Goal: Task Accomplishment & Management: Use online tool/utility

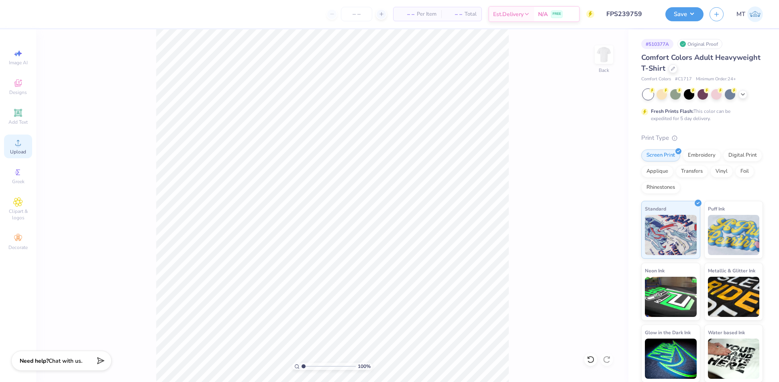
click at [22, 140] on icon at bounding box center [18, 143] width 10 height 10
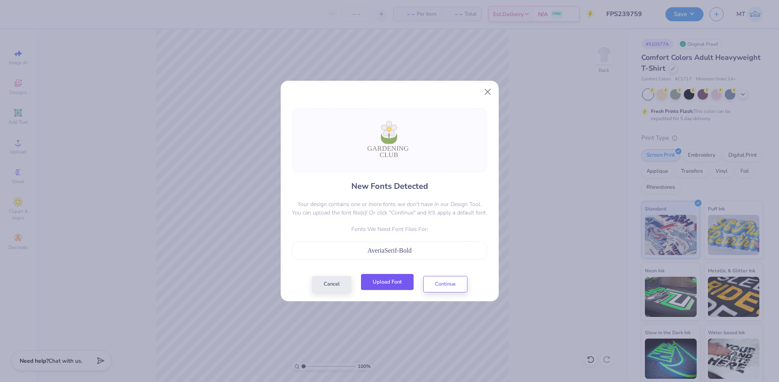
click at [396, 285] on button "Upload Font" at bounding box center [387, 282] width 53 height 16
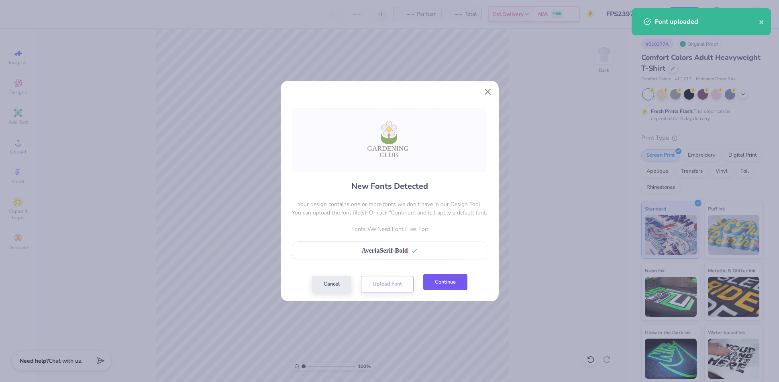
click at [450, 280] on button "Continue" at bounding box center [445, 282] width 44 height 16
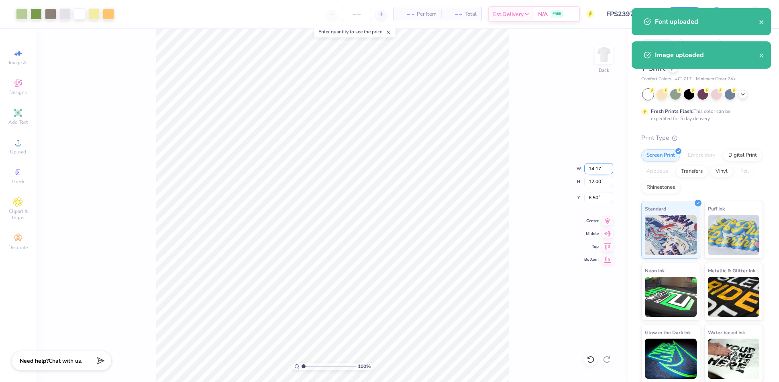
click at [595, 166] on input "14.17" at bounding box center [598, 168] width 29 height 11
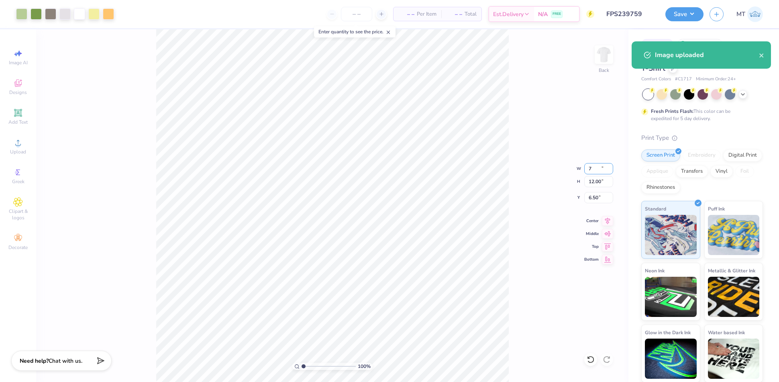
type input "7.00"
type input "5.93"
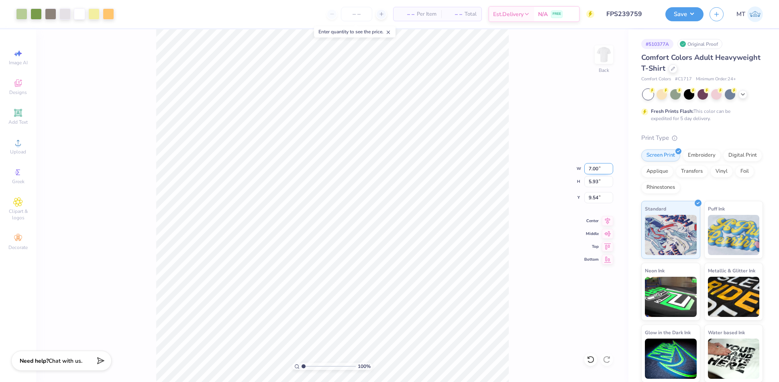
click at [595, 171] on input "7.00" at bounding box center [598, 168] width 29 height 11
click at [595, 170] on input "7.00" at bounding box center [598, 168] width 29 height 11
click at [596, 199] on input "9.54" at bounding box center [598, 197] width 29 height 11
type input "2.00"
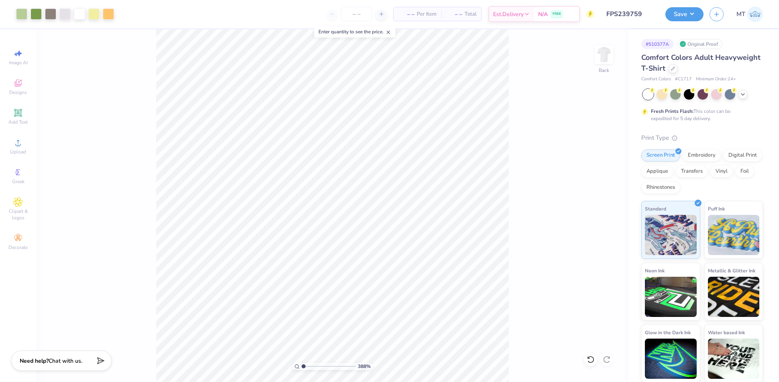
type input "1"
click at [675, 67] on icon at bounding box center [673, 68] width 4 height 4
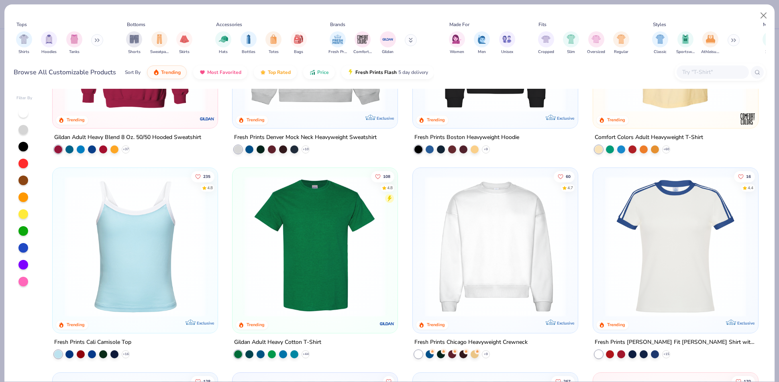
scroll to position [155, 0]
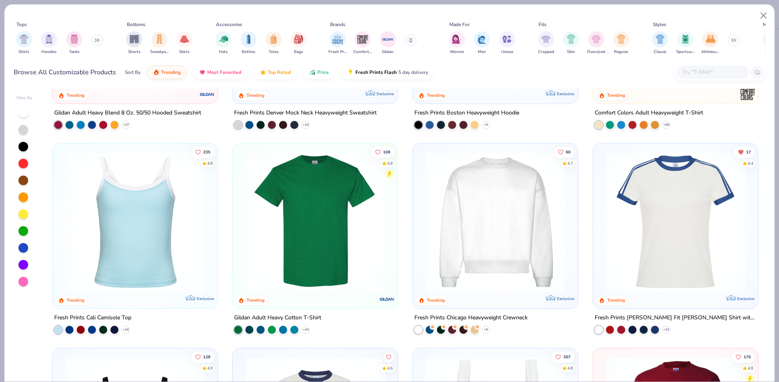
click at [505, 203] on img at bounding box center [495, 221] width 149 height 141
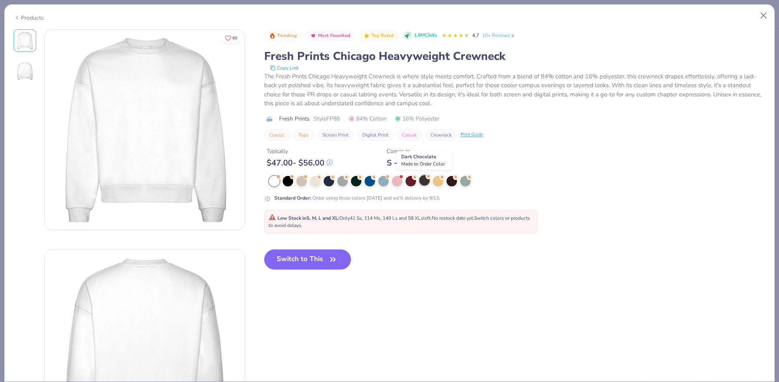
click at [424, 182] on div at bounding box center [424, 180] width 10 height 10
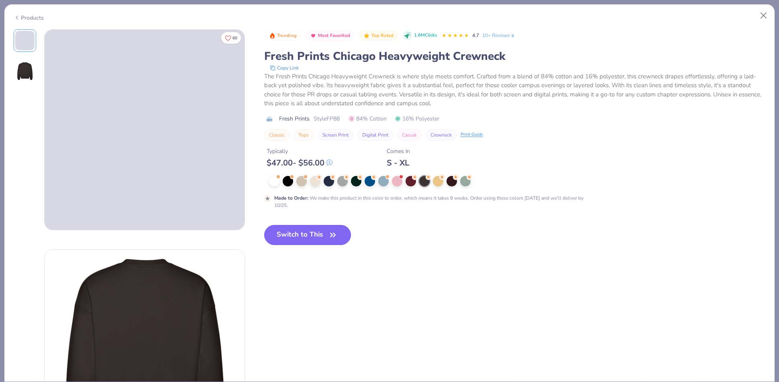
click at [308, 234] on button "Switch to This" at bounding box center [307, 235] width 87 height 20
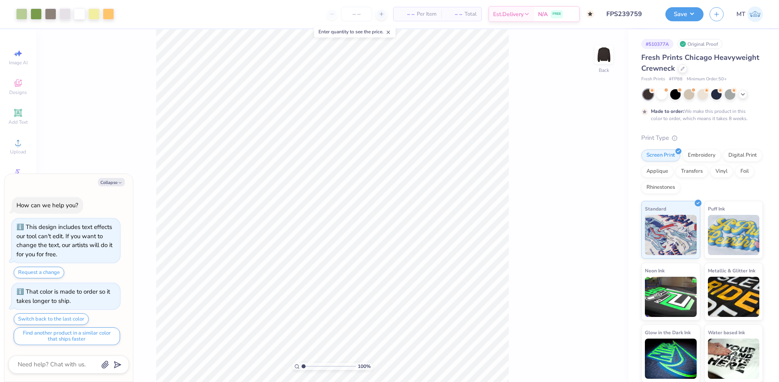
type textarea "x"
type input "5.22613514021679"
type textarea "x"
type input "5.22613514021679"
type textarea "x"
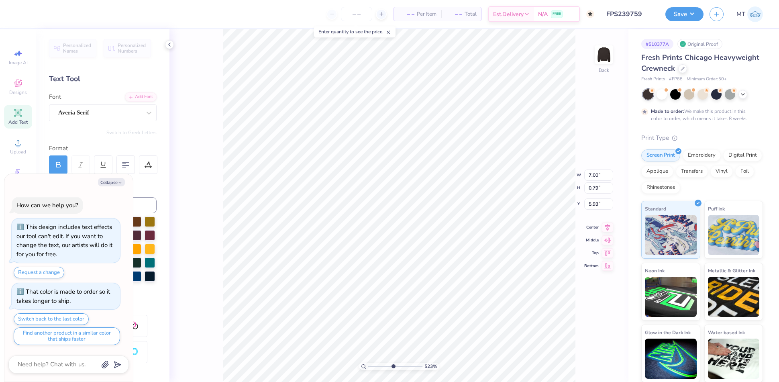
type input "5.22613514021679"
type textarea "x"
type input "1.87"
click at [116, 184] on button "Collapse" at bounding box center [111, 182] width 27 height 8
type textarea "x"
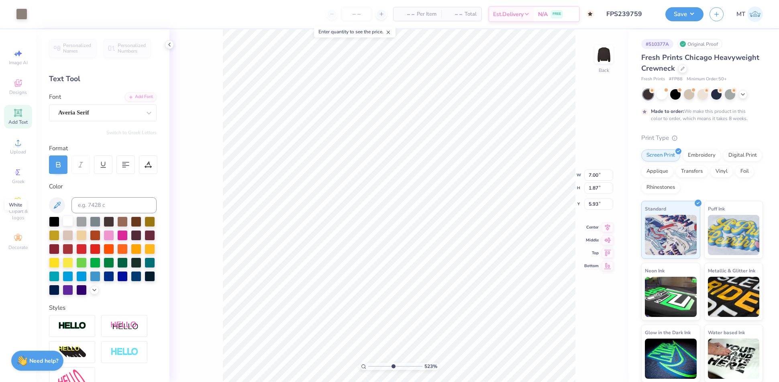
click at [68, 222] on div at bounding box center [68, 221] width 10 height 10
type input "5.22613514021679"
type input "6.99"
type input "1.81"
type input "6.00"
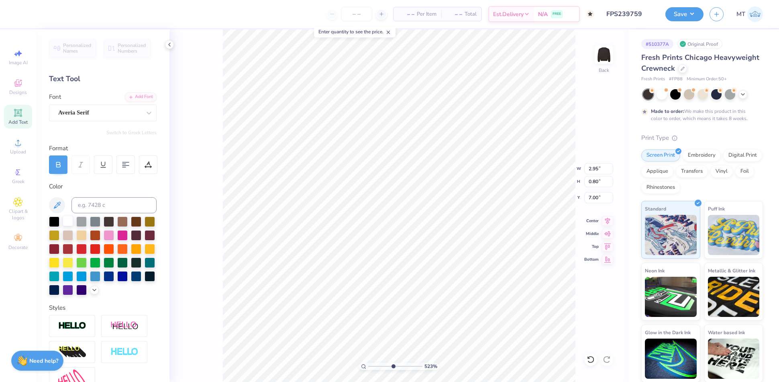
click at [66, 221] on div at bounding box center [68, 221] width 10 height 10
type input "5.22613514021679"
type input "2.93"
type input "0.78"
type input "7.07"
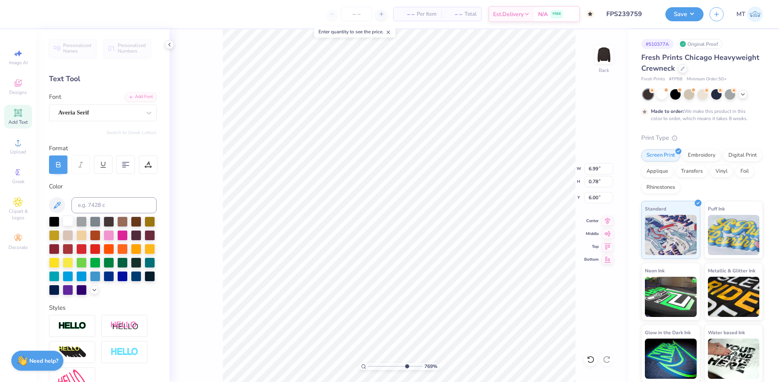
type input "7.68628719717039"
type input "5.91"
type input "7.68628719717039"
type input "2.93"
type input "7.07"
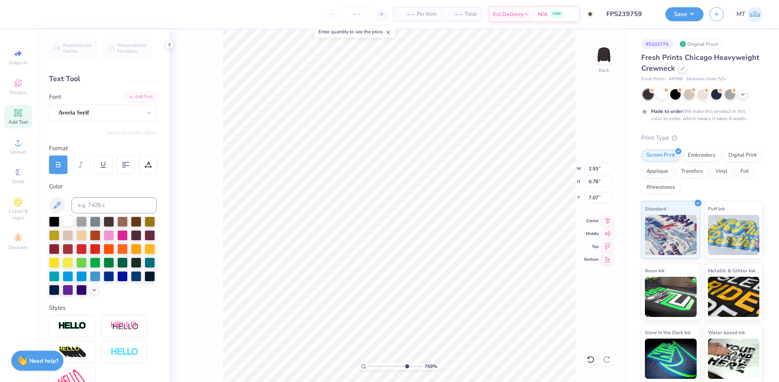
type input "7.68628719717039"
type input "6.90"
type input "10"
click at [50, 12] on div at bounding box center [50, 13] width 11 height 11
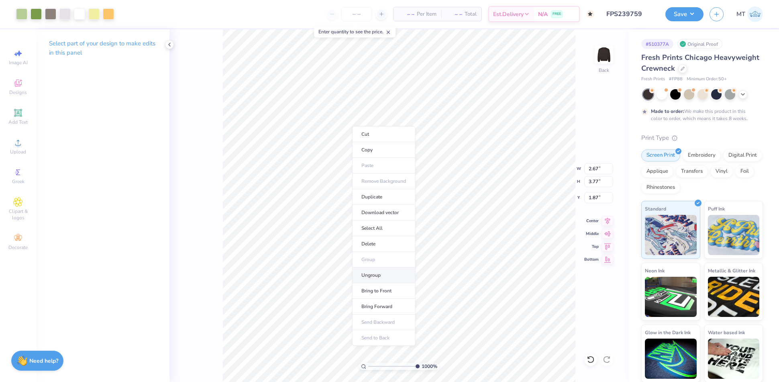
click at [379, 270] on li "Ungroup" at bounding box center [383, 275] width 63 height 16
click at [25, 16] on div at bounding box center [21, 13] width 11 height 11
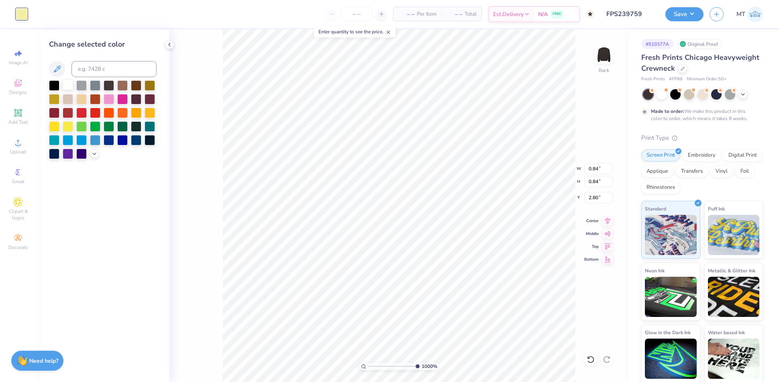
click at [67, 85] on div at bounding box center [68, 84] width 10 height 10
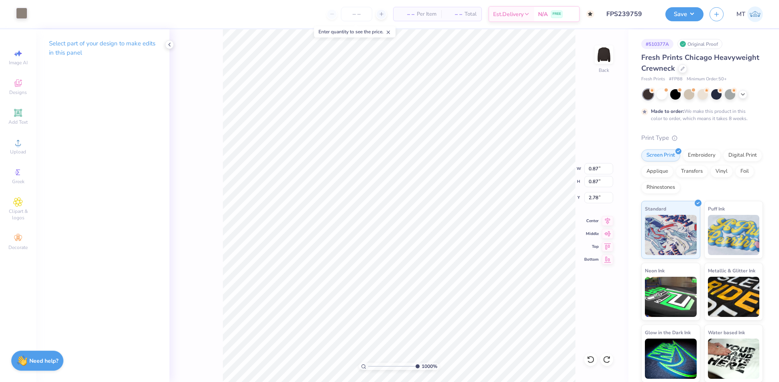
click at [16, 13] on div at bounding box center [21, 13] width 11 height 11
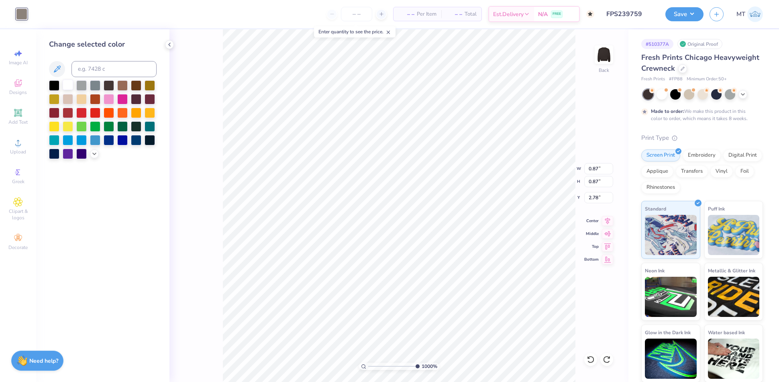
click at [65, 88] on div at bounding box center [68, 84] width 10 height 10
type input "2.61"
type input "2.53"
type input "1.87"
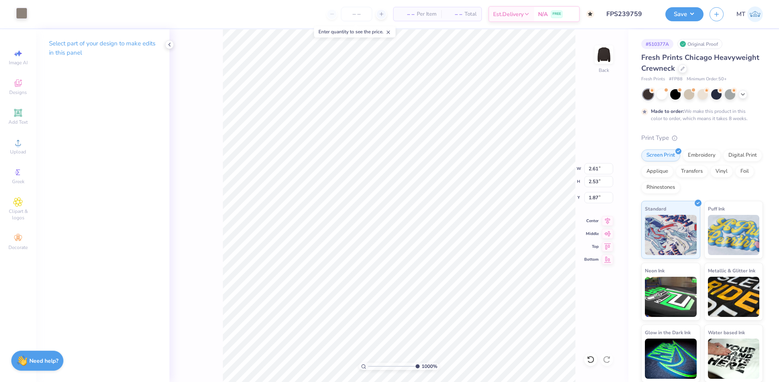
click at [27, 15] on div at bounding box center [21, 13] width 11 height 11
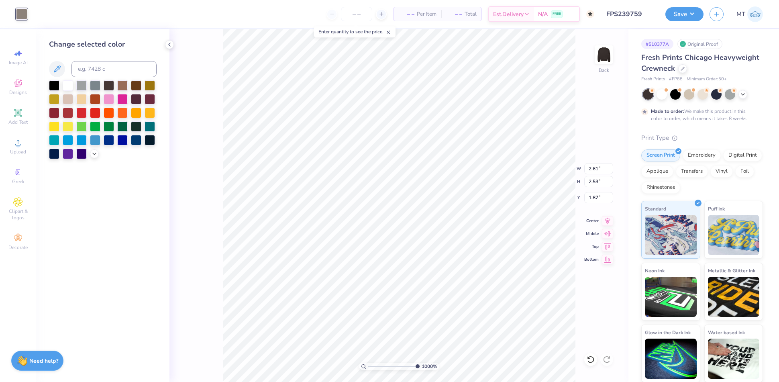
click at [61, 83] on div at bounding box center [103, 119] width 108 height 79
click at [64, 84] on div at bounding box center [68, 84] width 10 height 10
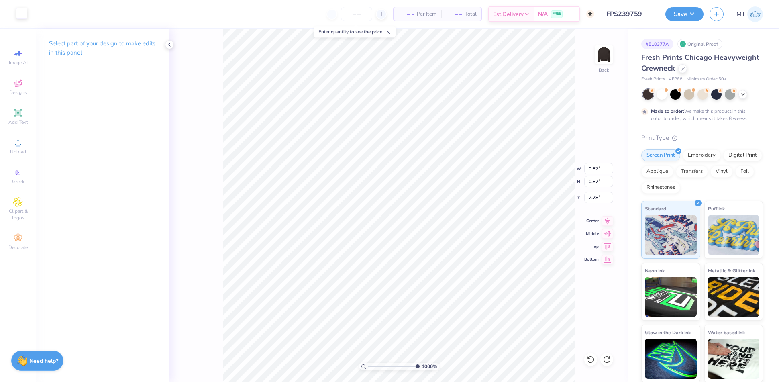
click at [17, 15] on div at bounding box center [21, 13] width 11 height 11
click at [20, 14] on div at bounding box center [21, 13] width 11 height 11
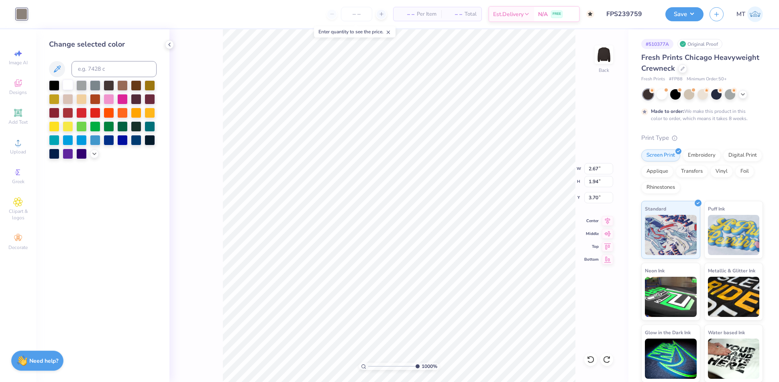
click at [69, 83] on div at bounding box center [68, 84] width 10 height 10
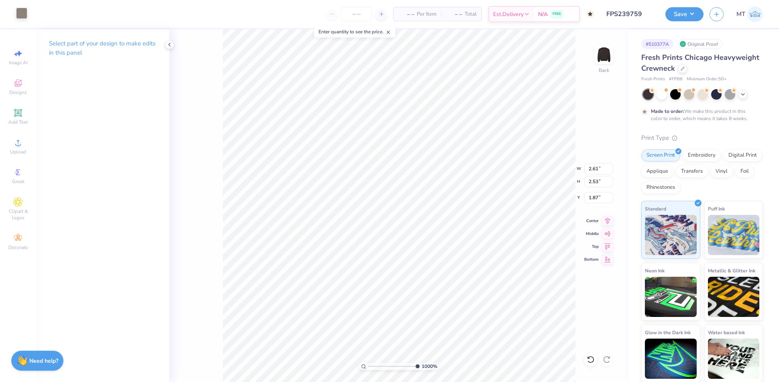
click at [17, 16] on div at bounding box center [21, 13] width 11 height 11
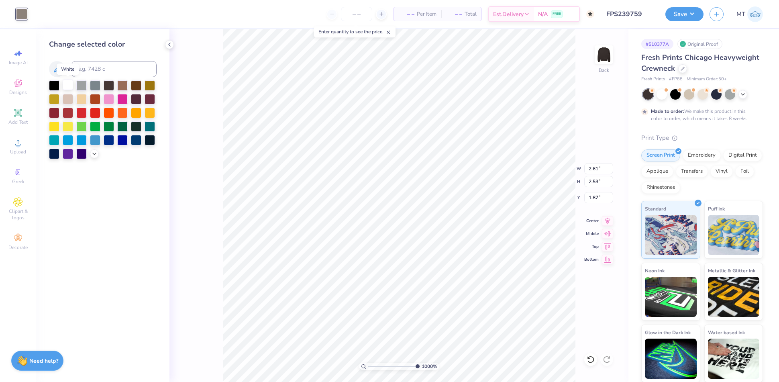
click at [63, 85] on div at bounding box center [68, 84] width 10 height 10
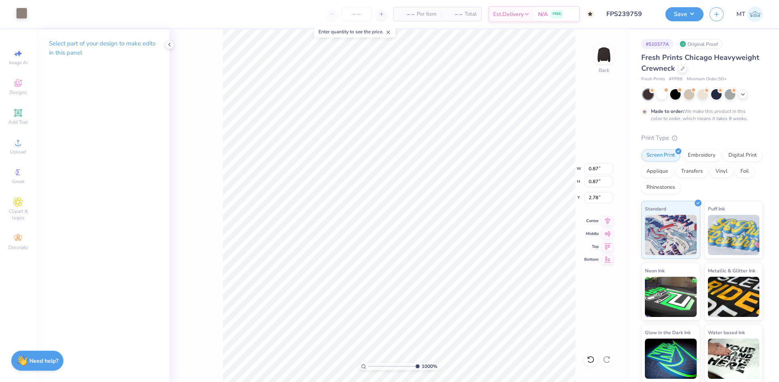
click at [17, 14] on div at bounding box center [21, 13] width 11 height 11
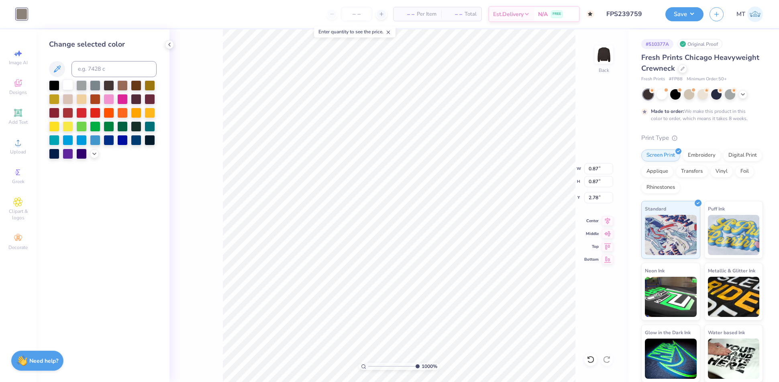
click at [69, 81] on div at bounding box center [68, 84] width 10 height 10
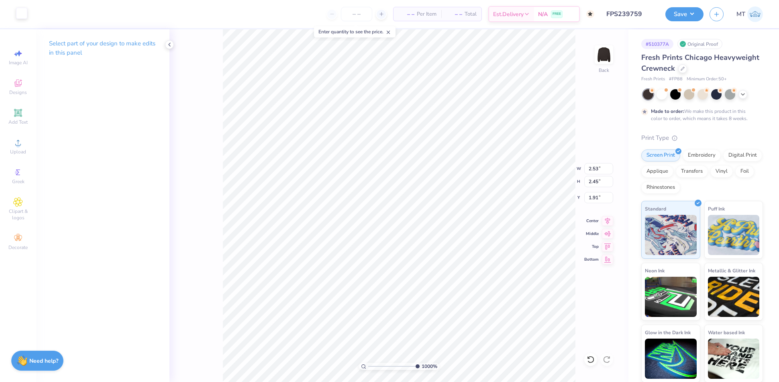
click at [20, 14] on div at bounding box center [21, 13] width 11 height 11
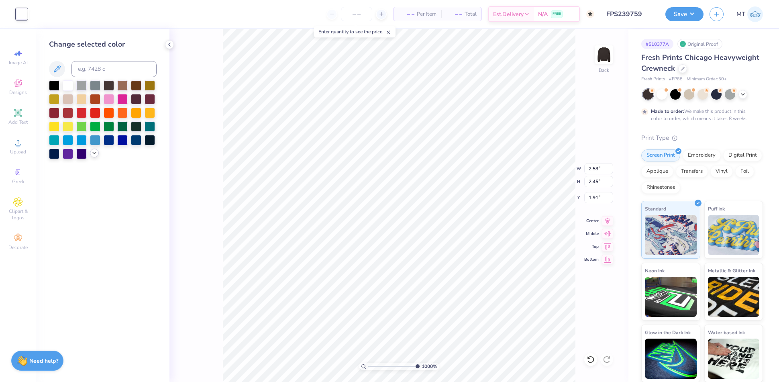
click at [94, 152] on icon at bounding box center [94, 153] width 6 height 6
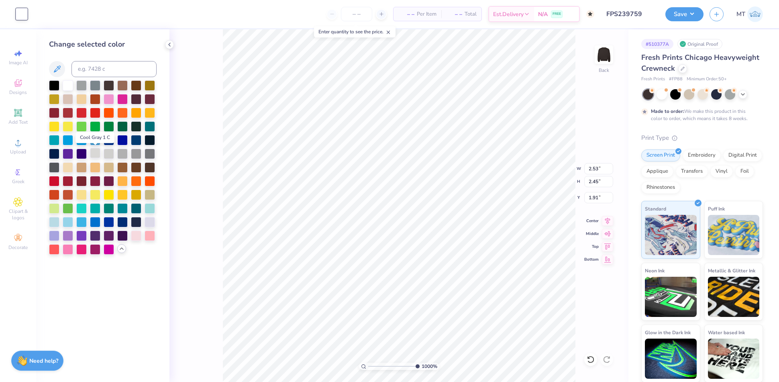
click at [93, 155] on div at bounding box center [95, 153] width 10 height 10
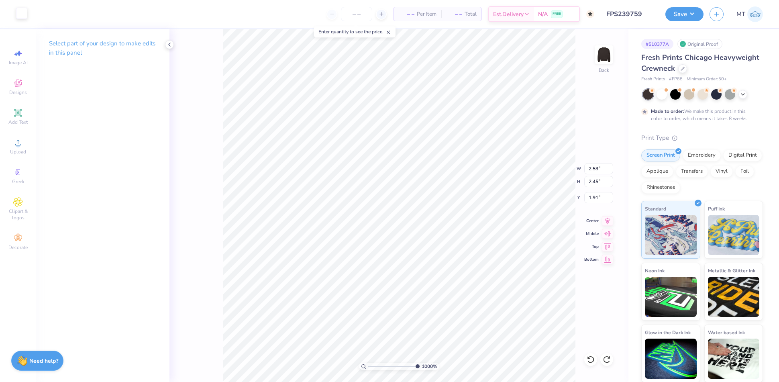
click at [25, 15] on div at bounding box center [21, 13] width 11 height 11
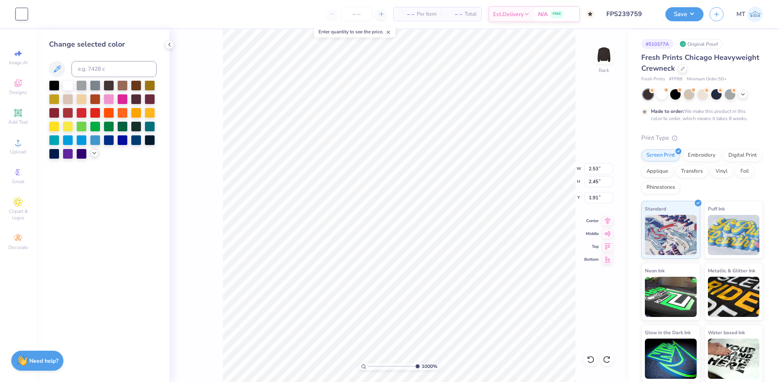
click at [96, 153] on icon at bounding box center [94, 153] width 6 height 6
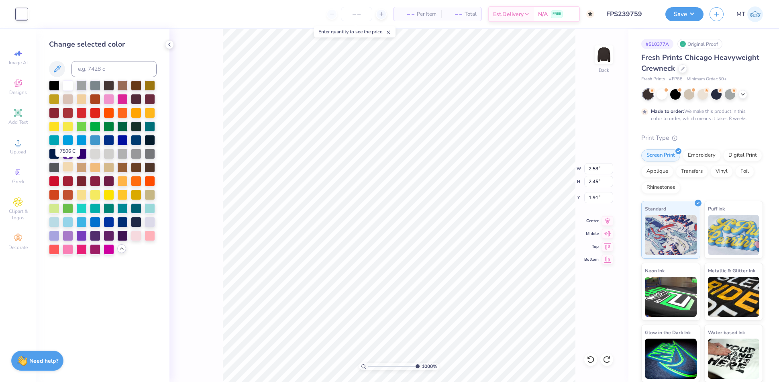
click at [66, 167] on div at bounding box center [68, 166] width 10 height 10
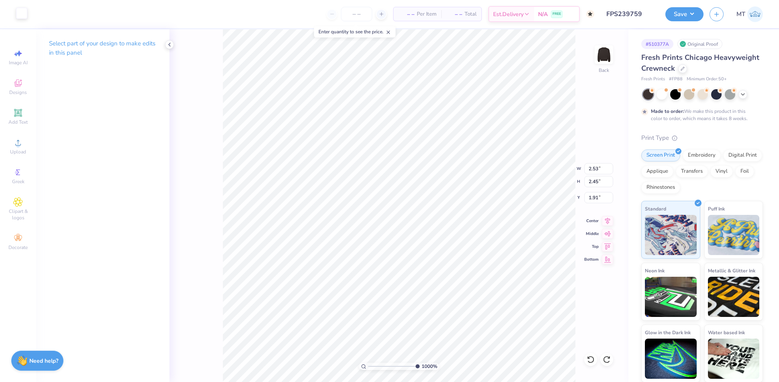
click at [24, 13] on div at bounding box center [21, 13] width 11 height 11
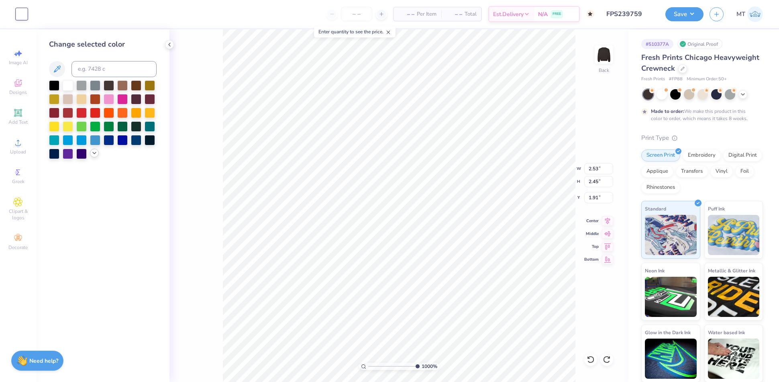
click at [90, 155] on div at bounding box center [94, 153] width 9 height 9
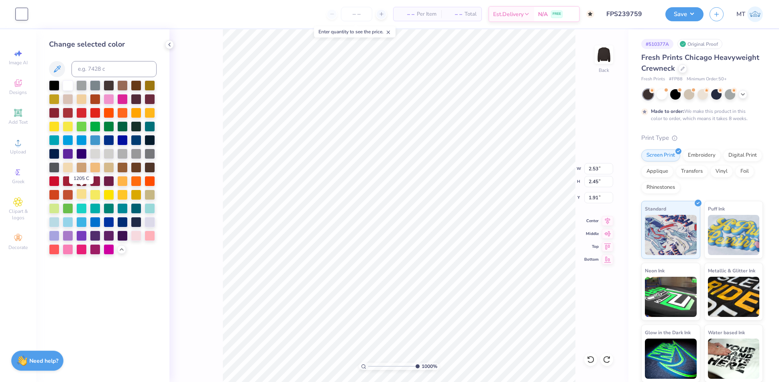
click at [81, 196] on div at bounding box center [81, 194] width 10 height 10
click at [138, 234] on div at bounding box center [136, 235] width 10 height 10
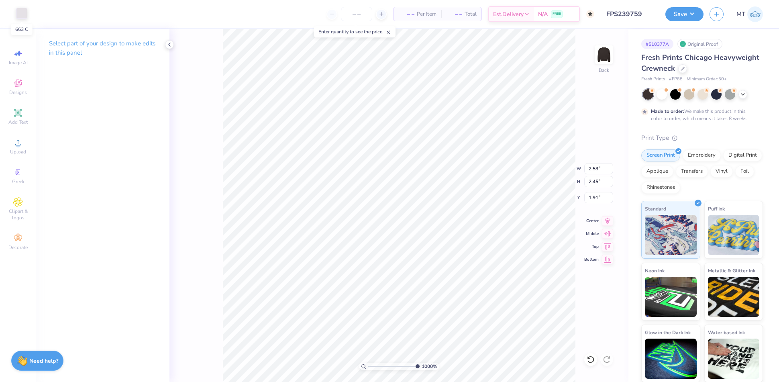
click at [20, 14] on div at bounding box center [21, 13] width 11 height 11
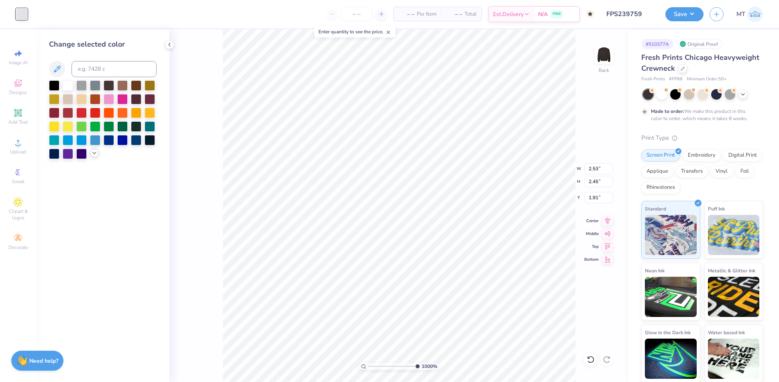
click at [93, 150] on icon at bounding box center [94, 153] width 6 height 6
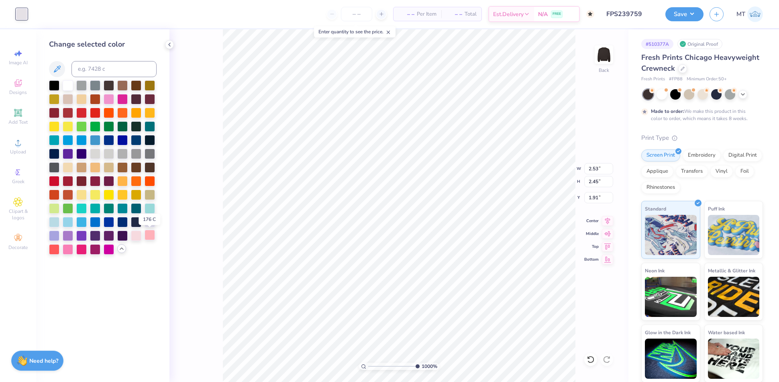
click at [148, 235] on div at bounding box center [149, 235] width 10 height 10
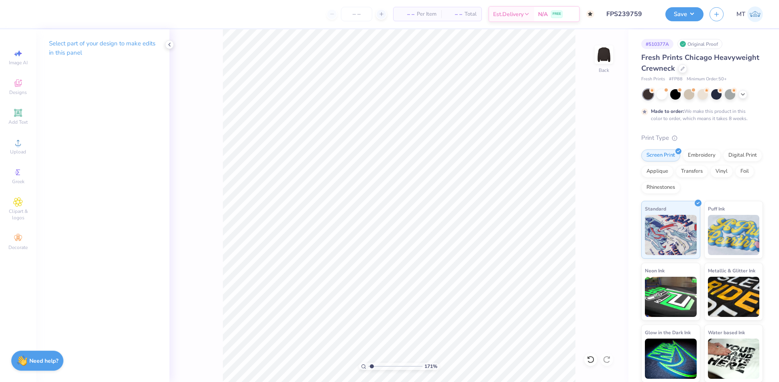
type input "1"
click at [27, 151] on div "Upload" at bounding box center [18, 146] width 28 height 24
click at [10, 145] on div "Upload" at bounding box center [18, 146] width 28 height 24
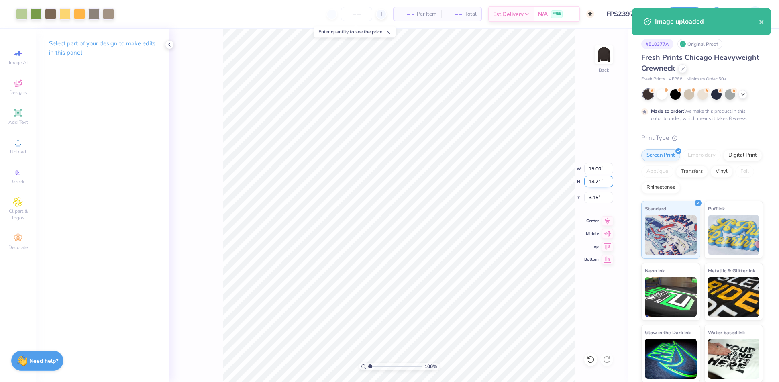
click at [592, 181] on input "14.71" at bounding box center [598, 181] width 29 height 11
type input "7"
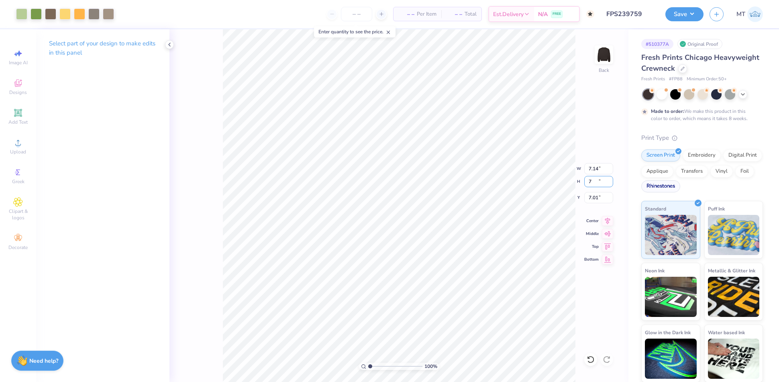
type input "7.14"
type input "7.00"
type input "7.01"
click at [595, 168] on input "7.14" at bounding box center [598, 168] width 29 height 11
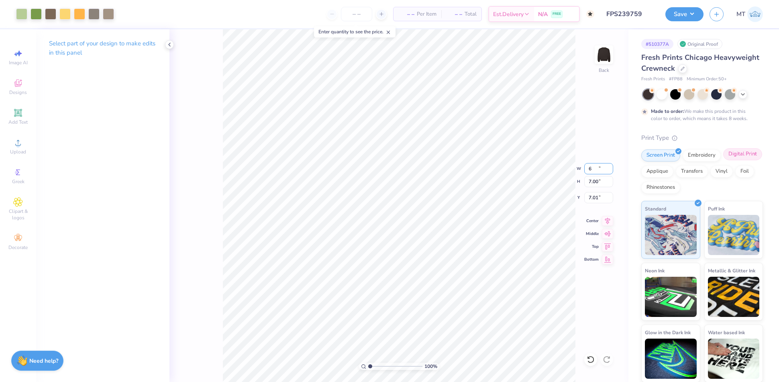
type input "6.00"
type input "5.89"
click at [590, 192] on input "7.56" at bounding box center [598, 197] width 29 height 11
click at [595, 196] on input "3.00" at bounding box center [598, 197] width 29 height 11
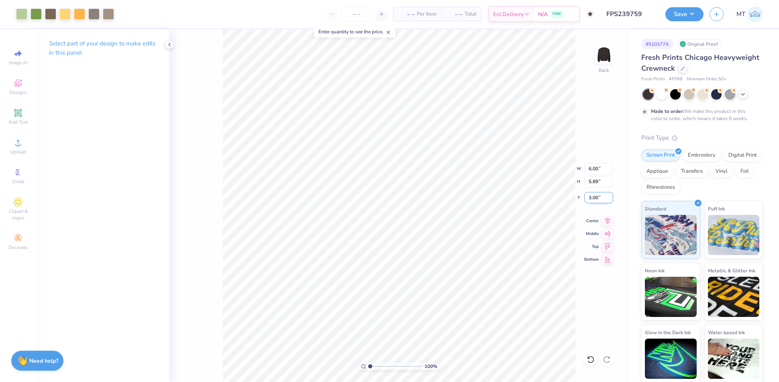
click at [595, 196] on input "3.00" at bounding box center [598, 197] width 29 height 11
type input "2.00"
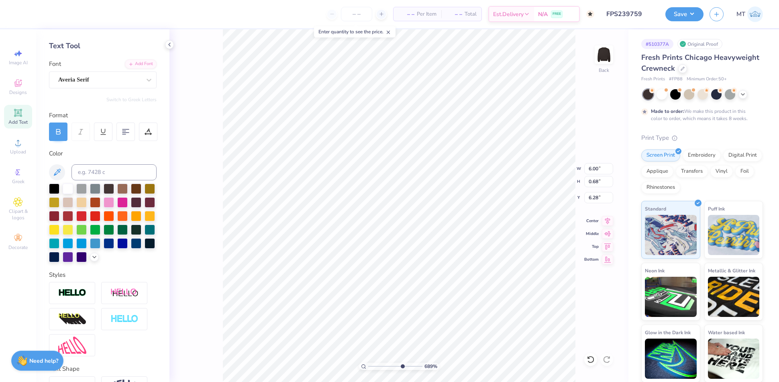
scroll to position [93, 0]
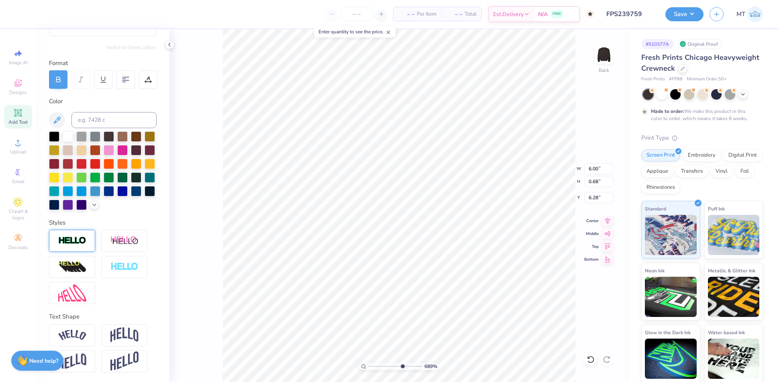
click at [81, 244] on img at bounding box center [72, 240] width 28 height 9
type input "6.89419009821458"
type input "5.99"
type input "6.33"
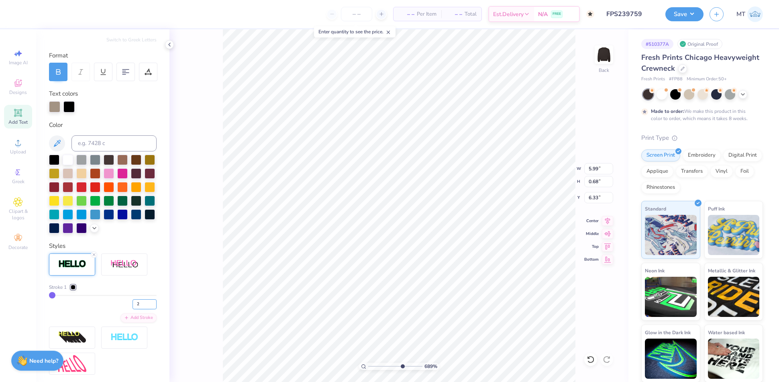
click at [147, 309] on input "2" at bounding box center [144, 304] width 24 height 10
type input "3"
click at [147, 309] on input "3" at bounding box center [144, 304] width 24 height 10
type input "6.89419009821458"
type input "3"
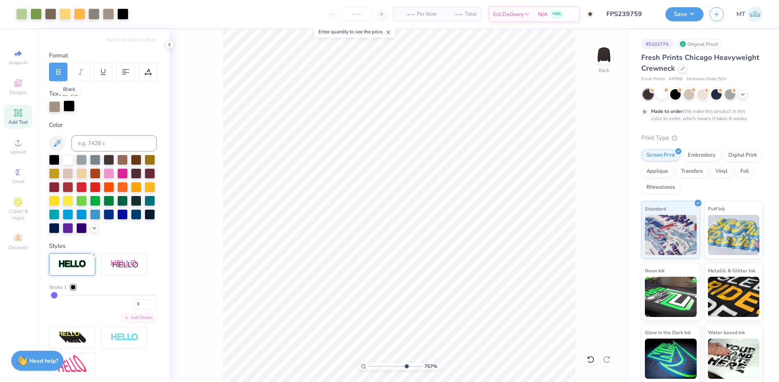
click at [70, 109] on div at bounding box center [68, 105] width 11 height 11
click at [94, 140] on input at bounding box center [113, 143] width 85 height 16
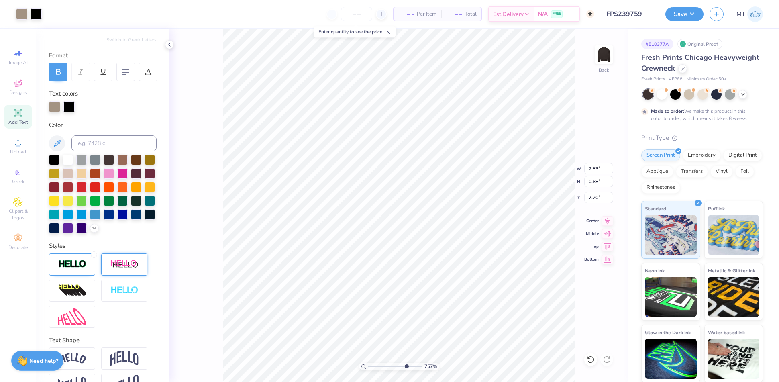
type input "7.57455889835687"
type input "2.52"
type input "7.26"
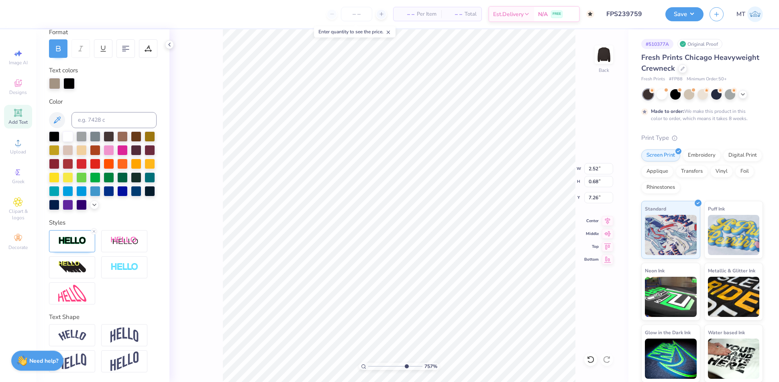
scroll to position [129, 0]
click at [77, 245] on img at bounding box center [72, 240] width 28 height 9
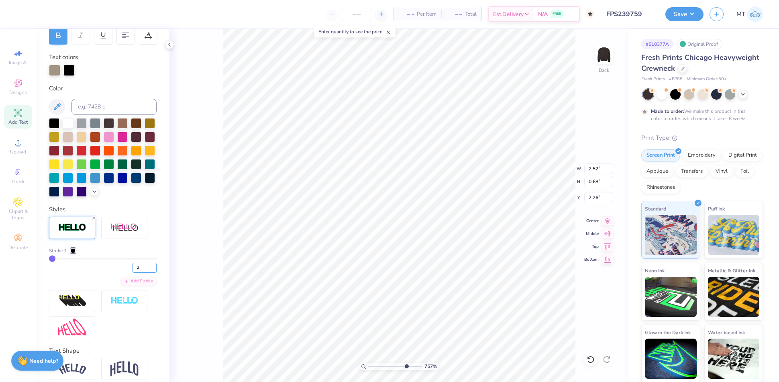
click at [146, 273] on input "2" at bounding box center [144, 267] width 24 height 10
type input "3"
click at [146, 273] on input "3" at bounding box center [144, 267] width 24 height 10
type input "7.57455889835687"
type input "3"
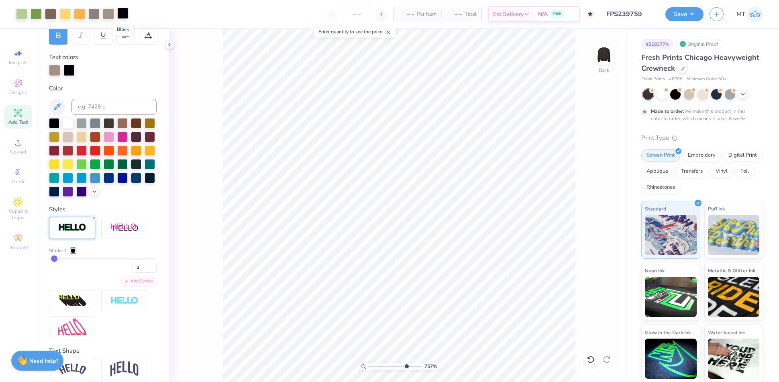
click at [125, 14] on div at bounding box center [122, 13] width 11 height 11
type input "7.57455889835687"
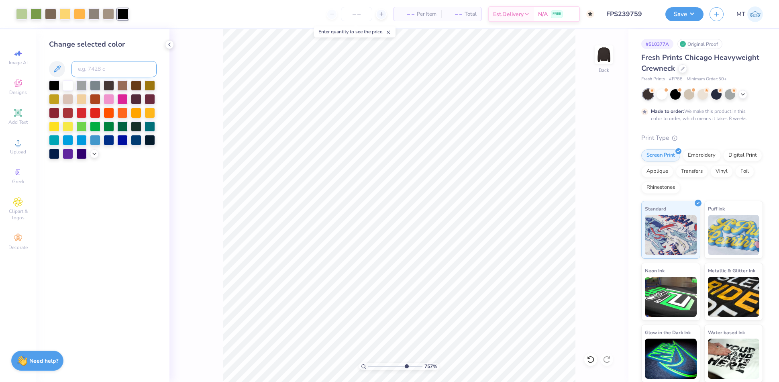
click at [117, 65] on input at bounding box center [113, 69] width 85 height 16
type input "7531"
type input "10"
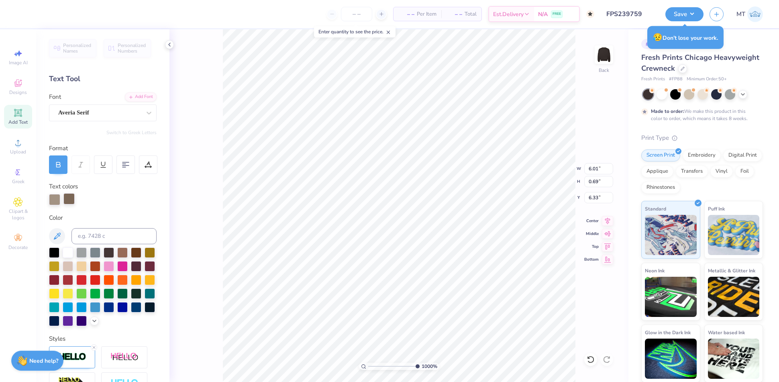
click at [71, 201] on div at bounding box center [68, 198] width 11 height 11
click at [57, 200] on div at bounding box center [54, 198] width 11 height 11
click at [64, 200] on div at bounding box center [68, 198] width 11 height 11
click at [56, 201] on div at bounding box center [54, 198] width 11 height 11
click at [96, 237] on input at bounding box center [113, 236] width 85 height 16
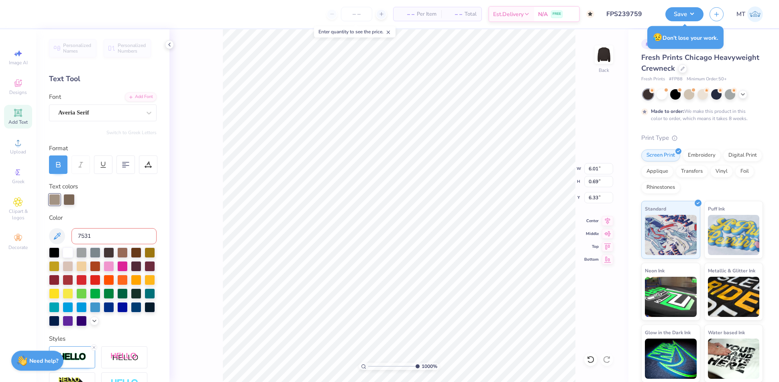
type input "7531"
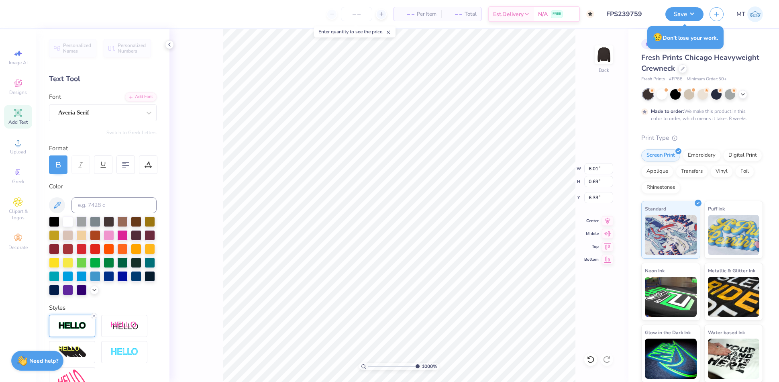
click at [83, 337] on div at bounding box center [72, 326] width 46 height 22
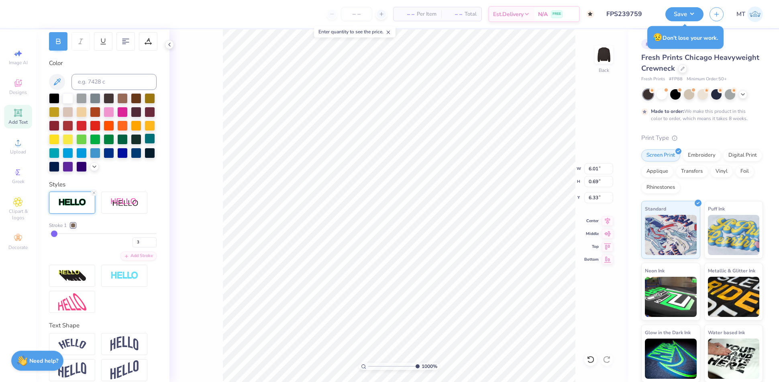
scroll to position [145, 0]
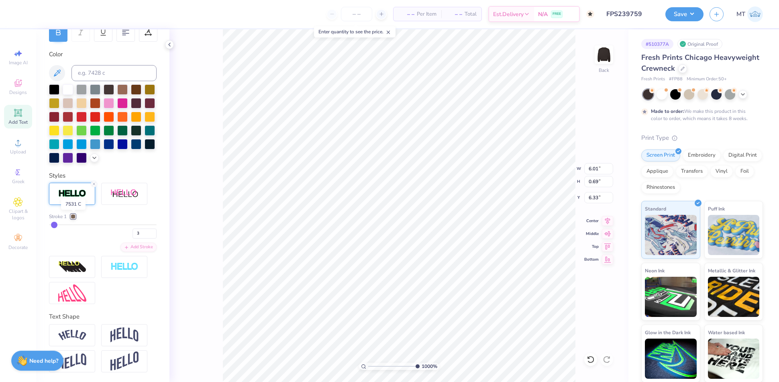
click at [72, 215] on div at bounding box center [73, 216] width 5 height 5
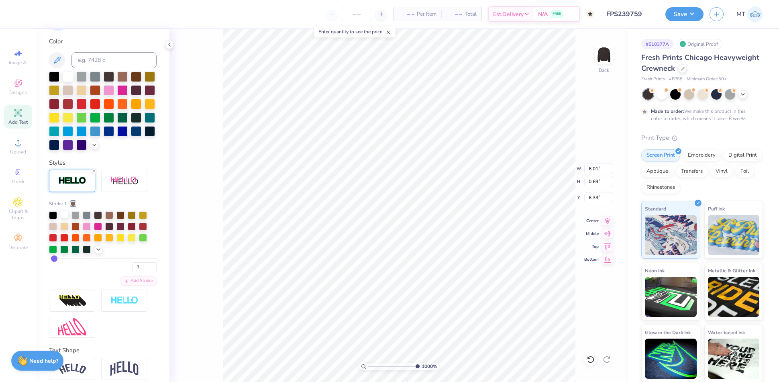
click at [66, 218] on div at bounding box center [64, 214] width 8 height 8
type input "2.53"
type input "7.25"
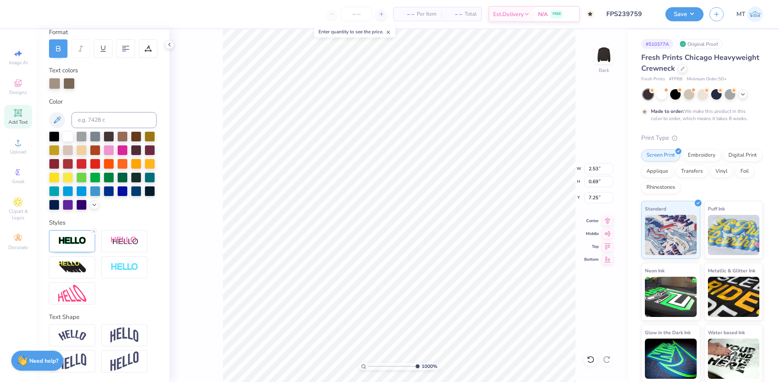
scroll to position [129, 0]
click at [53, 77] on div at bounding box center [54, 82] width 11 height 11
click at [99, 112] on input at bounding box center [113, 120] width 85 height 16
type input "7531"
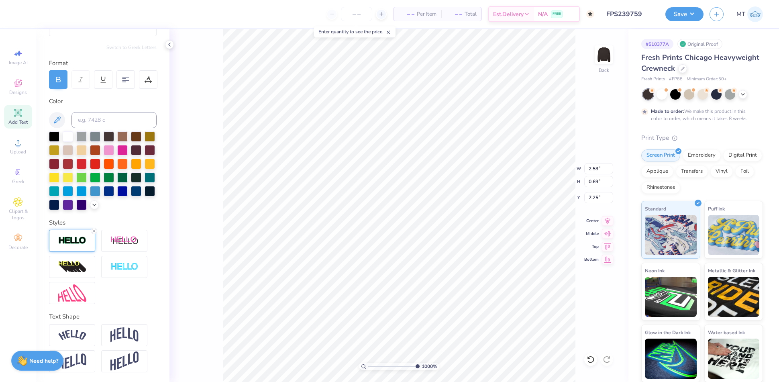
click at [66, 244] on img at bounding box center [72, 240] width 28 height 9
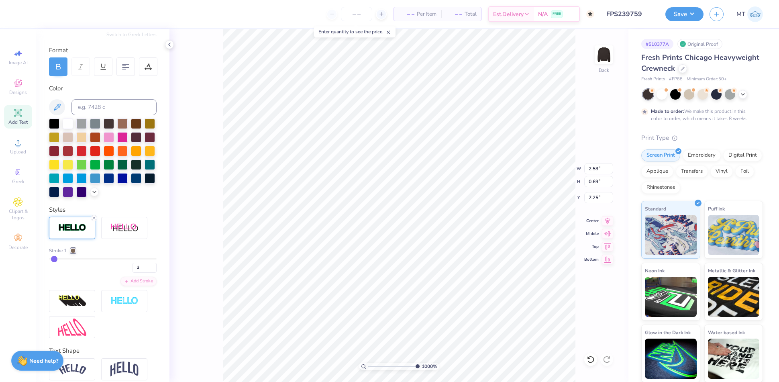
click at [74, 253] on div at bounding box center [73, 250] width 5 height 5
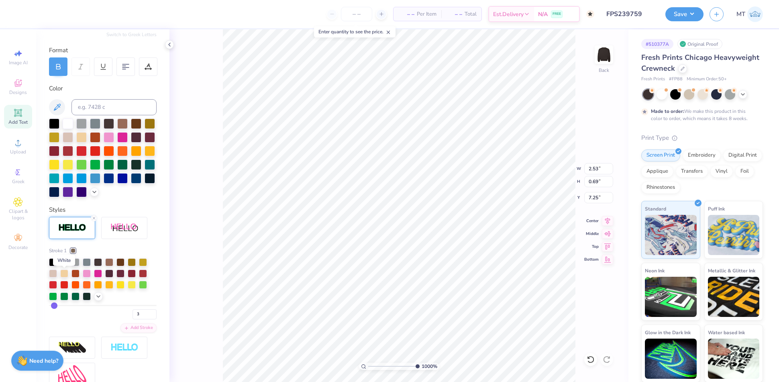
click at [65, 265] on div at bounding box center [64, 261] width 8 height 8
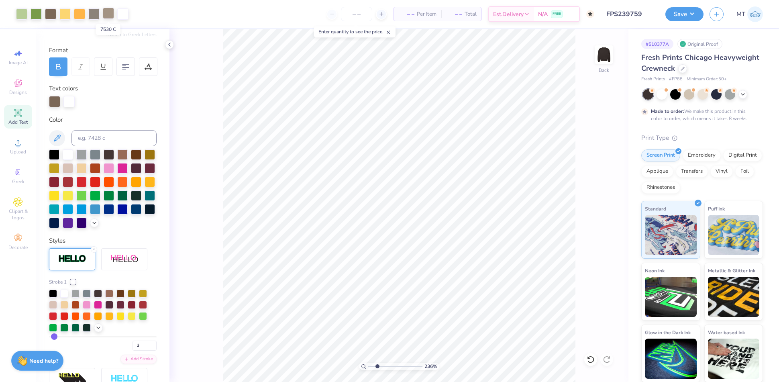
click at [105, 14] on div at bounding box center [108, 13] width 11 height 11
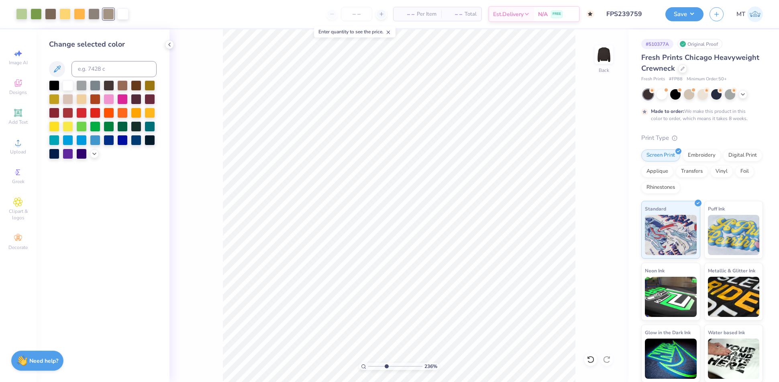
type input "5.48258404452613"
click at [123, 14] on div at bounding box center [122, 13] width 11 height 11
click at [130, 71] on input at bounding box center [113, 69] width 85 height 16
type input "7530"
click at [91, 14] on div at bounding box center [93, 13] width 11 height 11
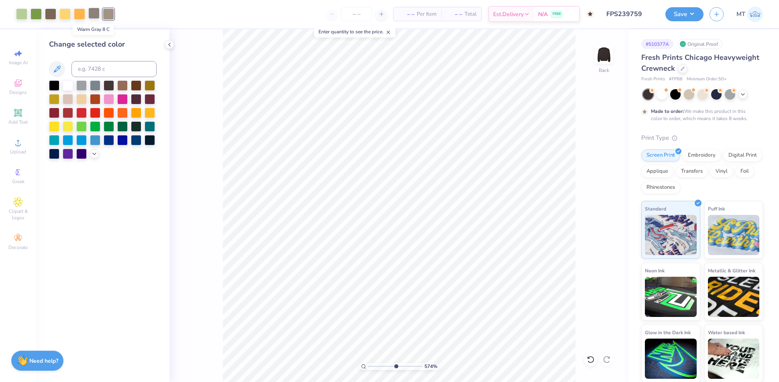
type input "5.74484178640164"
click at [122, 71] on input at bounding box center [113, 69] width 85 height 16
type input "7530"
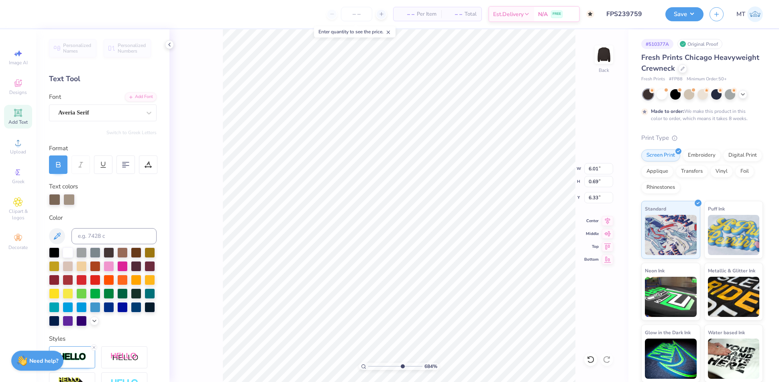
type input "6.84207758562404"
type input "1.62"
type input "6.84207758562404"
type input "6.25"
type input "1.00535059101859"
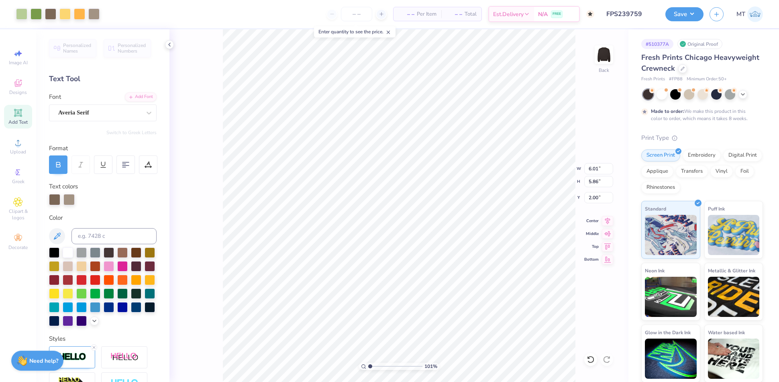
type input "2.09"
type input "1.00535059101859"
click at [593, 196] on input "2.09" at bounding box center [598, 197] width 29 height 11
type input "2"
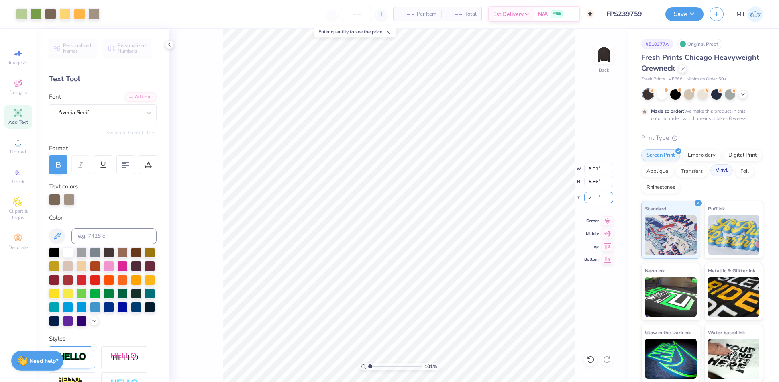
type input "1.00535059101859"
type input "2.00"
click at [590, 167] on input "6.01" at bounding box center [598, 168] width 29 height 11
type input "6"
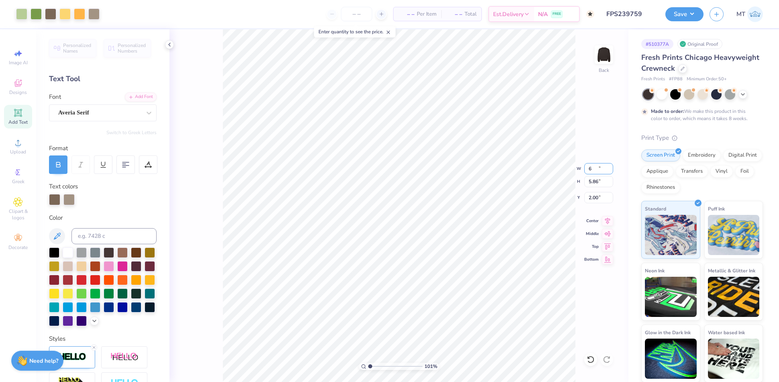
type input "1.00535059101859"
type input "6.00"
type input "10"
click at [445, 283] on li "Ungroup" at bounding box center [441, 291] width 63 height 16
click at [76, 15] on div at bounding box center [79, 13] width 11 height 11
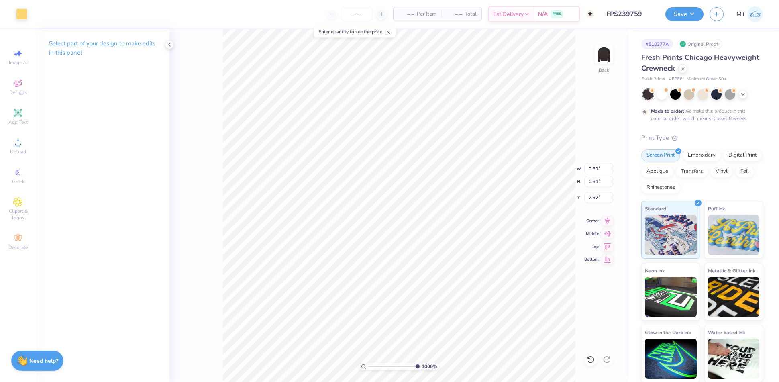
type input "0.91"
type input "2.97"
click at [23, 8] on div at bounding box center [21, 13] width 11 height 11
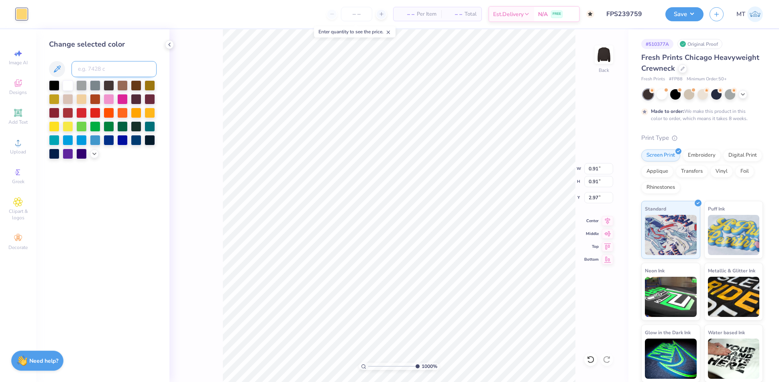
click at [110, 71] on input at bounding box center [113, 69] width 85 height 16
type input "7530"
click at [98, 65] on input at bounding box center [113, 69] width 85 height 16
type input "7530"
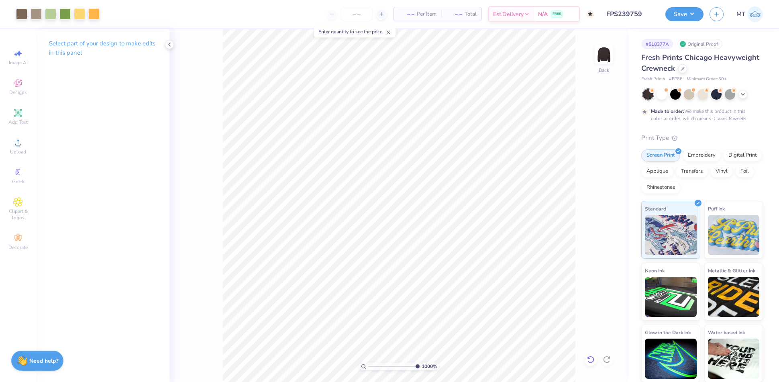
click at [594, 354] on div at bounding box center [590, 359] width 13 height 13
click at [22, 13] on div at bounding box center [21, 13] width 11 height 11
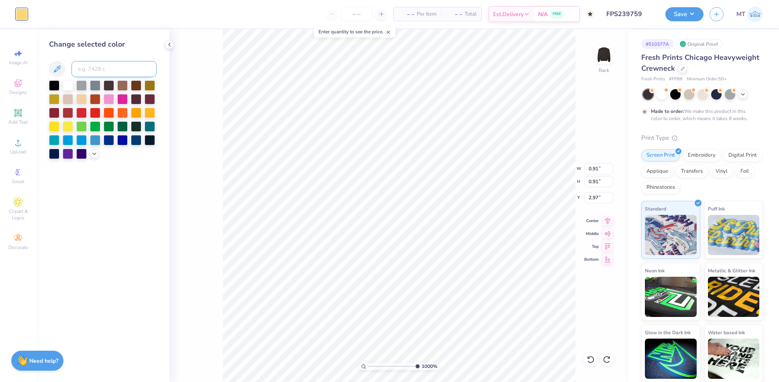
click at [93, 69] on input at bounding box center [113, 69] width 85 height 16
type input "7530"
click at [538, 162] on div "1000 % Back W 0.91 0.91 " H 0.91 0.91 " Y 2.97 2.97 " Center Middle Top Bottom" at bounding box center [398, 205] width 459 height 352
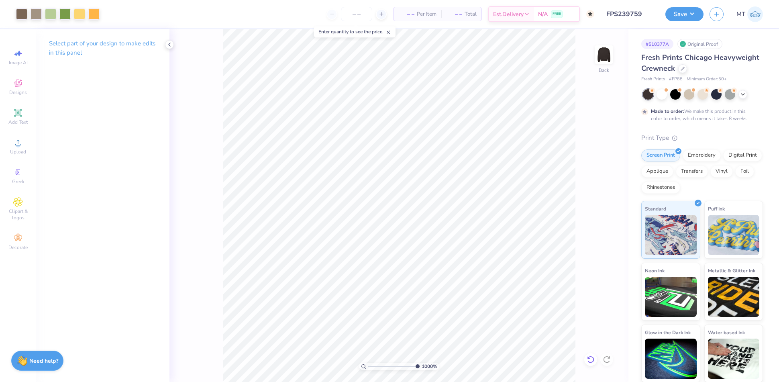
click at [590, 363] on icon at bounding box center [590, 359] width 8 height 8
click at [19, 13] on div at bounding box center [21, 13] width 11 height 11
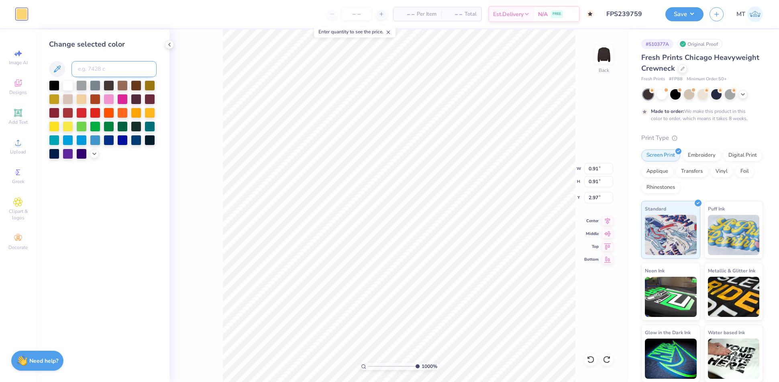
click at [95, 63] on input at bounding box center [113, 69] width 85 height 16
click at [95, 65] on input at bounding box center [113, 69] width 85 height 16
type input "7531"
click at [537, 169] on div "1000 % Back W 0.91 0.91 " H 0.91 0.91 " Y 2.97 2.97 " Center Middle Top Bottom" at bounding box center [398, 205] width 459 height 352
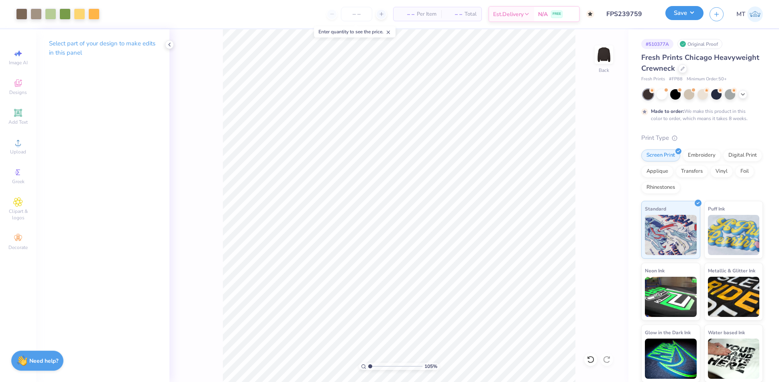
click at [695, 12] on button "Save" at bounding box center [684, 13] width 38 height 14
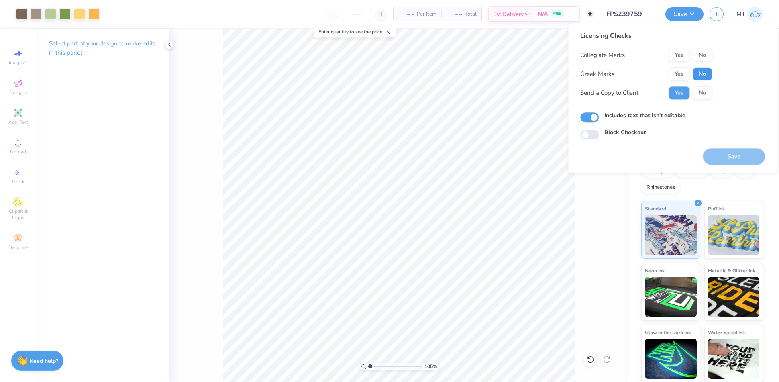
click at [707, 69] on button "No" at bounding box center [701, 73] width 19 height 13
drag, startPoint x: 705, startPoint y: 57, endPoint x: 707, endPoint y: 65, distance: 8.7
click at [705, 57] on button "No" at bounding box center [701, 55] width 19 height 13
click at [736, 155] on button "Save" at bounding box center [733, 156] width 62 height 16
type input "1.04735277346534"
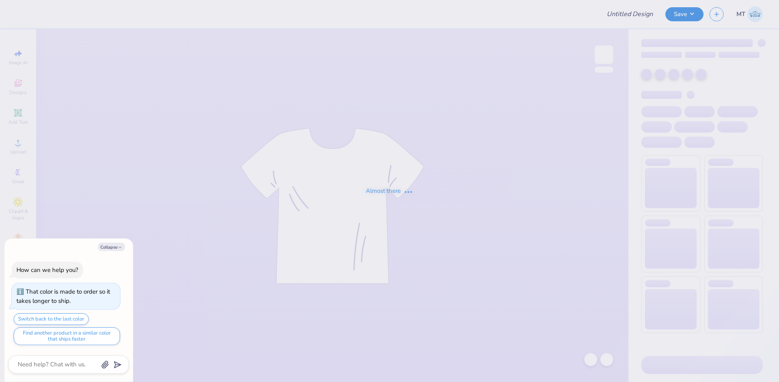
type textarea "x"
type input "FPS239759"
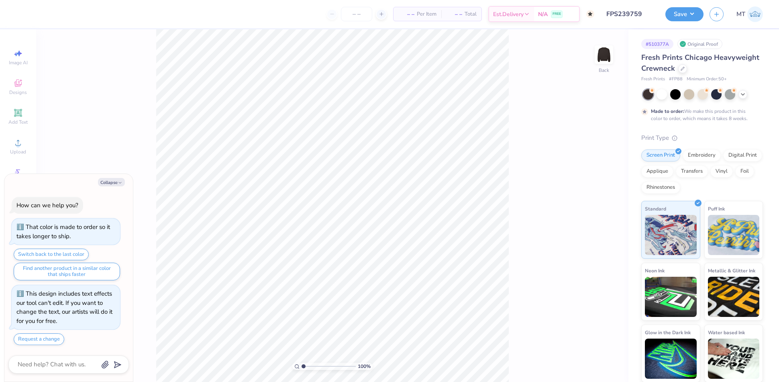
type textarea "x"
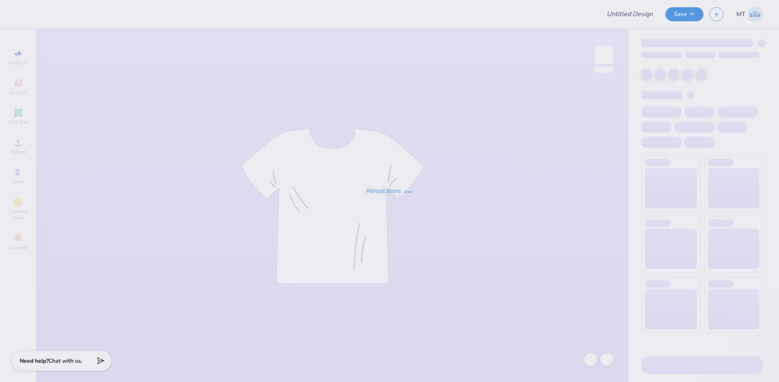
type input "FPS239762"
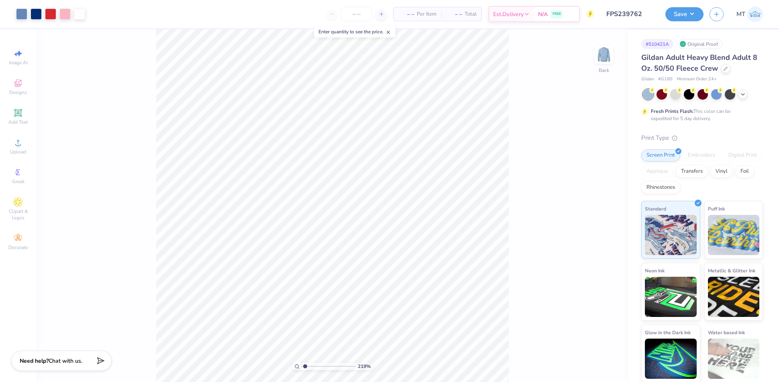
type input "1"
click at [727, 68] on icon at bounding box center [725, 68] width 4 height 4
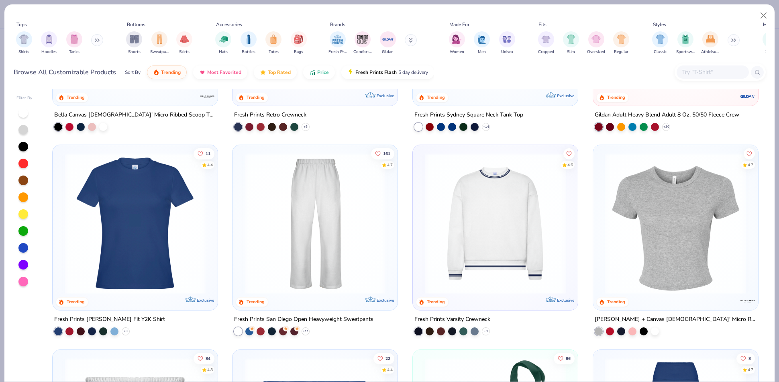
scroll to position [562, 0]
click at [489, 198] on div "235 4.8 Trending Exclusive Fresh Prints Cali Camisole Top + 16 108 4.8 Trending…" at bounding box center [405, 235] width 721 height 293
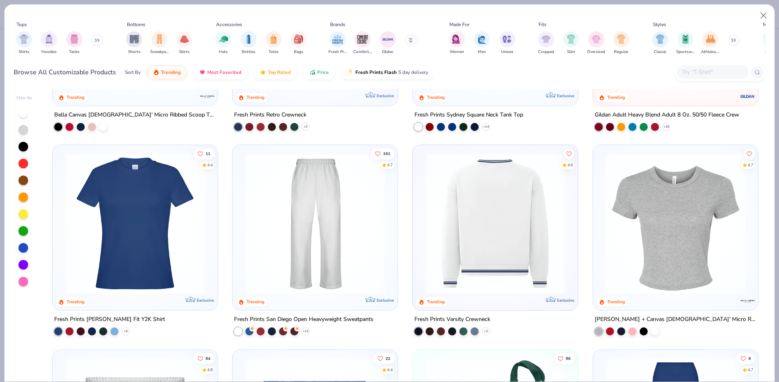
click at [498, 230] on div at bounding box center [495, 223] width 446 height 141
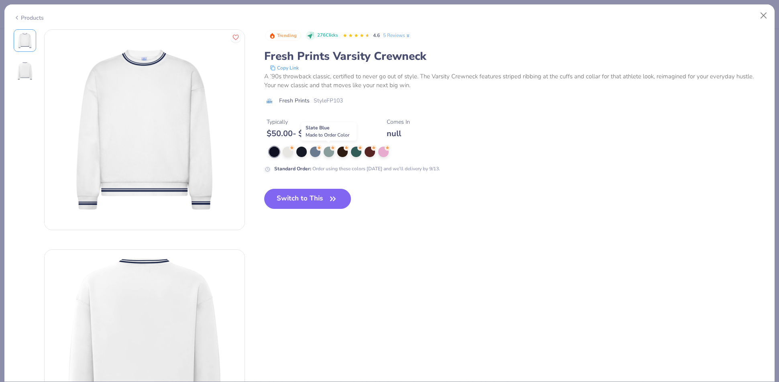
drag, startPoint x: 323, startPoint y: 152, endPoint x: 325, endPoint y: 169, distance: 17.4
click at [323, 152] on div at bounding box center [328, 151] width 10 height 10
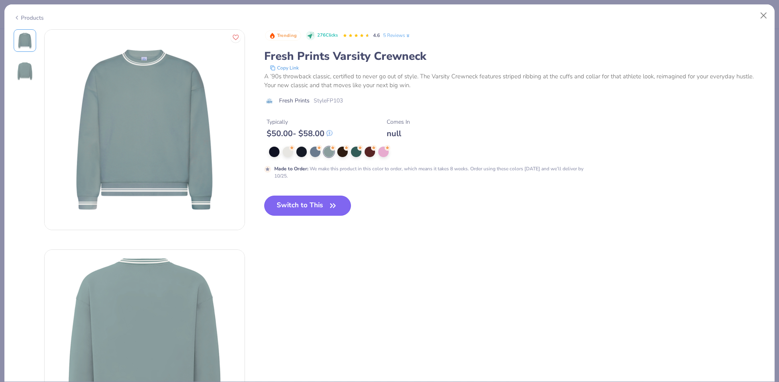
click at [332, 207] on icon "button" at bounding box center [332, 205] width 11 height 11
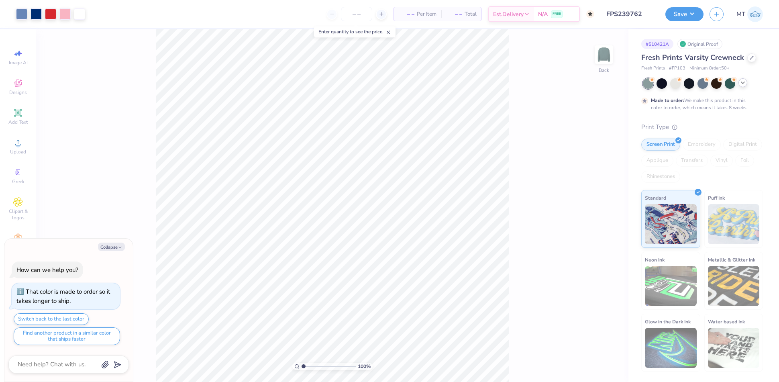
click at [746, 84] on div at bounding box center [742, 82] width 9 height 9
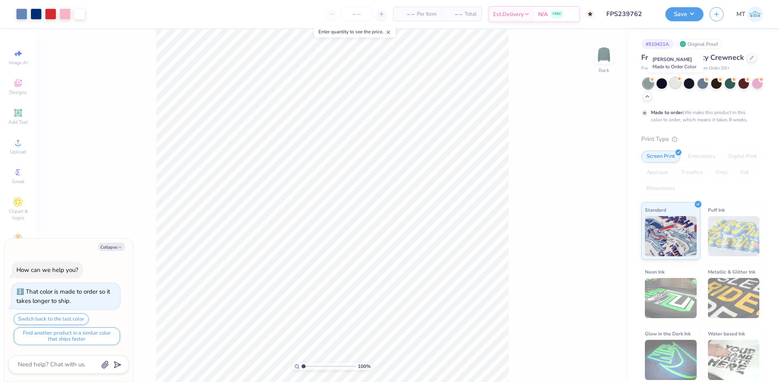
click at [674, 85] on div at bounding box center [675, 82] width 10 height 10
type textarea "x"
type input "1"
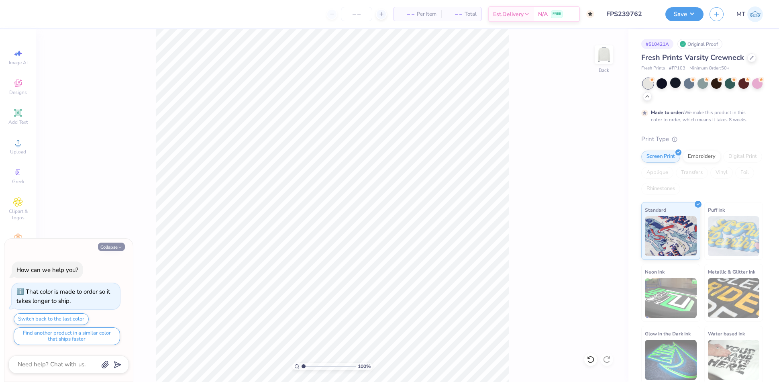
click at [122, 248] on button "Collapse" at bounding box center [111, 246] width 27 height 8
type textarea "x"
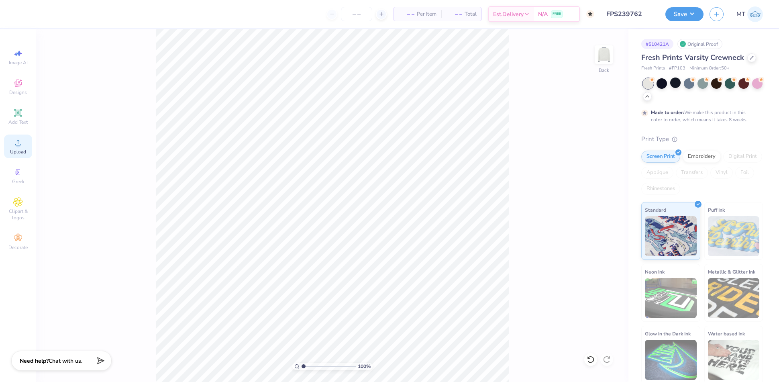
click at [20, 150] on span "Upload" at bounding box center [18, 152] width 16 height 6
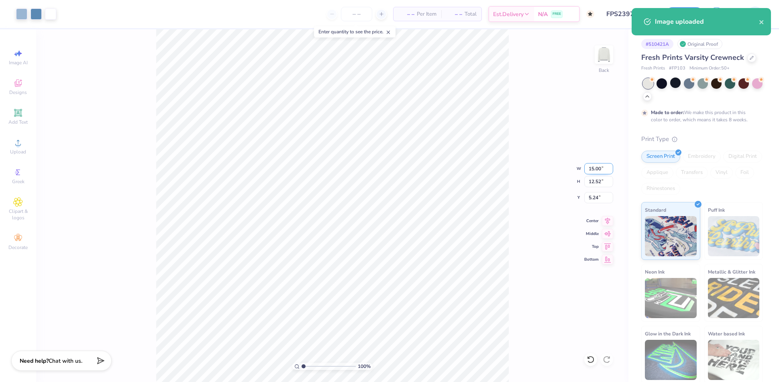
click at [596, 170] on input "15.00" at bounding box center [598, 168] width 29 height 11
type input "8.00"
type input "6.68"
type input "8.16"
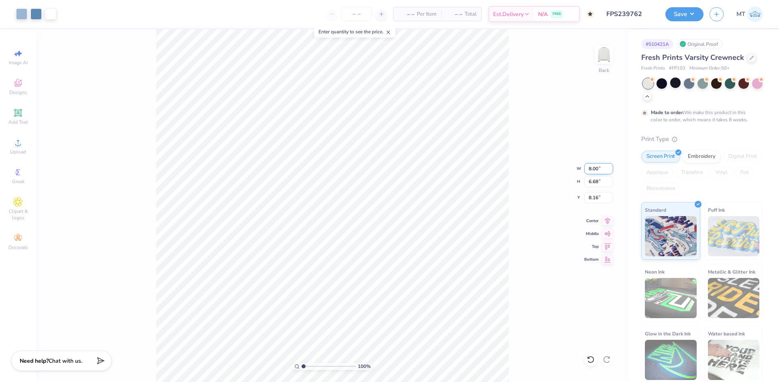
click at [594, 168] on input "8.00" at bounding box center [598, 168] width 29 height 11
type input "9.00"
type input "7.51"
click at [592, 195] on input "7.74" at bounding box center [598, 197] width 29 height 11
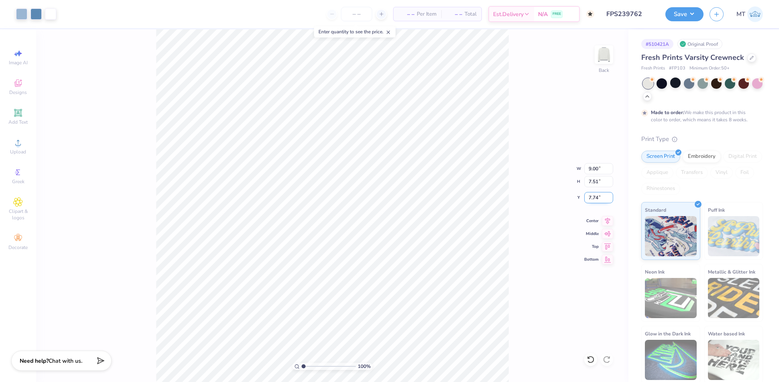
click at [592, 195] on input "7.74" at bounding box center [598, 197] width 29 height 11
click at [597, 196] on input "2.00" at bounding box center [598, 197] width 29 height 11
click at [593, 196] on input "2.00" at bounding box center [598, 197] width 29 height 11
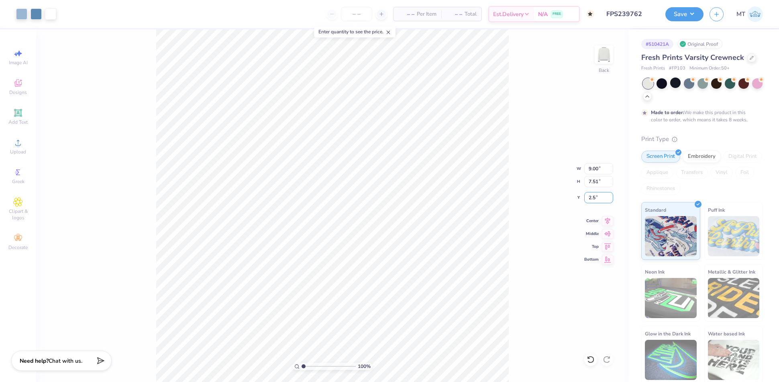
type input "2.50"
click at [663, 102] on div "Made to order: We make this product in this color to order, which means it take…" at bounding box center [702, 100] width 122 height 45
click at [662, 100] on div at bounding box center [703, 89] width 120 height 22
click at [650, 97] on icon at bounding box center [647, 95] width 6 height 6
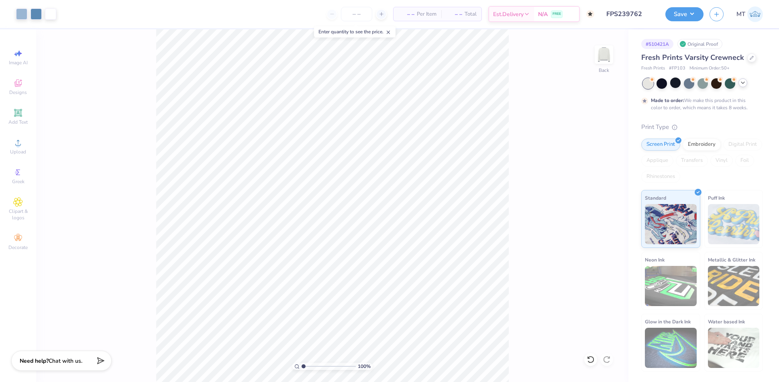
click at [740, 83] on icon at bounding box center [742, 82] width 6 height 6
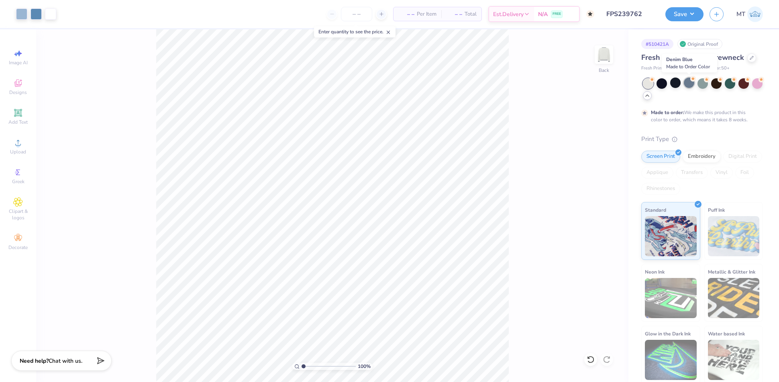
click at [689, 84] on div at bounding box center [689, 82] width 10 height 10
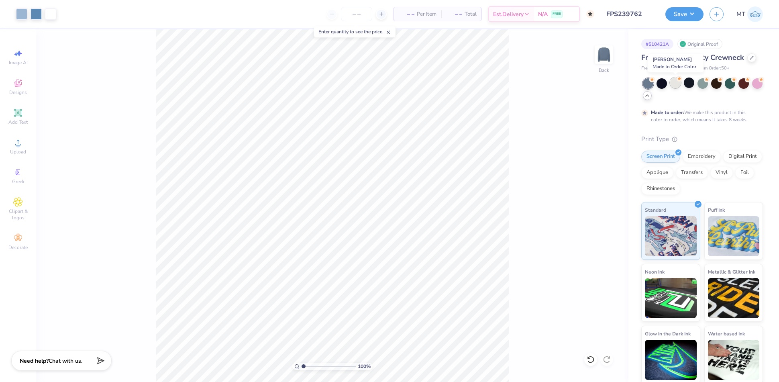
click at [676, 86] on div at bounding box center [675, 82] width 10 height 10
click at [747, 57] on div at bounding box center [751, 57] width 9 height 9
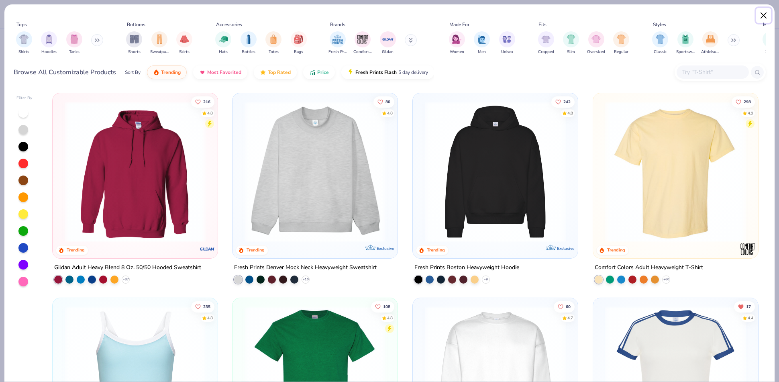
click at [765, 15] on button "Close" at bounding box center [763, 15] width 15 height 15
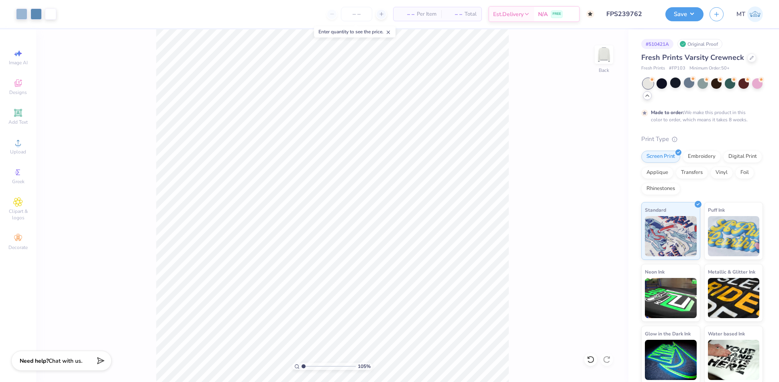
type input "1.04732463262076"
click at [592, 167] on input "9.00" at bounding box center [598, 168] width 29 height 11
type input "9.5"
type input "1.04732463262076"
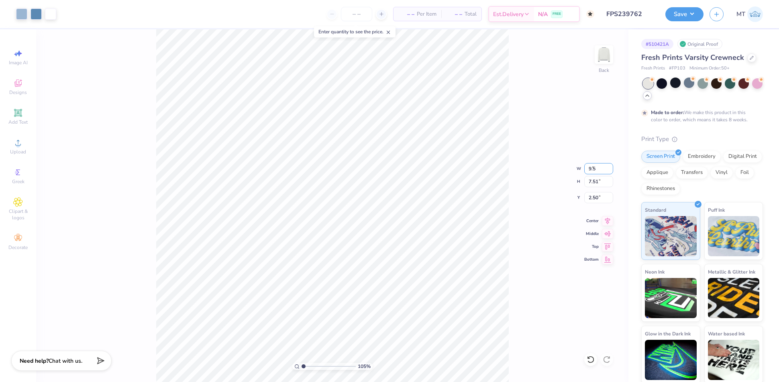
type input "9.50"
type input "7.93"
click at [594, 197] on input "2.29" at bounding box center [598, 197] width 29 height 11
type input "2.5"
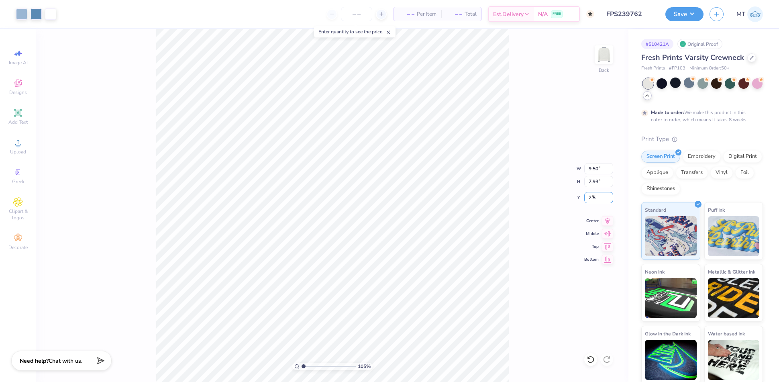
type input "1.04732463262076"
type input "2.50"
type input "1"
click at [747, 59] on div at bounding box center [751, 57] width 9 height 9
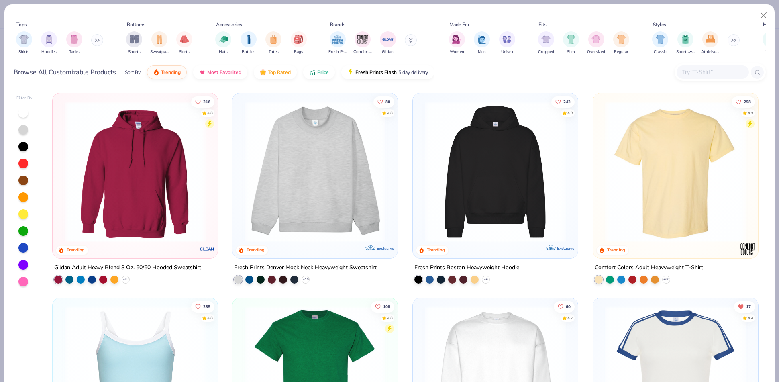
click at [510, 322] on img at bounding box center [495, 376] width 149 height 141
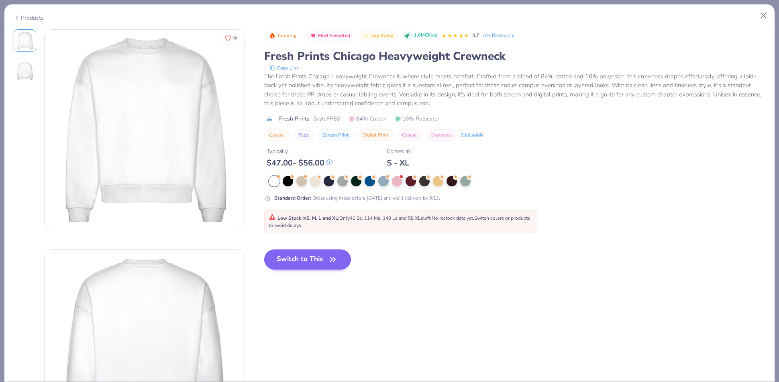
click at [313, 220] on div "Low Stock in S, M, L and XL : Only 41 Ss, 114 Ms, 149 Ls and 58 XLs left. No re…" at bounding box center [401, 221] width 264 height 14
click at [321, 256] on button "Switch to This" at bounding box center [307, 259] width 87 height 20
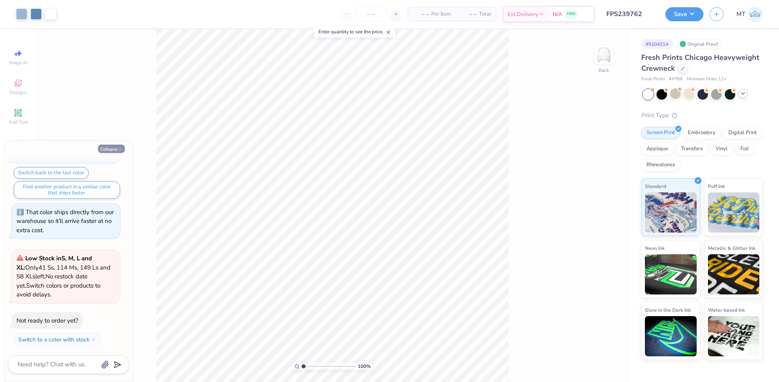
click at [106, 152] on button "Collapse" at bounding box center [111, 148] width 27 height 8
type textarea "x"
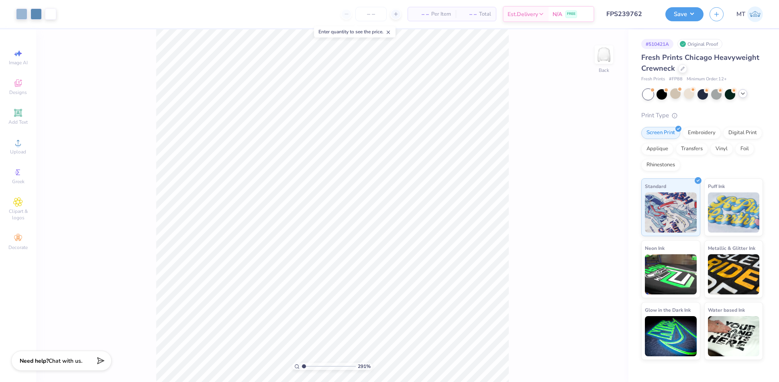
type input "1"
click at [592, 199] on input "2.97" at bounding box center [598, 203] width 29 height 11
type input "2.50"
click at [514, 171] on div "100 % Back W 9.50 9.50 " H 7.93 7.93 " Y 2.50 2.50 " Center Middle Top Bottom" at bounding box center [332, 205] width 592 height 352
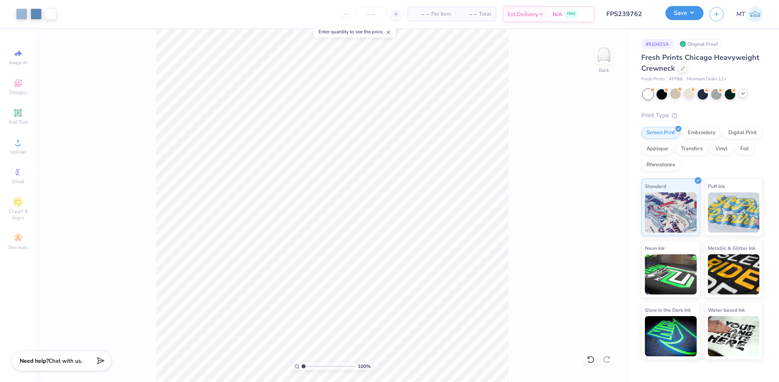
click at [690, 16] on button "Save" at bounding box center [684, 13] width 38 height 14
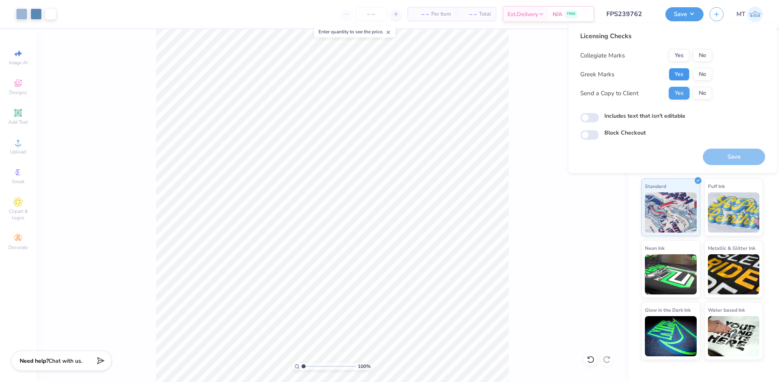
click at [681, 76] on button "Yes" at bounding box center [678, 74] width 21 height 13
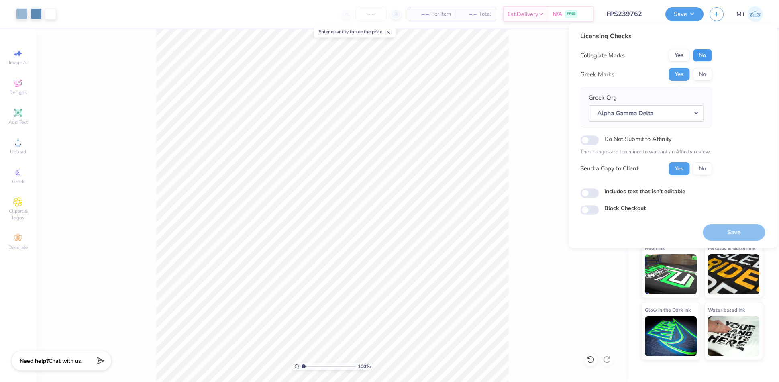
click at [704, 53] on button "No" at bounding box center [701, 55] width 19 height 13
click at [734, 229] on button "Save" at bounding box center [733, 232] width 62 height 16
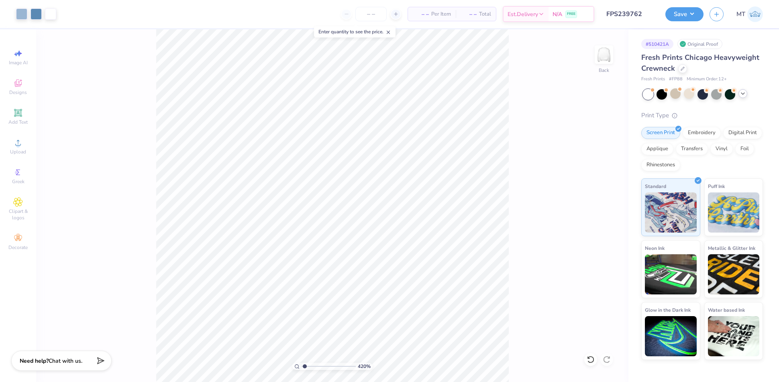
type input "1"
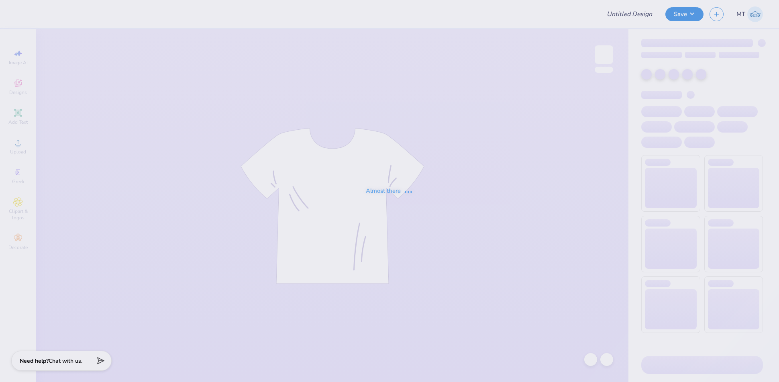
type input "FPS239763"
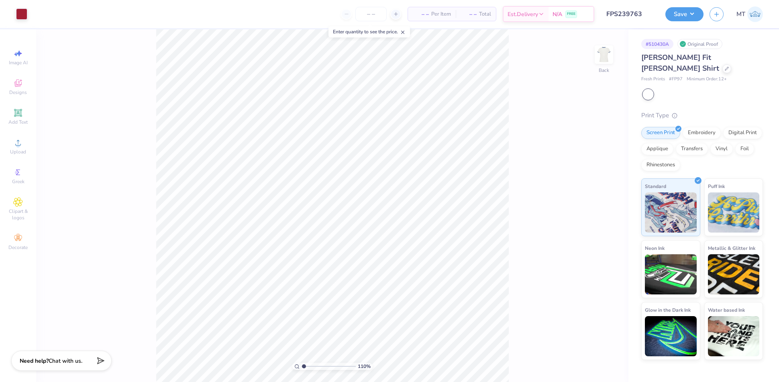
type input "1"
click at [728, 66] on icon at bounding box center [726, 68] width 4 height 4
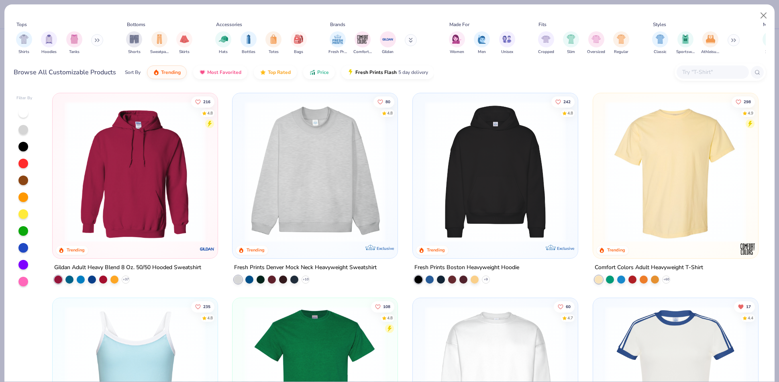
click at [698, 77] on div at bounding box center [712, 71] width 72 height 13
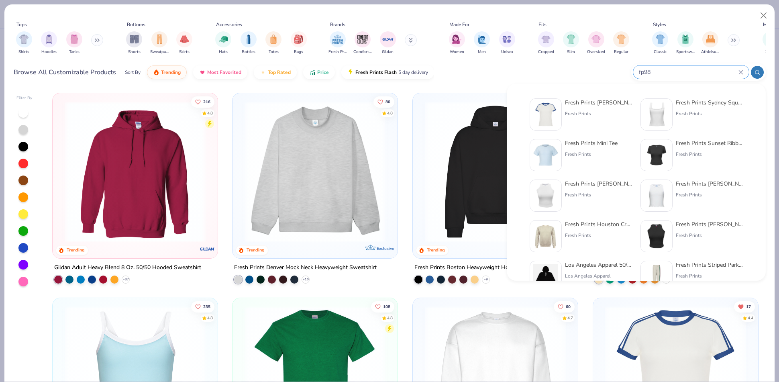
type input "fp98"
click at [549, 114] on img at bounding box center [545, 114] width 25 height 25
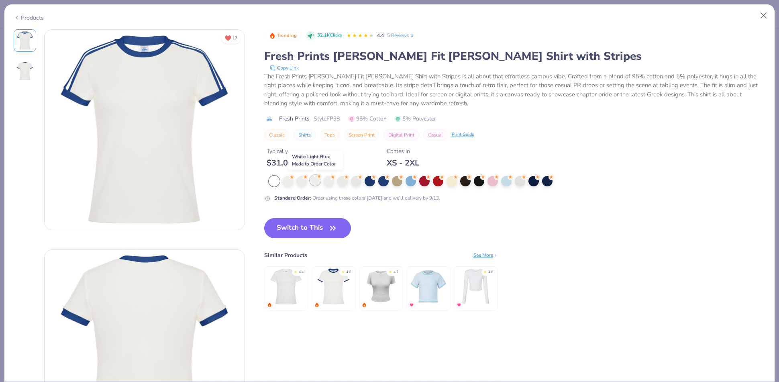
click at [310, 179] on div at bounding box center [315, 180] width 10 height 10
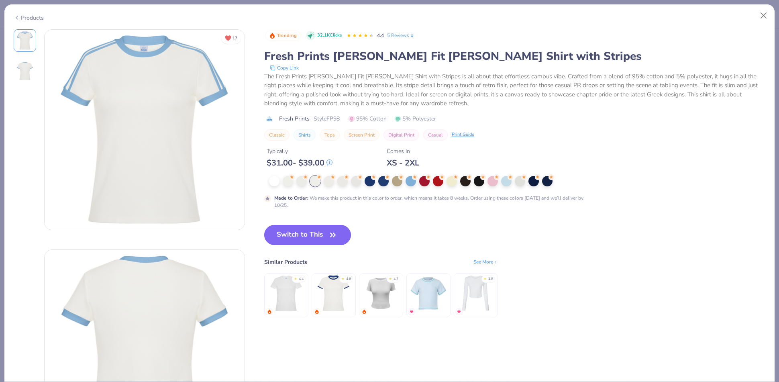
click at [312, 238] on button "Switch to This" at bounding box center [307, 235] width 87 height 20
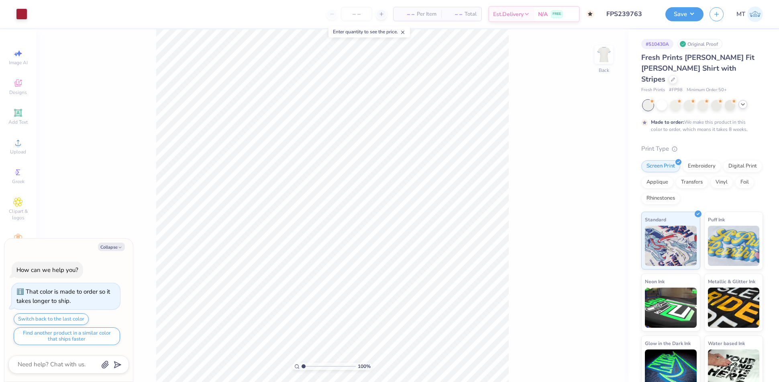
click at [746, 100] on div at bounding box center [742, 104] width 9 height 9
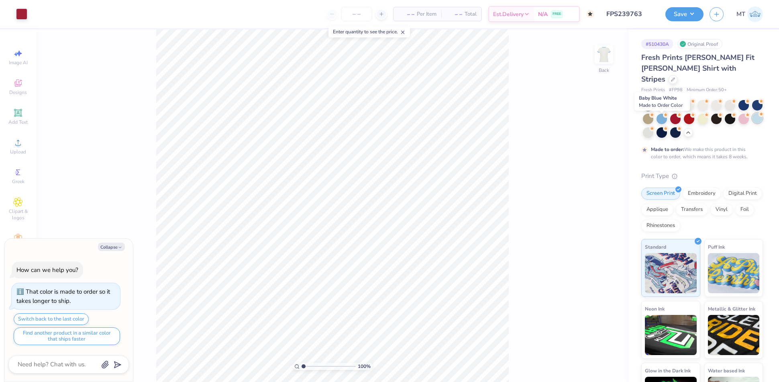
click at [752, 122] on div at bounding box center [757, 118] width 10 height 10
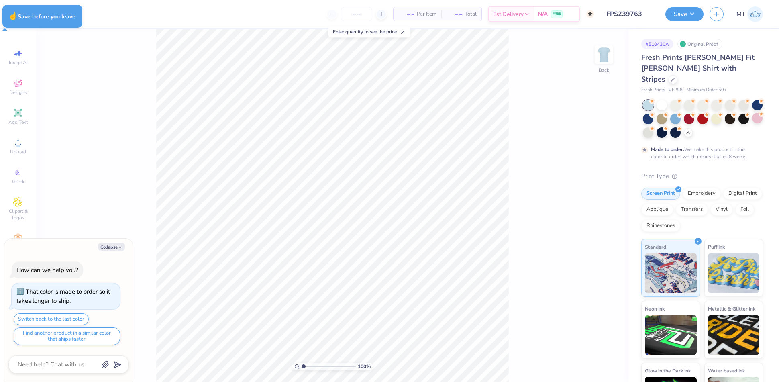
type textarea "x"
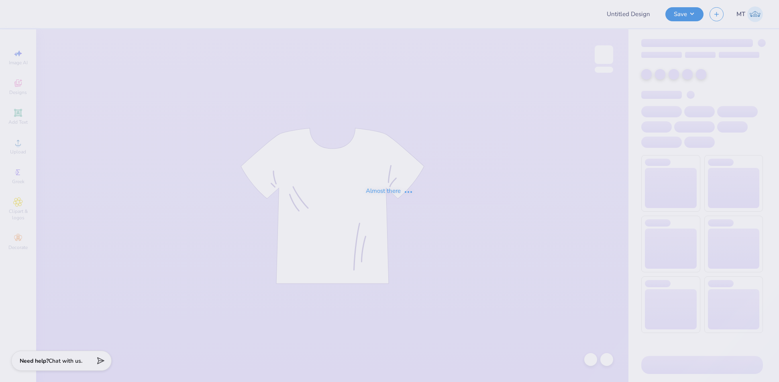
type input "FPS239763"
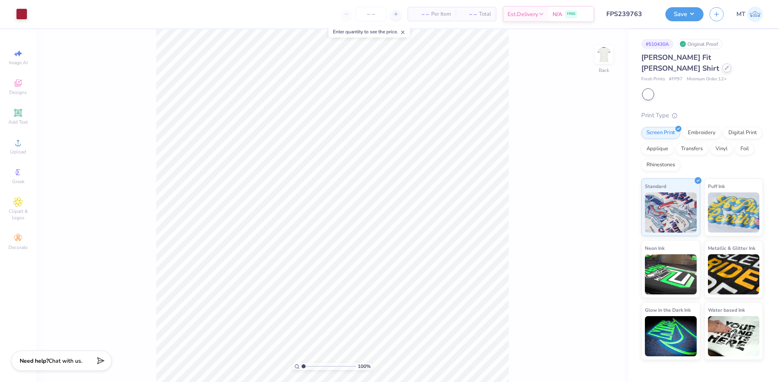
click at [728, 66] on icon at bounding box center [726, 68] width 4 height 4
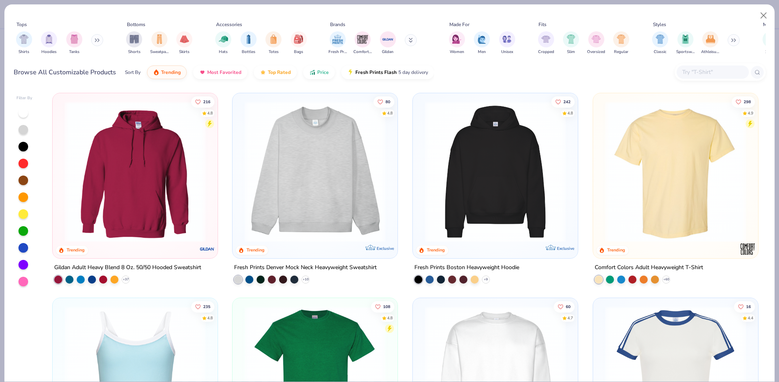
click at [670, 326] on img at bounding box center [675, 376] width 149 height 141
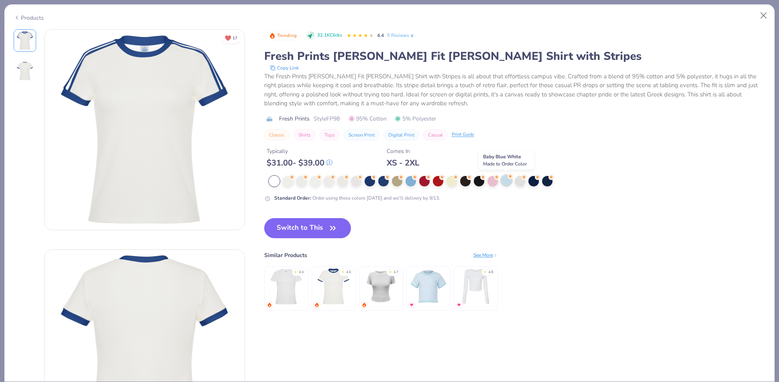
click at [505, 181] on div at bounding box center [506, 180] width 10 height 10
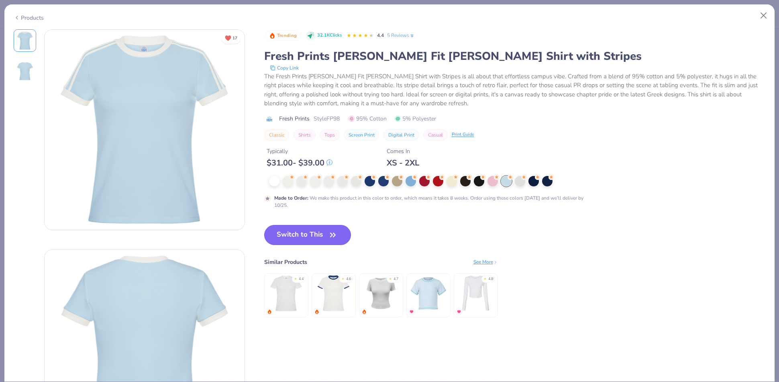
click at [309, 233] on button "Switch to This" at bounding box center [307, 235] width 87 height 20
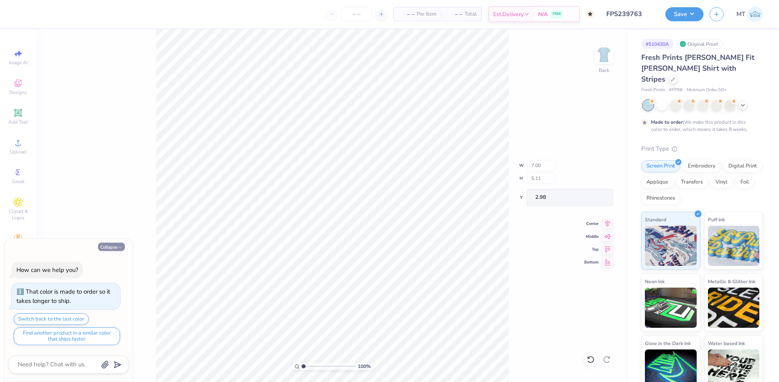
click at [108, 245] on button "Collapse" at bounding box center [111, 246] width 27 height 8
type textarea "x"
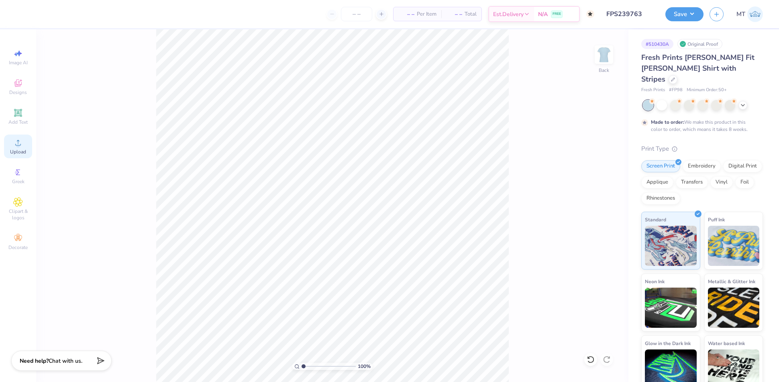
click at [24, 154] on span "Upload" at bounding box center [18, 152] width 16 height 6
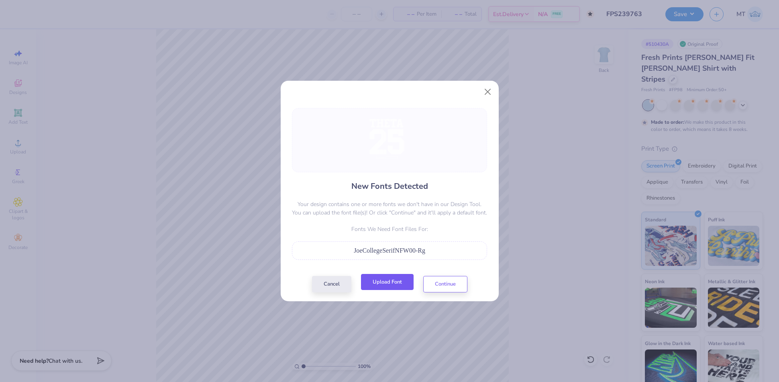
click at [382, 281] on button "Upload Font" at bounding box center [387, 282] width 53 height 16
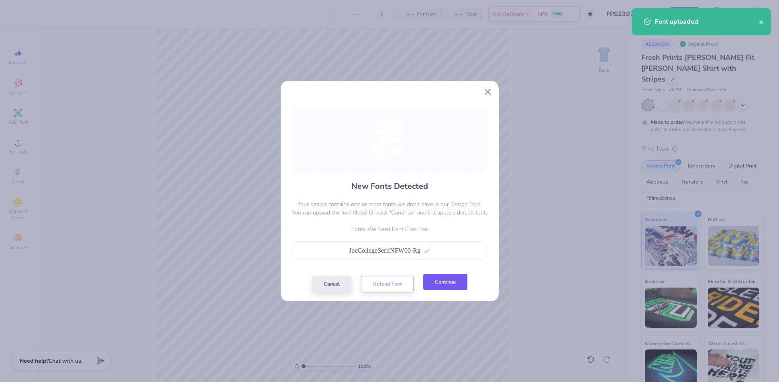
click at [446, 281] on button "Continue" at bounding box center [445, 282] width 44 height 16
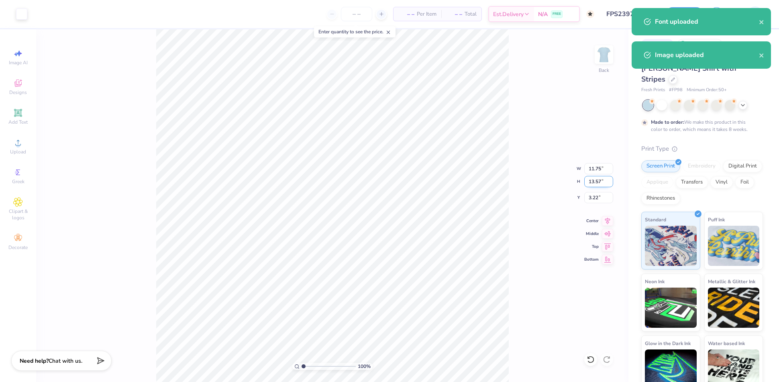
click at [594, 181] on input "13.57" at bounding box center [598, 181] width 29 height 11
type input "7"
type input "6.06"
type input "7.00"
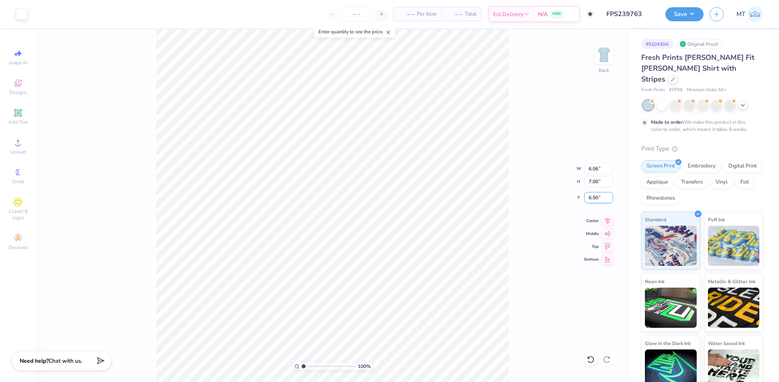
click at [597, 195] on input "6.50" at bounding box center [598, 197] width 29 height 11
click at [593, 197] on input "6.50" at bounding box center [598, 197] width 29 height 11
type input "2.00"
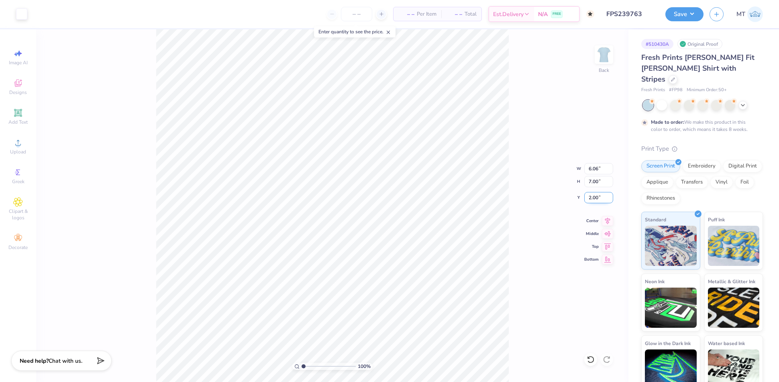
click at [592, 195] on input "2.00" at bounding box center [598, 197] width 29 height 11
type input "2.50"
type input "1"
click at [682, 19] on button "Save" at bounding box center [684, 13] width 38 height 14
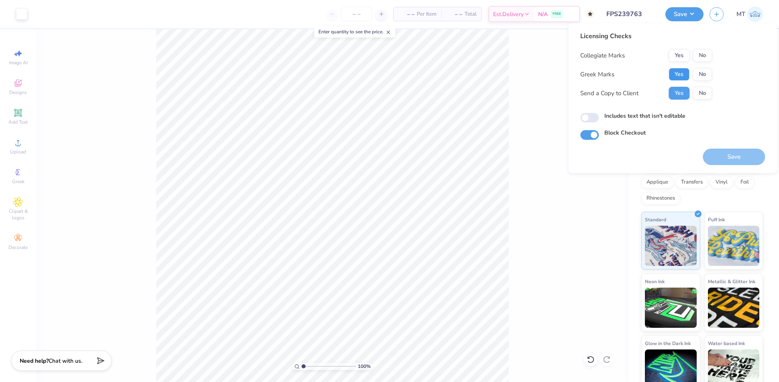
click at [687, 73] on button "Yes" at bounding box center [678, 74] width 21 height 13
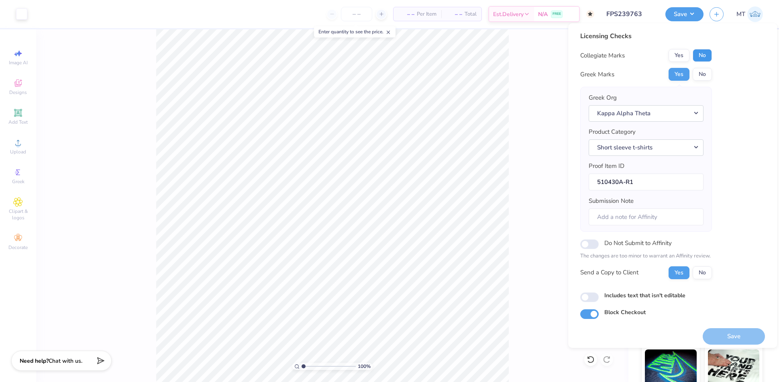
click at [708, 57] on button "No" at bounding box center [701, 55] width 19 height 13
click at [727, 332] on button "Save" at bounding box center [733, 336] width 62 height 16
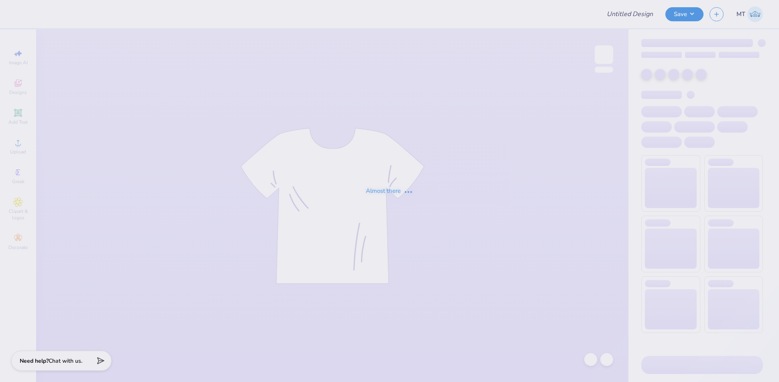
type input "FPS239768"
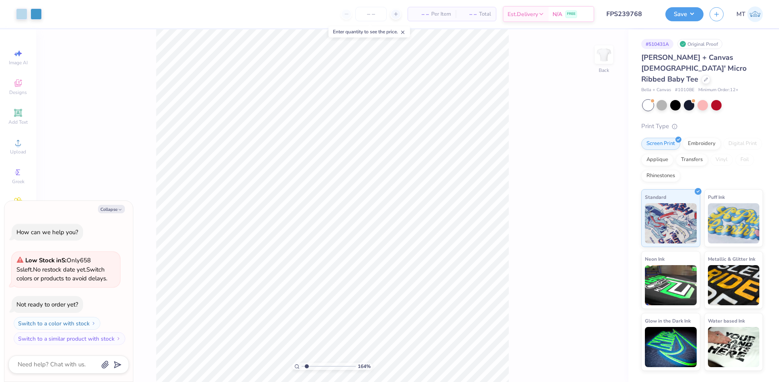
type input "1.64365779649182"
type textarea "x"
type input "4.00578953448724"
type textarea "x"
type input "1"
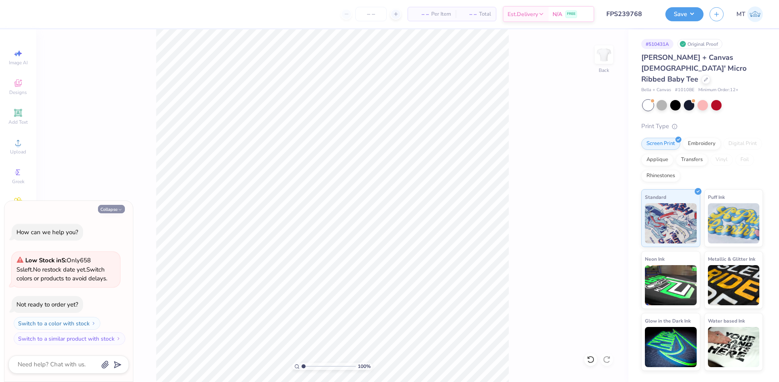
click at [112, 205] on button "Collapse" at bounding box center [111, 209] width 27 height 8
type textarea "x"
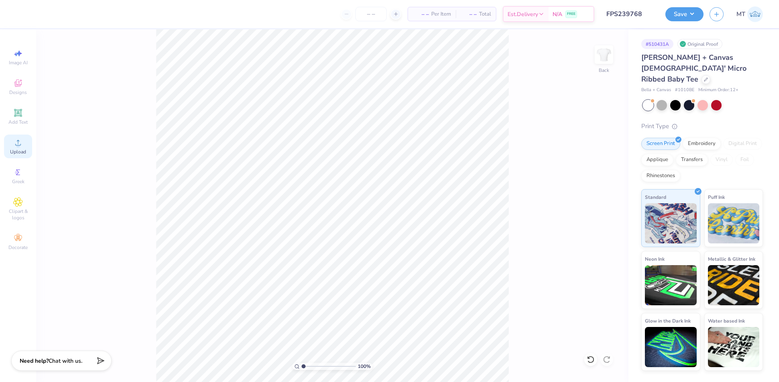
click at [20, 145] on circle at bounding box center [18, 145] width 4 height 4
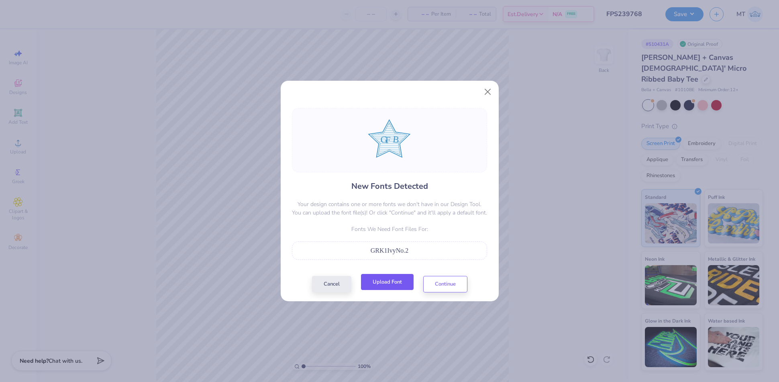
click at [392, 279] on button "Upload Font" at bounding box center [387, 282] width 53 height 16
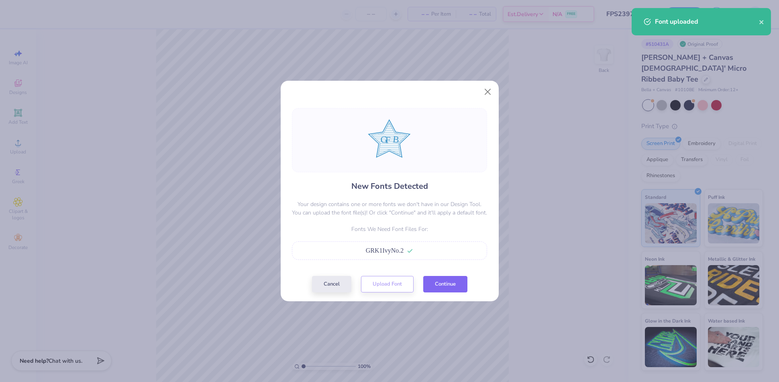
click at [451, 285] on button "Continue" at bounding box center [445, 284] width 44 height 16
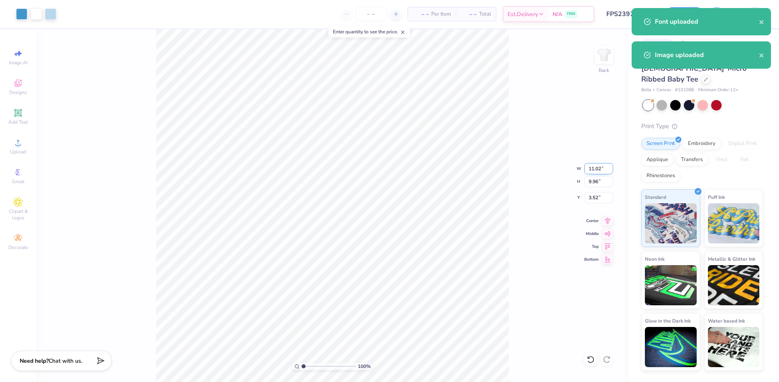
click at [595, 169] on input "11.02" at bounding box center [598, 168] width 29 height 11
type input "6.00"
type input "5.42"
type input "5.79"
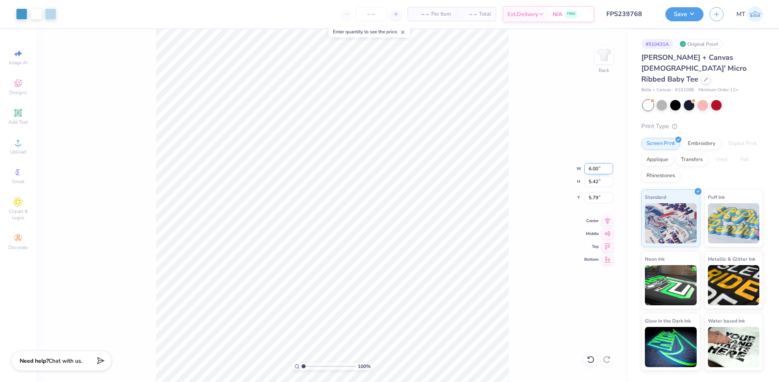
click at [592, 167] on input "6.00" at bounding box center [598, 168] width 29 height 11
type input "5.50"
type input "4.97"
click at [593, 196] on input "6.01" at bounding box center [598, 197] width 29 height 11
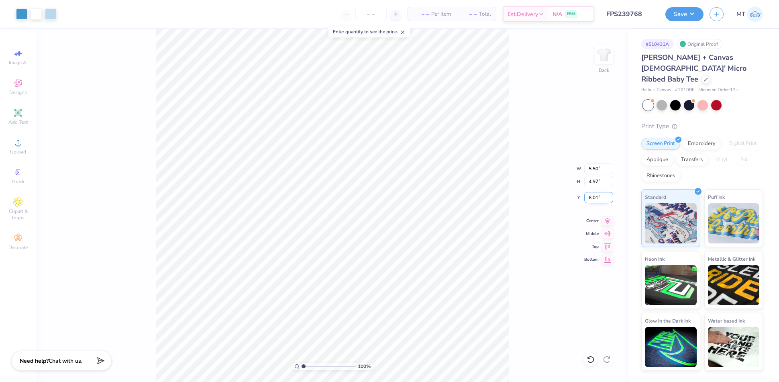
click at [593, 196] on input "6.01" at bounding box center [598, 197] width 29 height 11
type input "2.00"
type input "1"
click at [686, 9] on button "Save" at bounding box center [684, 13] width 38 height 14
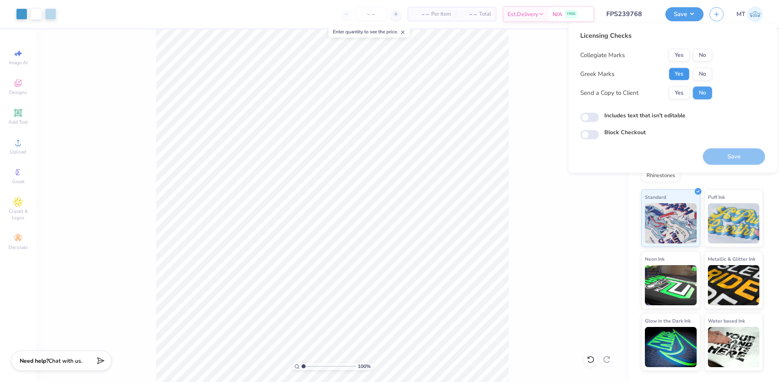
click at [684, 73] on button "Yes" at bounding box center [678, 73] width 21 height 13
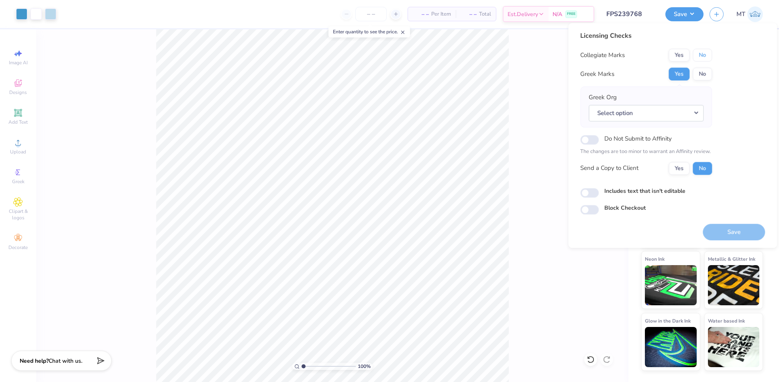
click at [703, 53] on button "No" at bounding box center [701, 55] width 19 height 13
click at [685, 107] on button "Select option" at bounding box center [645, 113] width 115 height 16
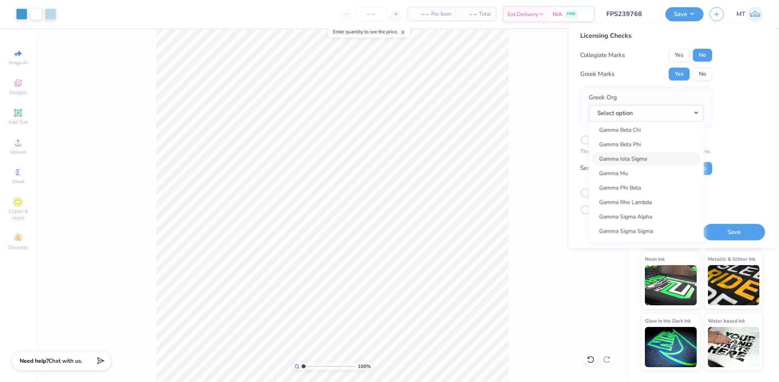
scroll to position [2492, 0]
click at [645, 181] on link "Gamma Phi Beta" at bounding box center [646, 182] width 108 height 13
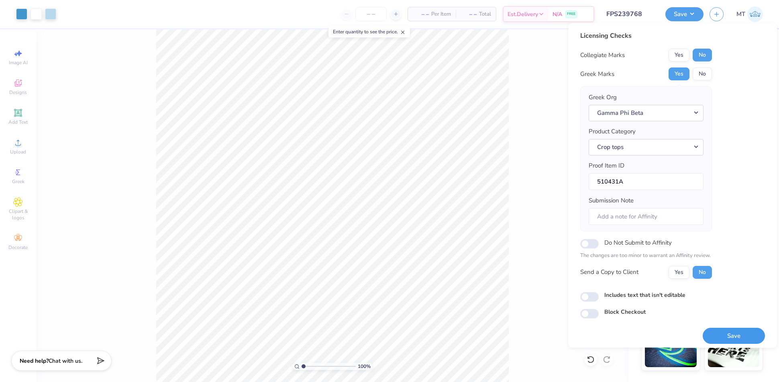
click at [732, 338] on button "Save" at bounding box center [733, 336] width 62 height 16
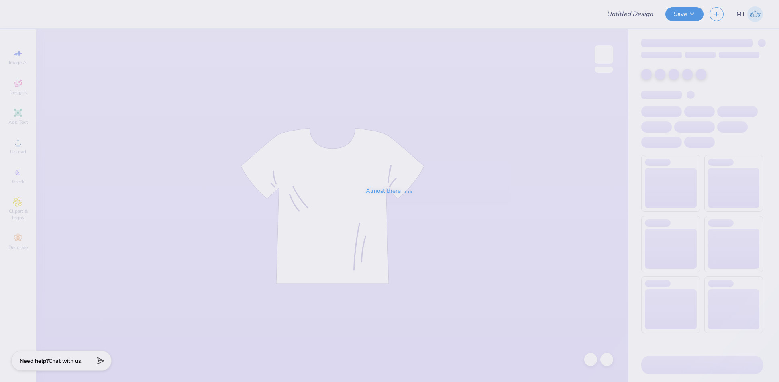
type input "FPS239770"
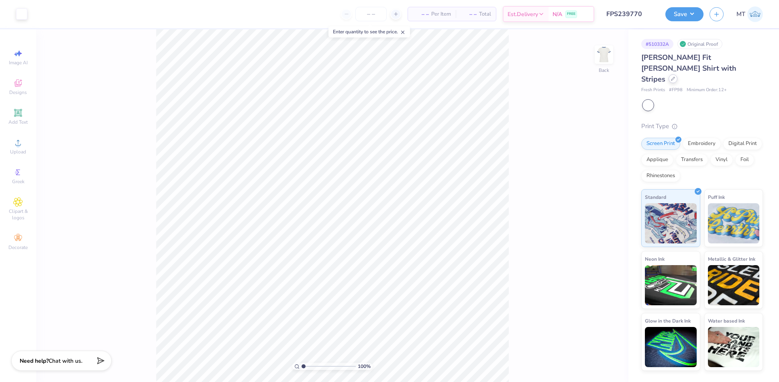
click at [672, 77] on icon at bounding box center [673, 79] width 4 height 4
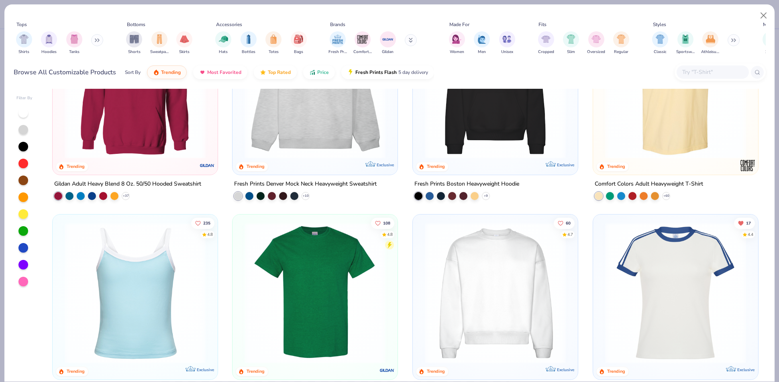
scroll to position [216, 0]
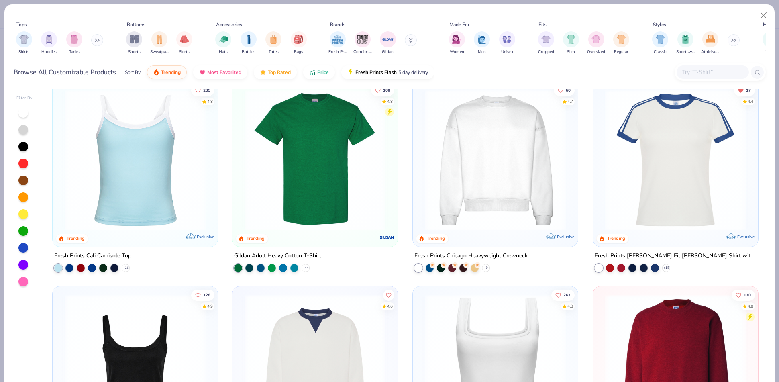
click at [669, 172] on img at bounding box center [675, 160] width 149 height 141
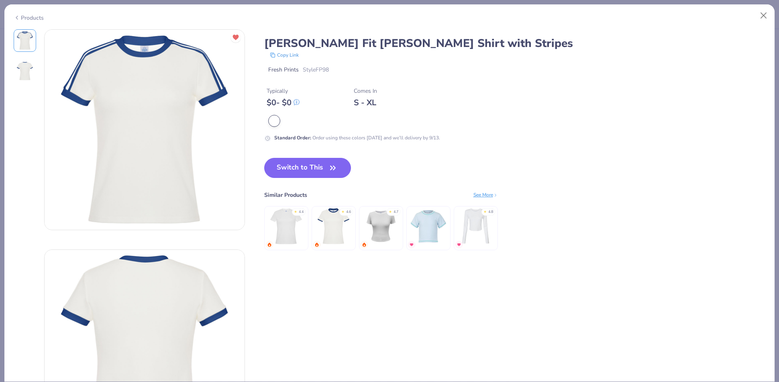
click at [21, 15] on div "Products" at bounding box center [29, 18] width 30 height 8
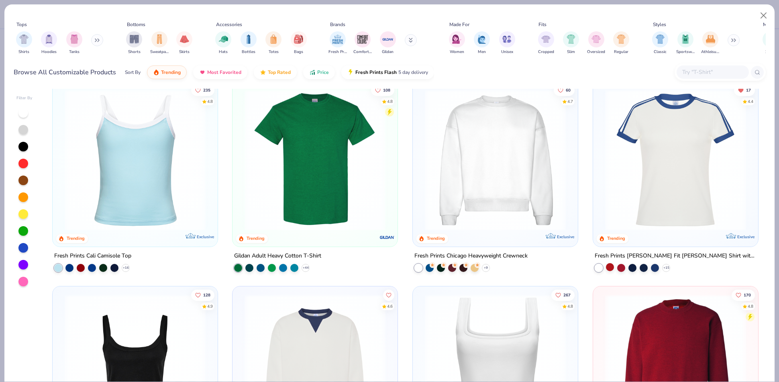
click at [608, 269] on div at bounding box center [610, 266] width 8 height 8
click at [662, 183] on img at bounding box center [675, 160] width 149 height 141
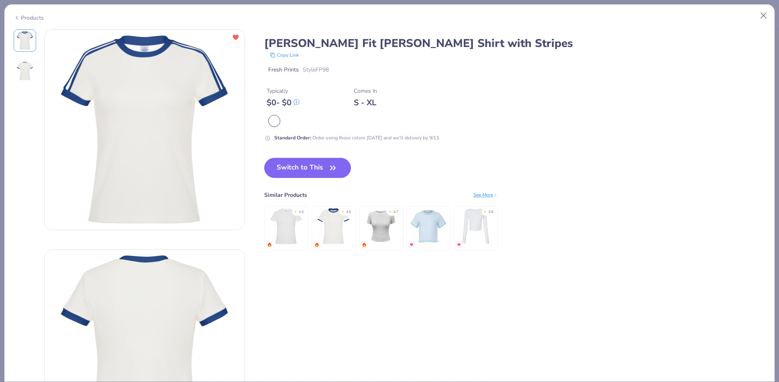
click at [31, 18] on div "Products" at bounding box center [29, 18] width 30 height 8
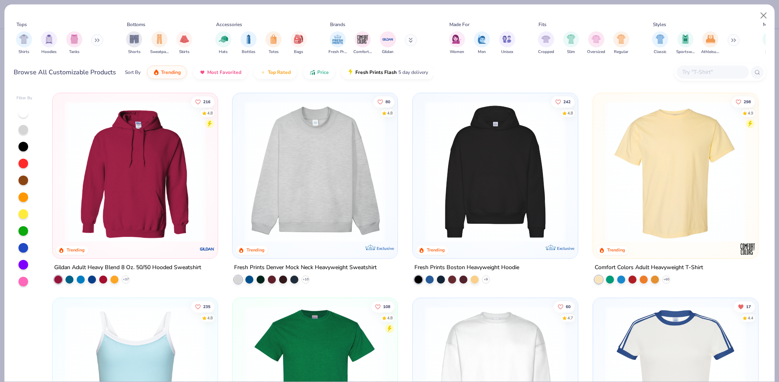
scroll to position [223, 0]
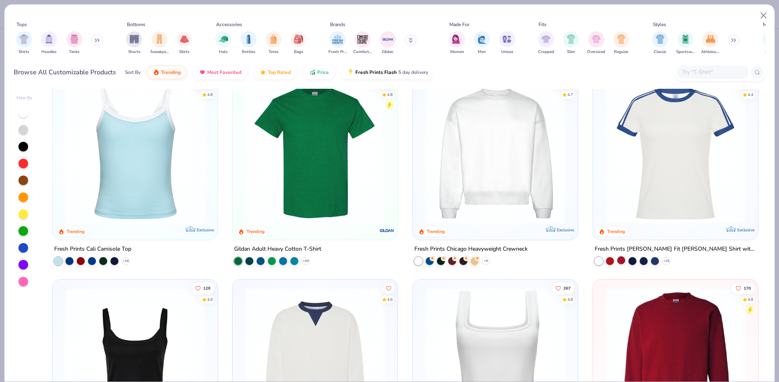
click at [618, 256] on div at bounding box center [621, 260] width 8 height 8
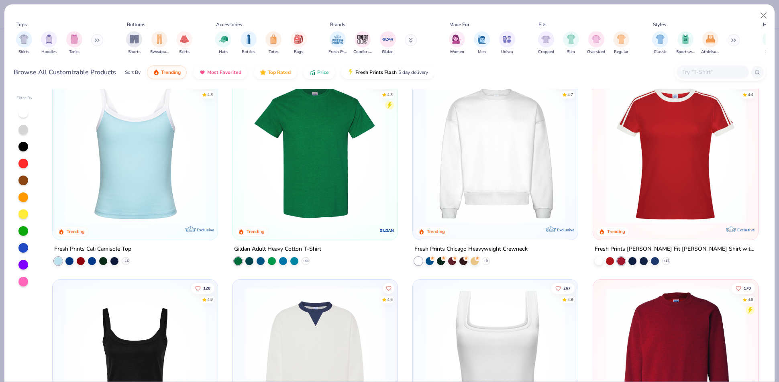
click at [675, 185] on img at bounding box center [675, 153] width 149 height 141
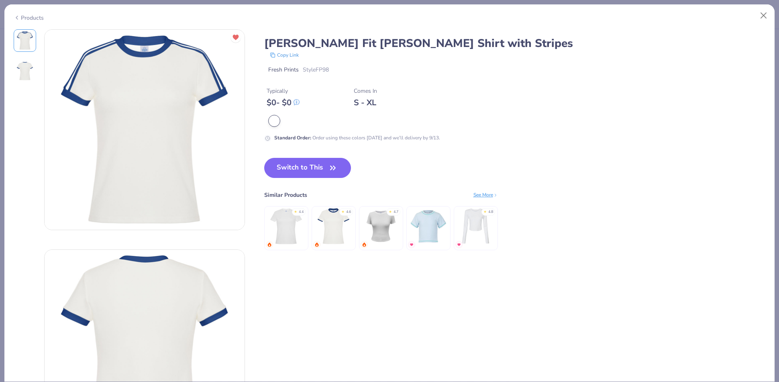
click at [33, 18] on div "Products" at bounding box center [29, 18] width 30 height 8
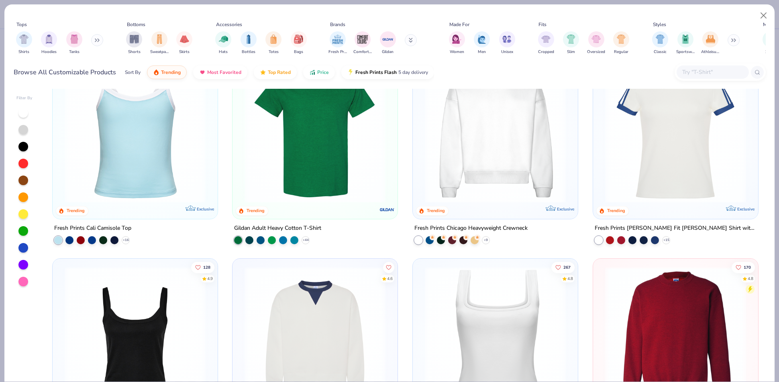
scroll to position [202, 0]
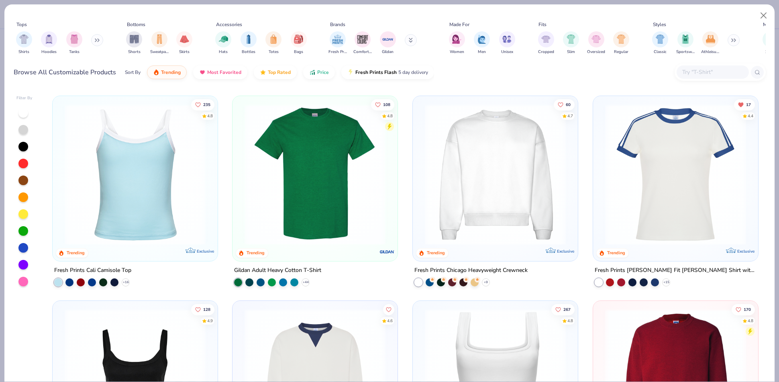
click at [652, 174] on img at bounding box center [675, 174] width 149 height 141
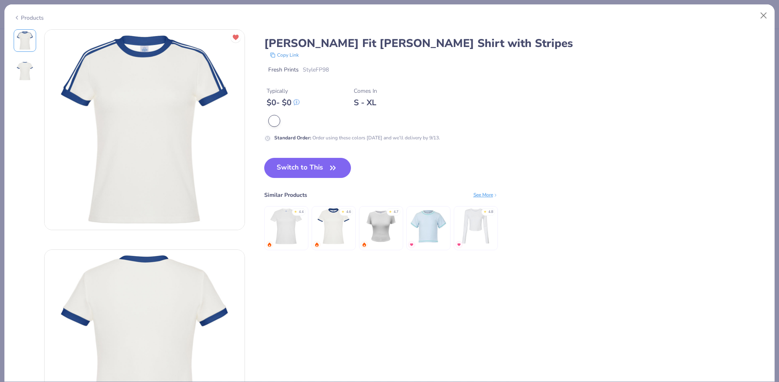
click at [335, 232] on img at bounding box center [333, 226] width 38 height 38
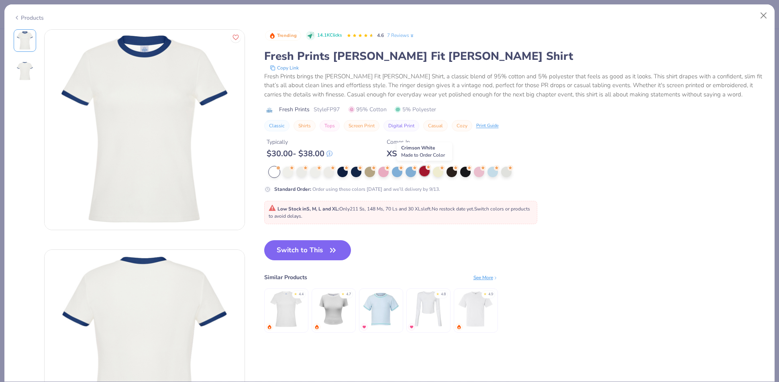
click at [424, 173] on div at bounding box center [424, 171] width 10 height 10
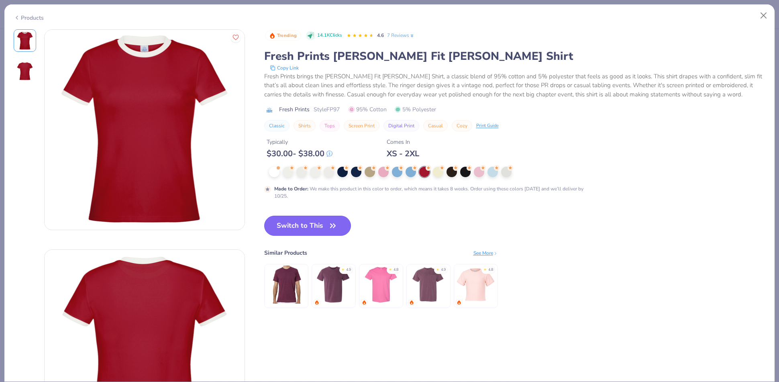
click at [310, 225] on button "Switch to This" at bounding box center [307, 226] width 87 height 20
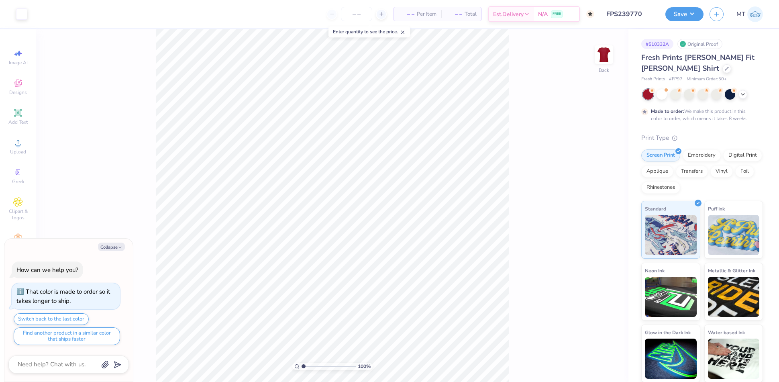
type textarea "x"
click at [590, 171] on input "8.00" at bounding box center [598, 174] width 29 height 11
type input "7.5"
type textarea "x"
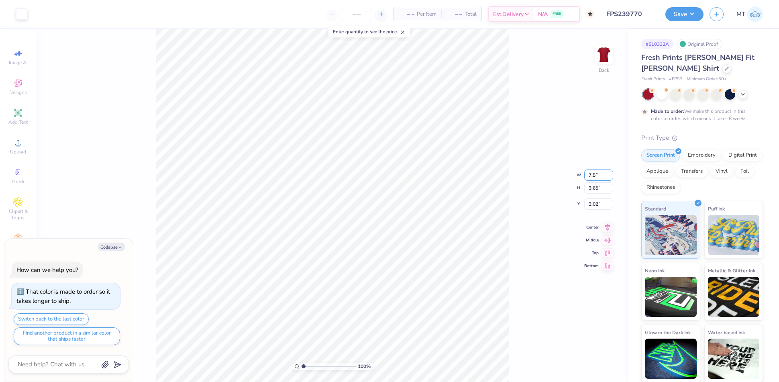
type input "7.50"
type input "3.42"
click at [591, 197] on input "3.13" at bounding box center [598, 197] width 29 height 11
type input "3"
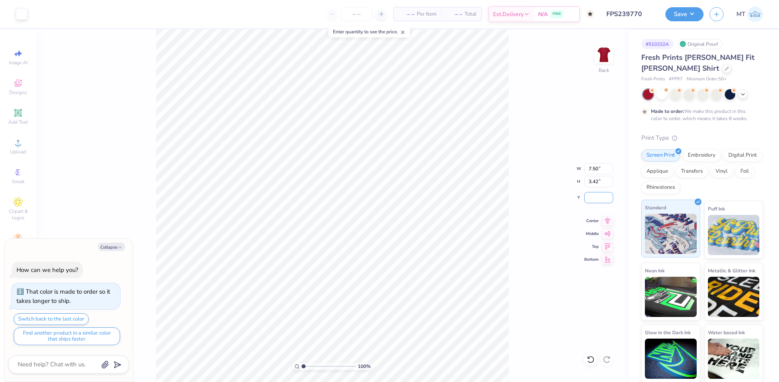
type input "2"
type input ".5"
type textarea "x"
click at [590, 196] on input "0.50" at bounding box center [598, 197] width 29 height 11
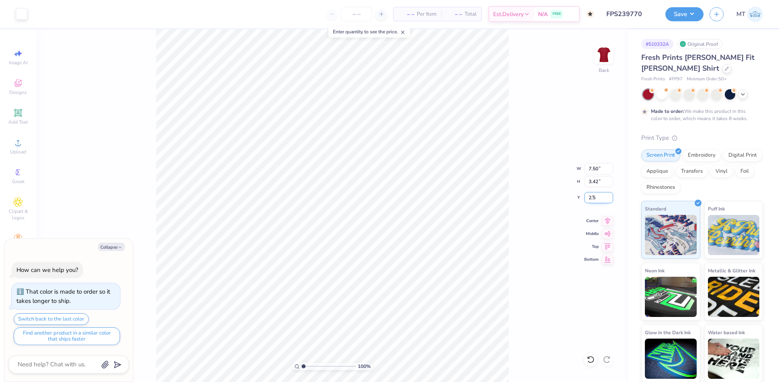
type input "2.5"
type textarea "x"
type input "2.50"
type textarea "x"
type input "5.66593375626513"
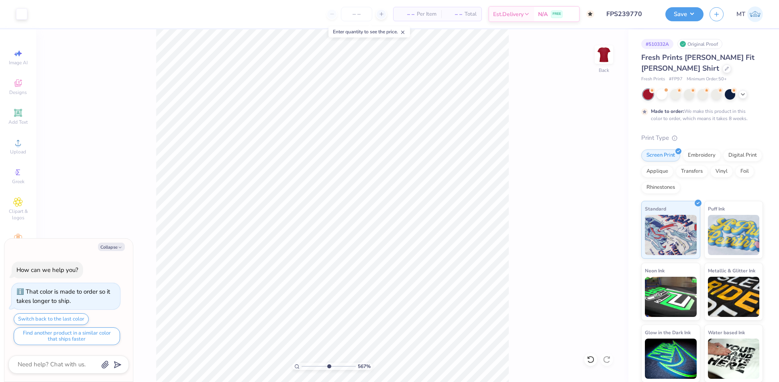
type textarea "x"
type input "5.66593375626513"
type textarea "x"
type input "5.66593375626513"
type textarea "x"
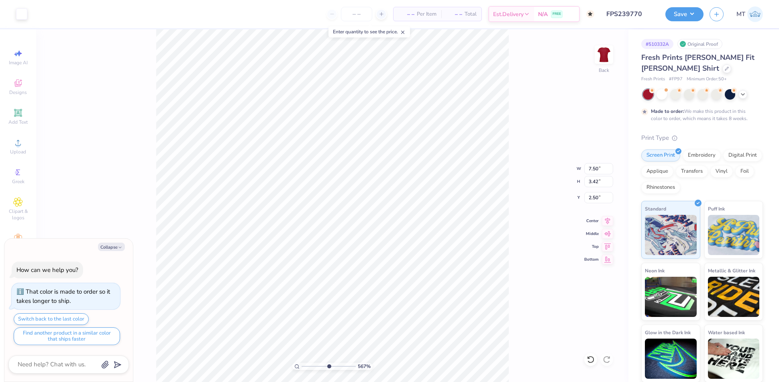
type input "2.27"
type input "5.66593375626513"
type textarea "x"
type input "5.66593375626513"
type textarea "x"
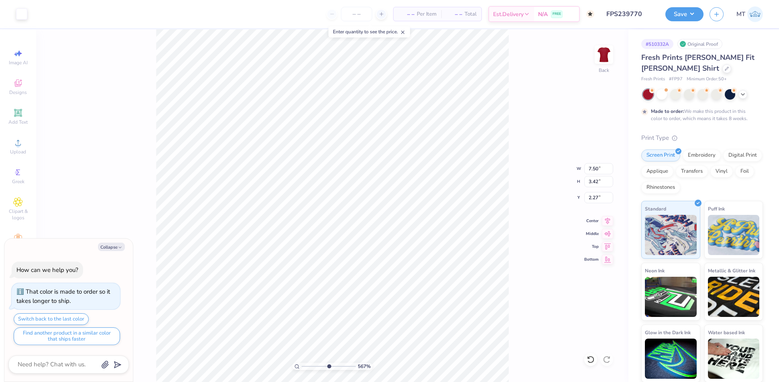
type input "2.50"
click at [347, 260] on li "Ungroup" at bounding box center [349, 264] width 63 height 16
type input "5.66593375626513"
type textarea "x"
type input "5.66593375626513"
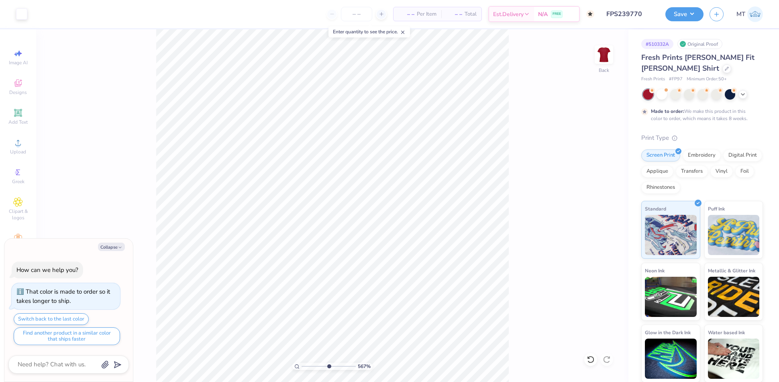
type textarea "x"
type input "5.66593375626513"
type textarea "x"
type input "2.48658540618328"
type textarea "x"
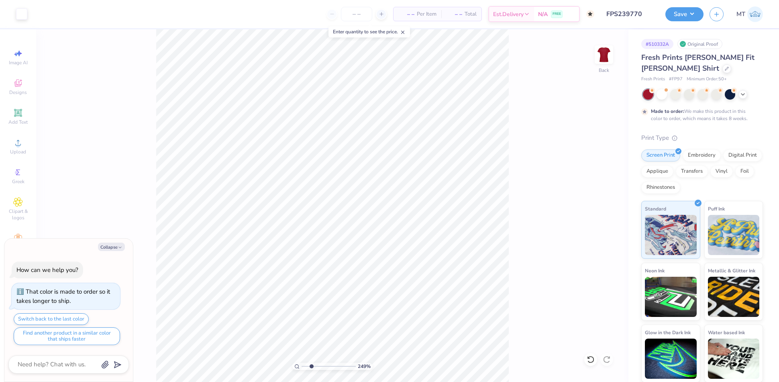
type input "2.48658540618328"
type textarea "x"
type input "2.49967436106642"
type textarea "x"
type input "4.05544200597114"
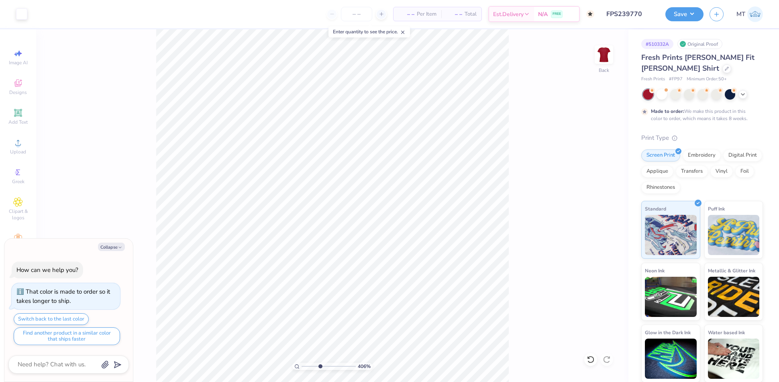
type textarea "x"
click at [20, 119] on span "Add Text" at bounding box center [17, 122] width 19 height 6
type input "4.16715993259324"
type textarea "x"
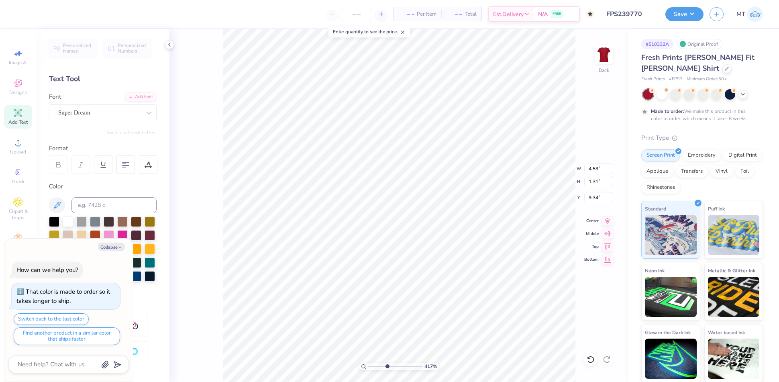
type input "4.16715993259324"
type textarea "x"
type input "1.29310864128332"
type textarea "x"
type input "1.29310864128332"
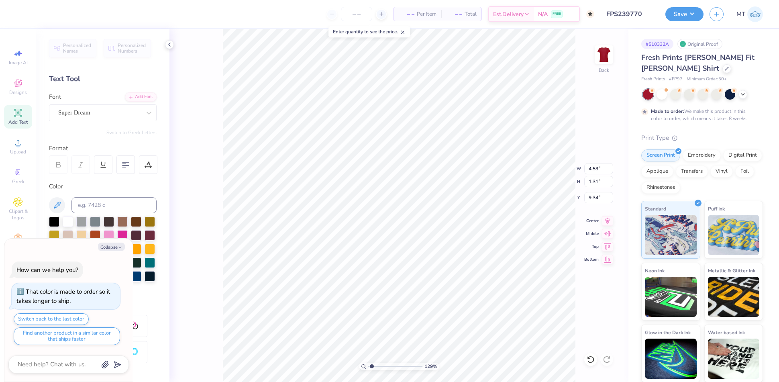
type textarea "x"
type input "1.00"
type input "2.07850068418854"
type textarea "x"
type input "2.07850068418854"
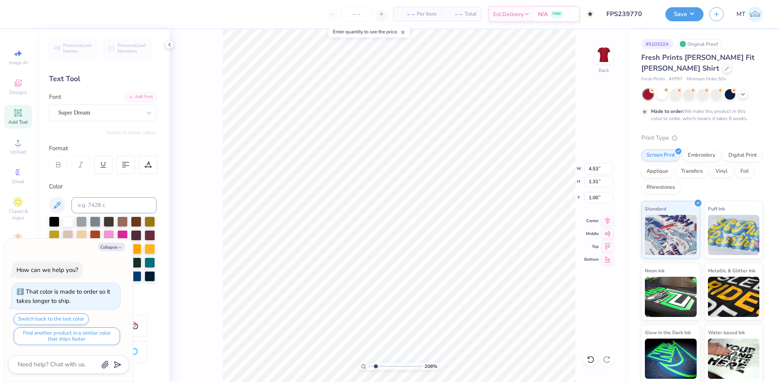
type textarea "x"
type input "3.06"
type input "0.89"
type input "1.42"
type input "2.07850068418854"
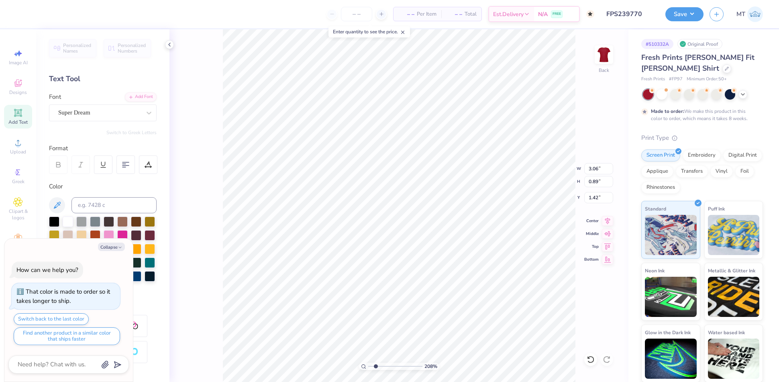
type textarea "x"
type input "2.07850068418854"
type textarea "x"
type input "2.07850068418854"
type textarea "x"
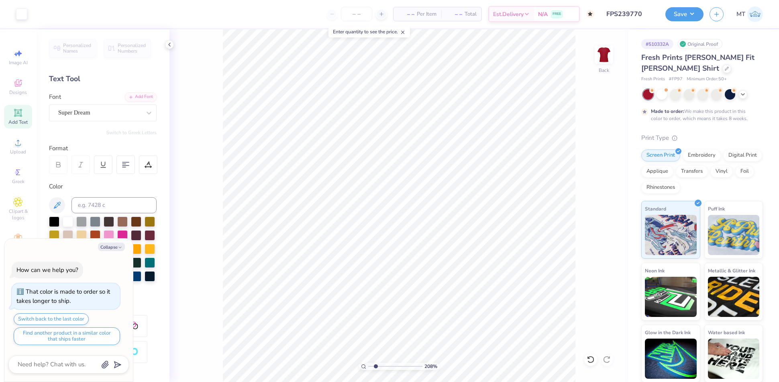
type input "2.07850068418854"
type textarea "x"
type input "2.07850068418854"
type textarea "x"
type input "2.07850068418854"
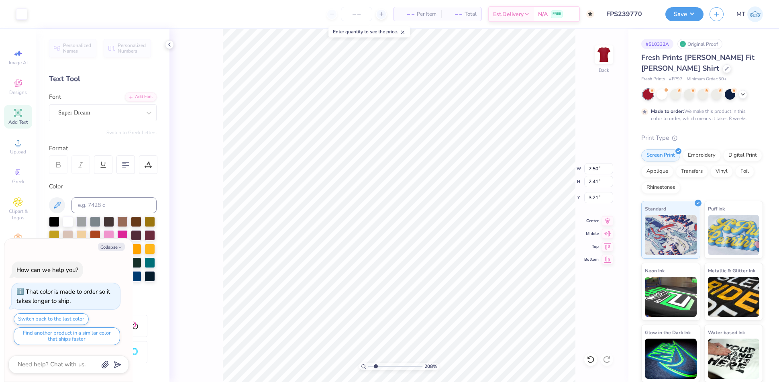
type textarea "x"
type input "4.57"
type input "2.07850068418854"
type textarea "x"
type input "2.07850068418854"
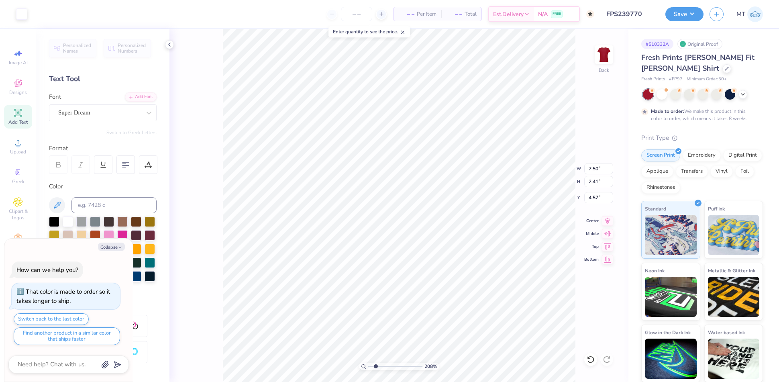
type textarea "x"
type input "3.21"
click at [475, 266] on li "Group" at bounding box center [482, 274] width 63 height 16
type input "2.07850068418854"
type textarea "x"
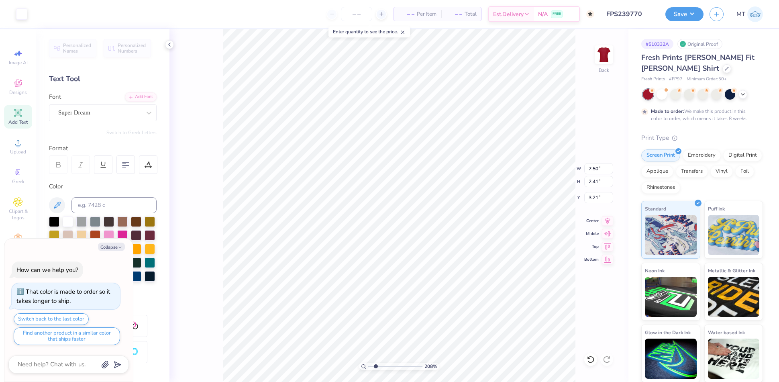
type input "2.07850068418854"
type textarea "x"
type input "2.18570065614288"
type textarea "x"
type input "3.06"
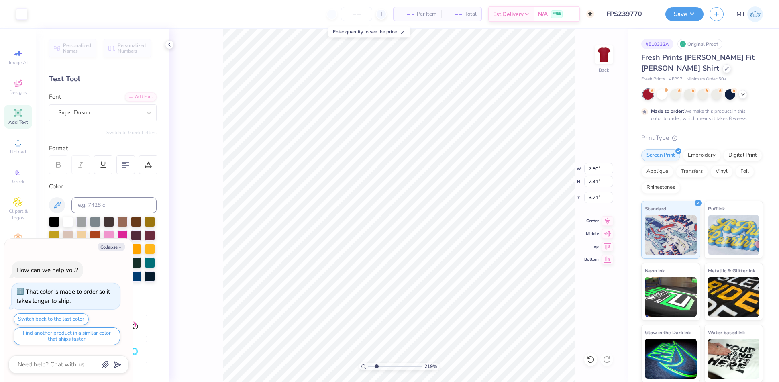
type input "0.89"
type input "1.42"
type input "2.18570065614288"
type textarea "x"
type input "2.18570065614288"
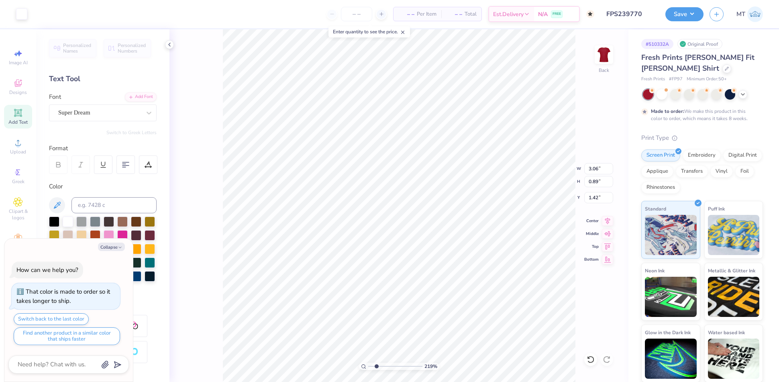
type textarea "x"
type input "2.18570065614288"
type textarea "x"
type input "2.18570065614288"
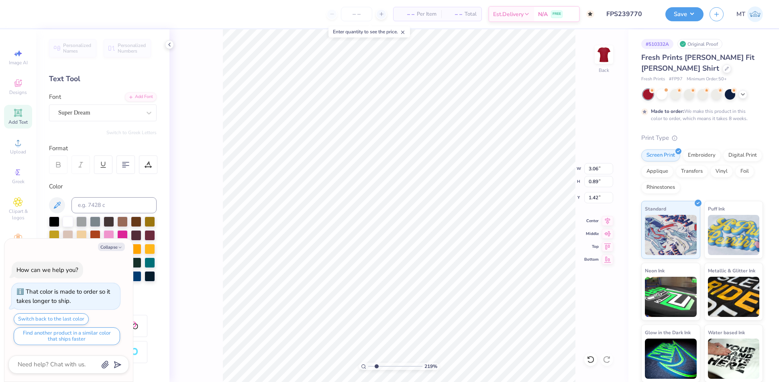
type textarea "x"
type input "2.18570065614288"
type textarea "x"
type textarea "E"
type input "2.18570065614288"
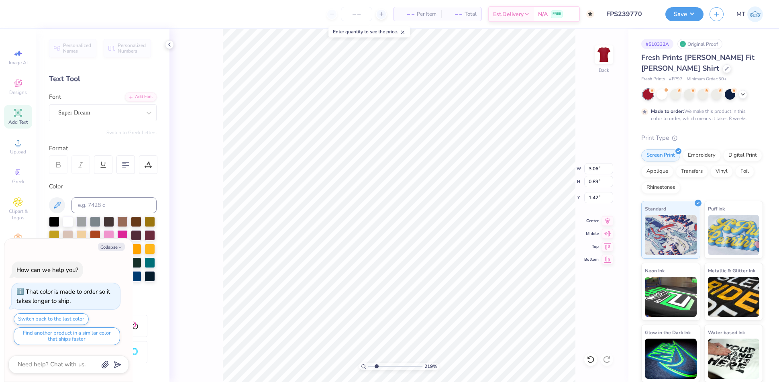
type textarea "x"
type textarea "ES"
type input "2.18570065614288"
type textarea "x"
type textarea "EST"
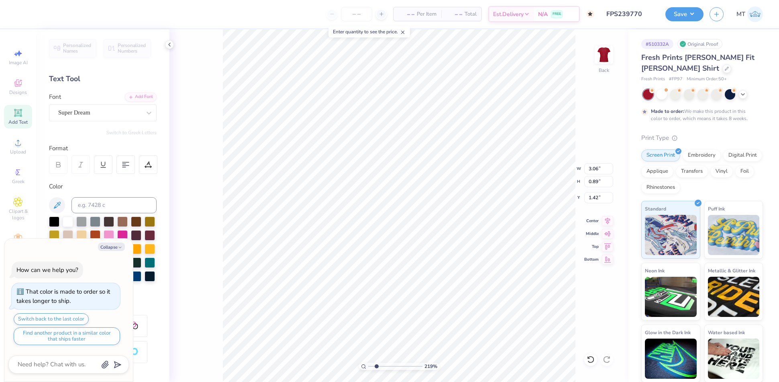
type input "2.18570065614288"
type textarea "x"
type textarea "ESTA"
type input "2.18570065614288"
type textarea "x"
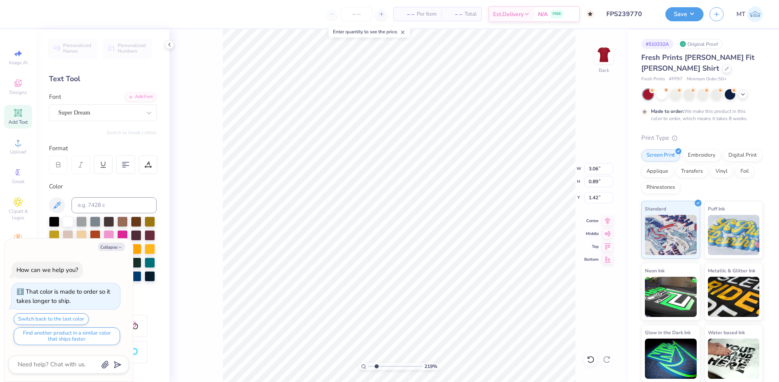
type textarea "ESTAB"
type input "2.18570065614288"
type textarea "x"
type textarea "ESTABL"
type input "2.18570065614288"
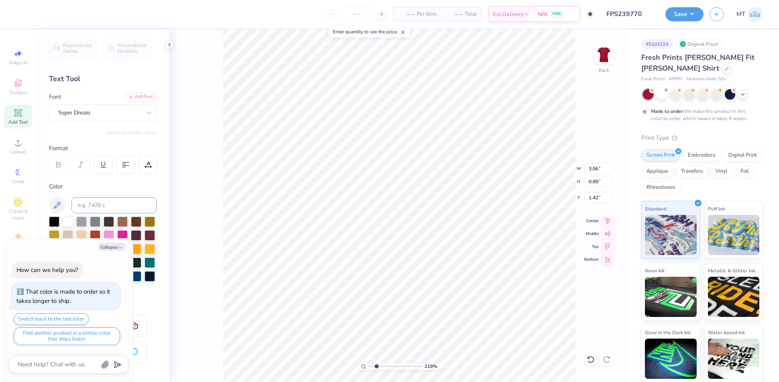
type textarea "x"
type textarea "ESTABLI"
type input "2.18570065614288"
type textarea "x"
type textarea "ESTABLISH"
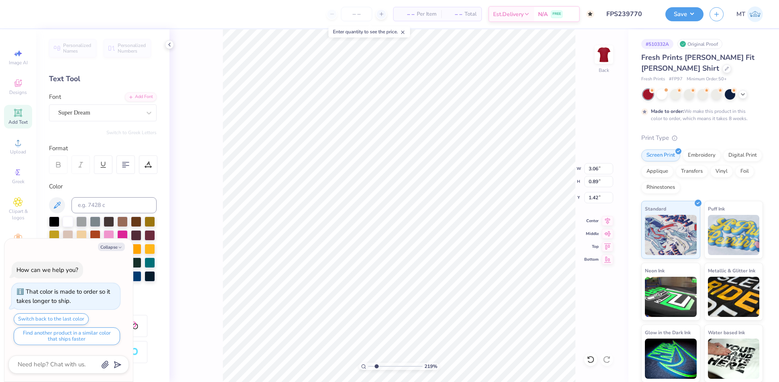
type input "2.18570065614288"
type textarea "x"
type input "2.18570065614288"
type textarea "x"
type textarea "ESTABLISHE"
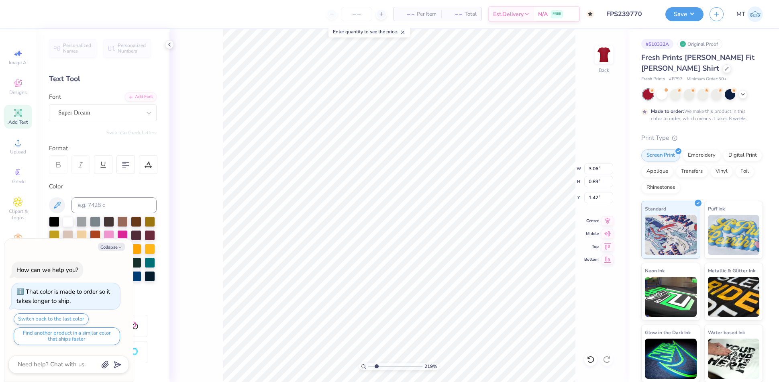
type input "2.18570065614288"
type textarea "x"
type textarea "ESTABLISHED"
type input "2.18570065614288"
type textarea "x"
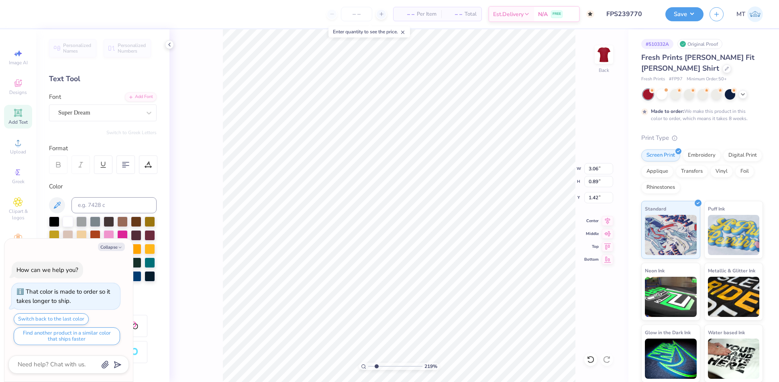
type textarea "ESTABLISHED"
type input "2.18570065614288"
type textarea "x"
type textarea "ESTABLISHED 1"
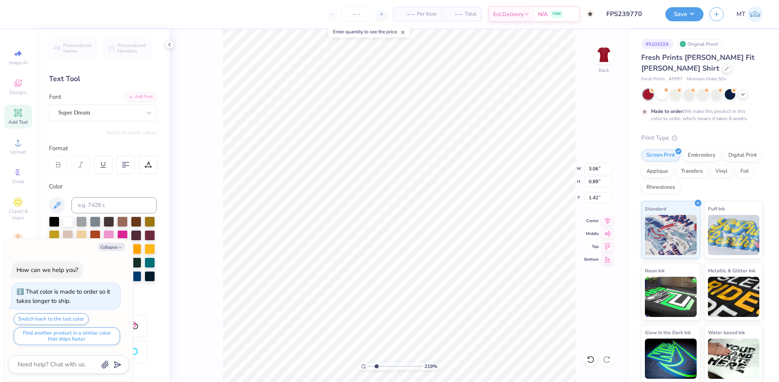
type input "2.18570065614288"
type textarea "x"
type textarea "ESTABLISHED 18"
type input "2.18570065614288"
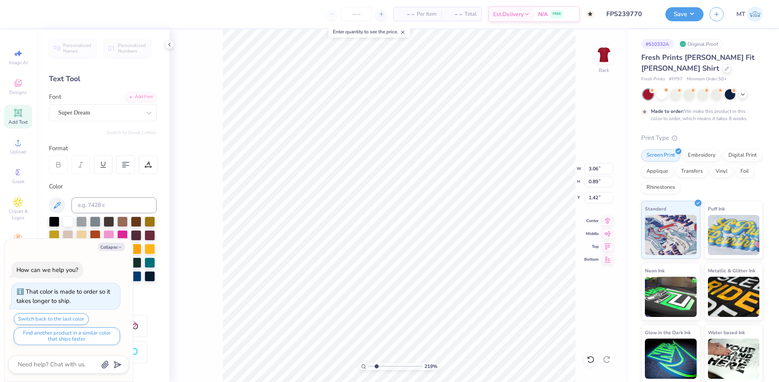
type textarea "x"
type textarea "ESTABLISHED 186"
type input "2.18570065614288"
type textarea "x"
type textarea "ESTABLISHED 1867"
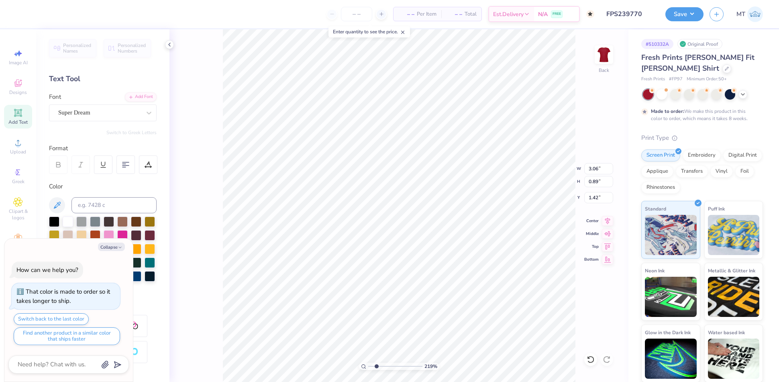
type input "2.18570065614288"
type textarea "x"
type input "2.18570065614288"
type textarea "x"
type input "2.18570065614288"
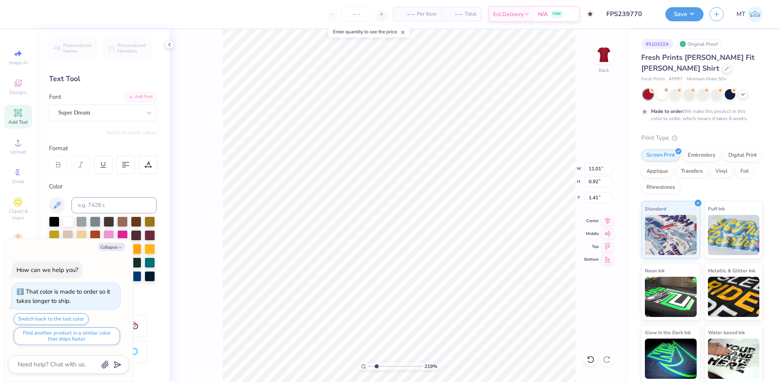
type textarea "x"
type input "2.18570065614288"
type textarea "x"
type input "3.79"
type input "0.32"
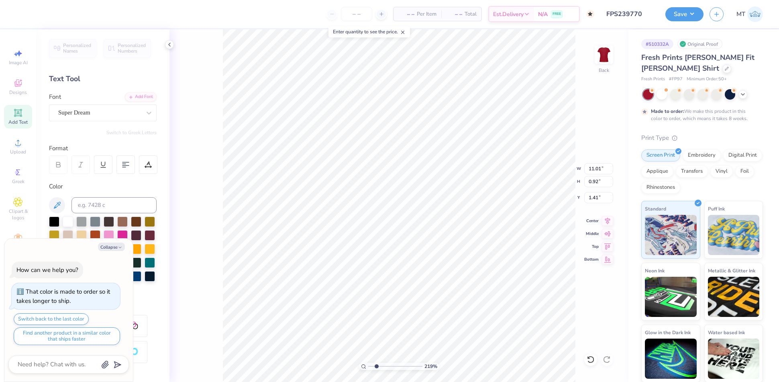
type input "2.01"
type input "2.18570065614288"
type textarea "x"
type input "2.18570065614288"
type textarea "x"
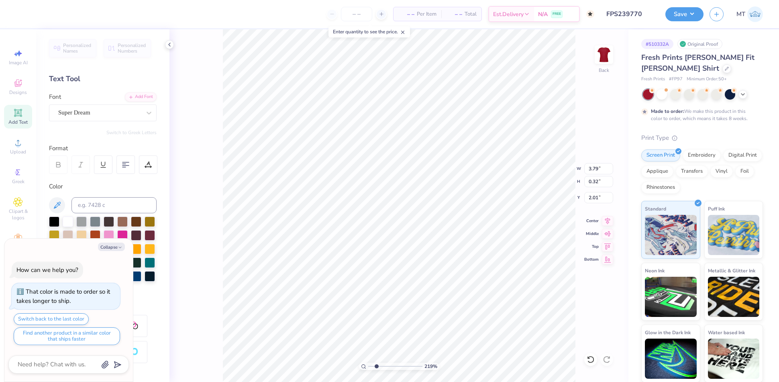
type input "1.99"
click at [137, 94] on div "Add Font" at bounding box center [141, 96] width 32 height 9
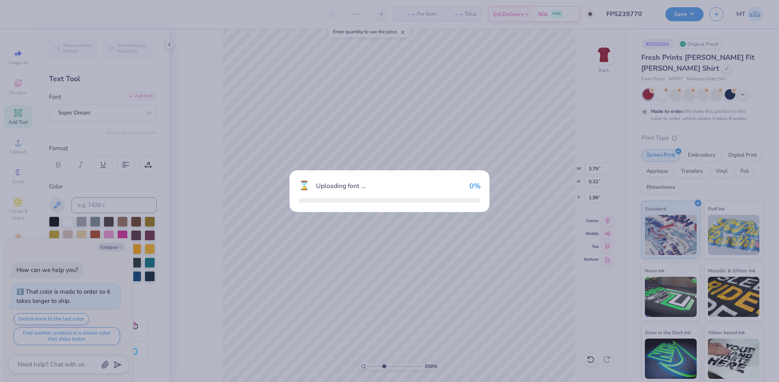
type input "3.5772957447217"
type textarea "x"
type input "3.5772957447217"
type textarea "x"
type input "3.5772957447217"
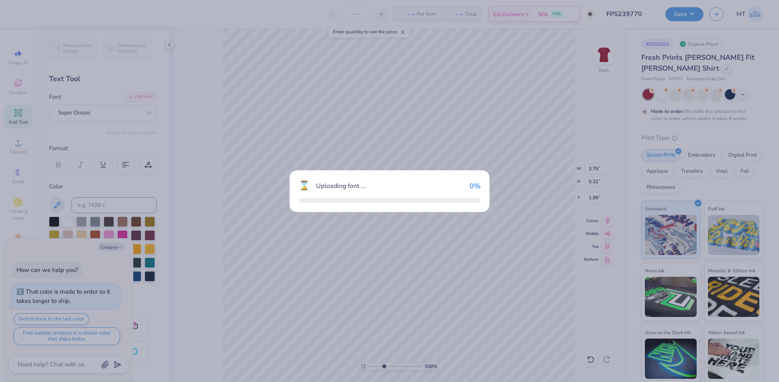
type textarea "x"
type input "3.5772957447217"
type textarea "x"
type input "3.5772957447217"
type textarea "x"
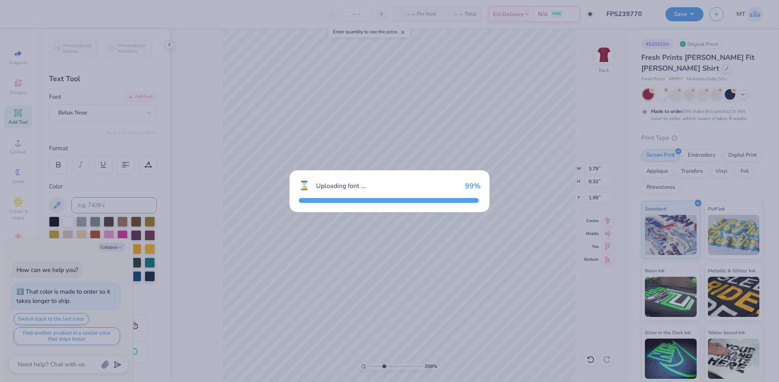
type input "2.45"
type input "0.31"
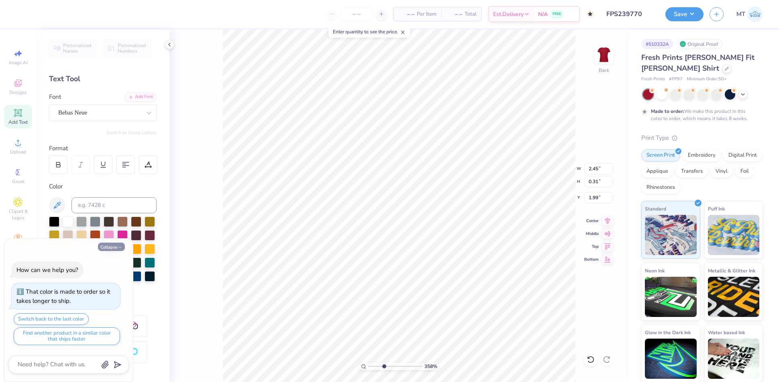
click at [119, 248] on icon "button" at bounding box center [120, 247] width 5 height 5
type textarea "x"
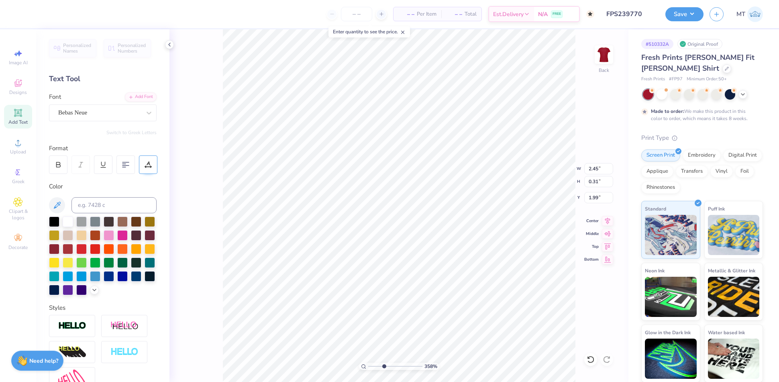
click at [152, 167] on div at bounding box center [148, 164] width 18 height 18
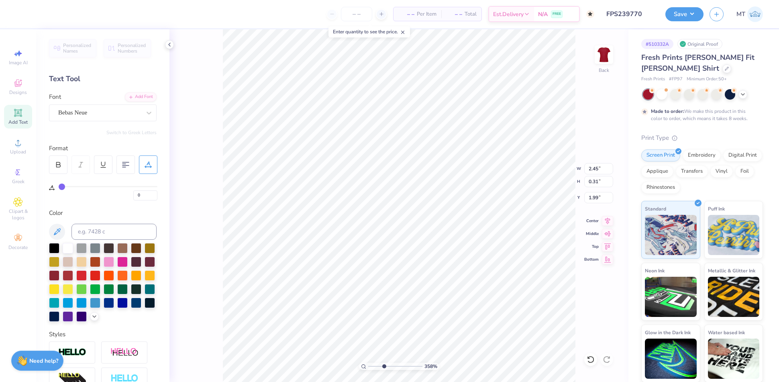
type input "1"
type input "2"
type input "3"
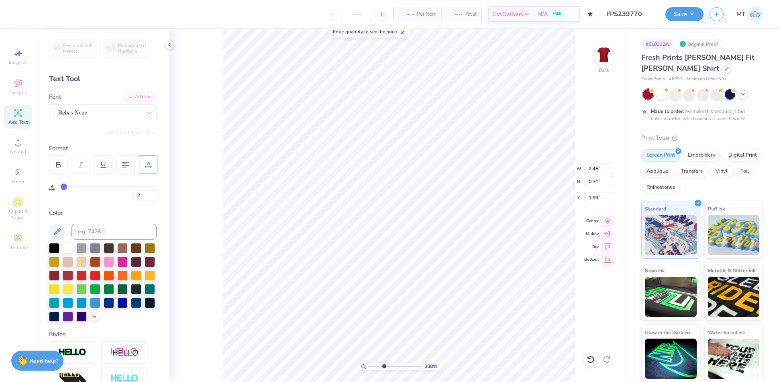
type input "3"
type input "4"
type input "5"
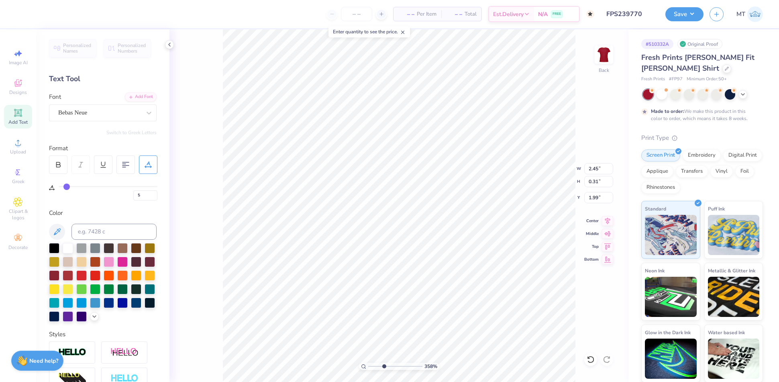
type input "6"
type input "7"
drag, startPoint x: 61, startPoint y: 185, endPoint x: 68, endPoint y: 186, distance: 6.5
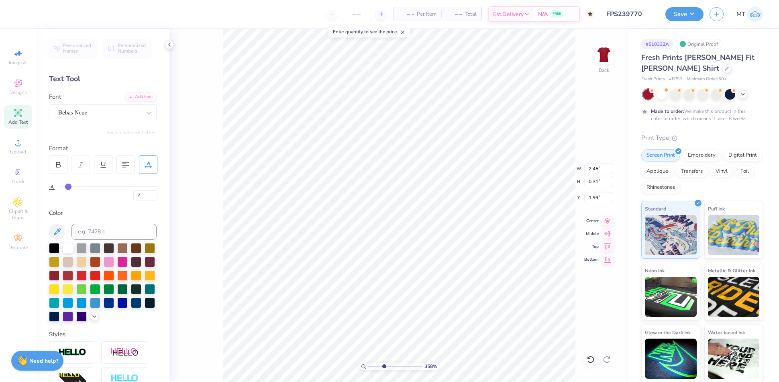
type input "7"
click at [68, 186] on input "range" at bounding box center [108, 186] width 99 height 1
type input "3.5772957447217"
type input "2.91"
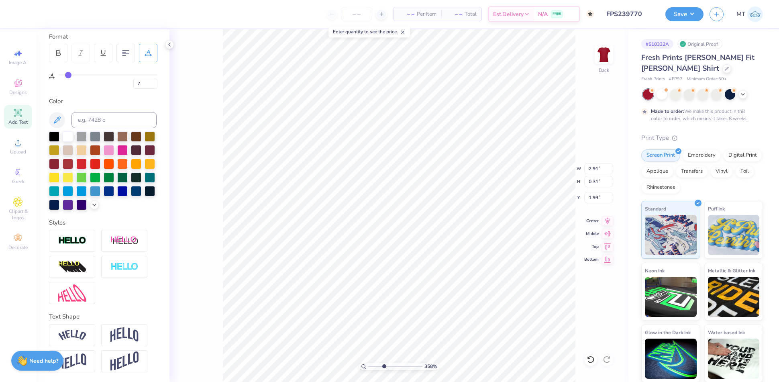
scroll to position [124, 0]
click at [124, 334] on img at bounding box center [124, 334] width 28 height 15
type input "3.5772957447217"
type input "0.91"
type input "1.70"
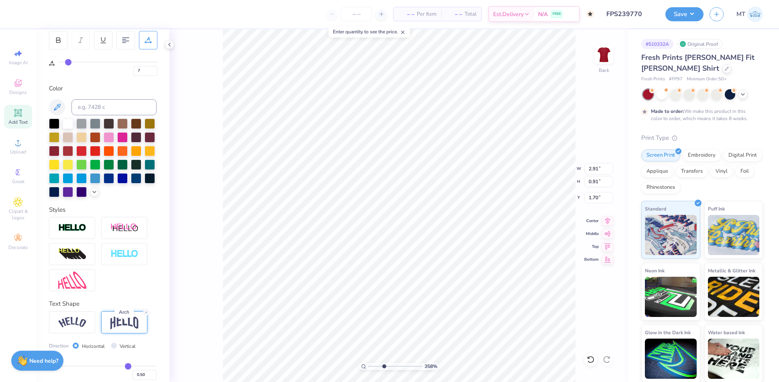
scroll to position [171, 0]
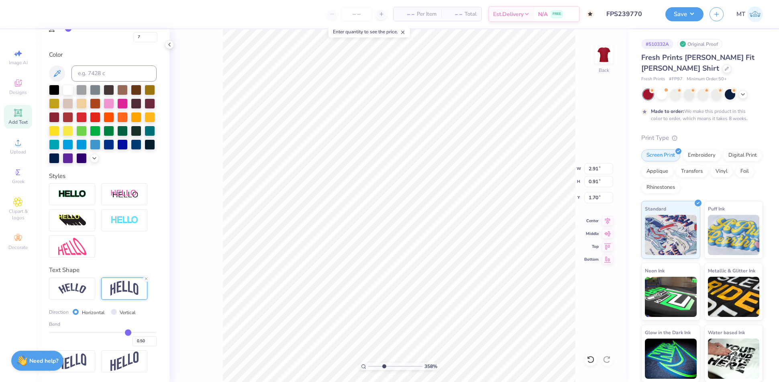
type input "0.46"
type input "0.45"
type input "0.42"
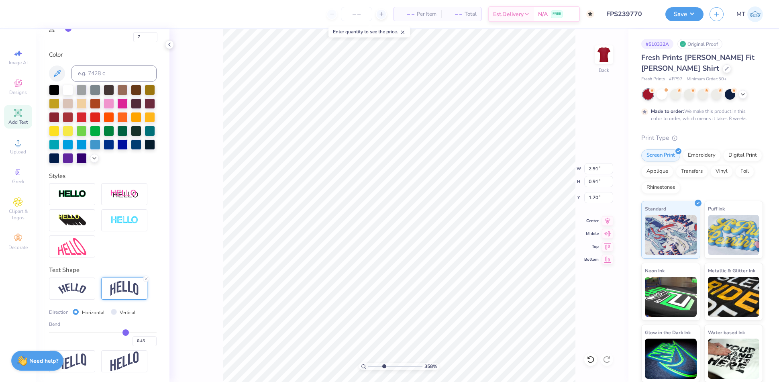
type input "0.42"
type input "0.36"
type input "0.31"
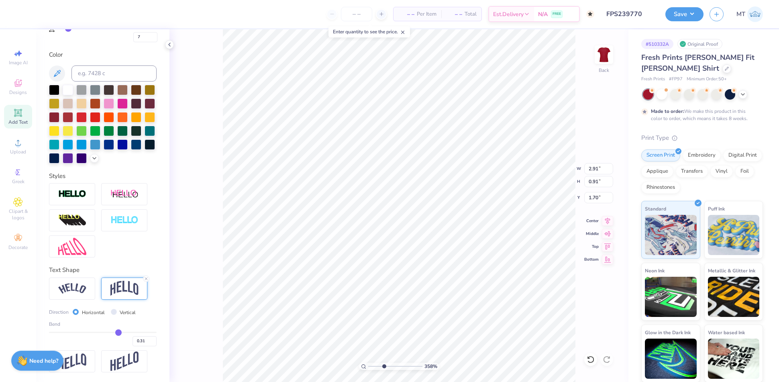
type input "0.28"
type input "0.26"
drag, startPoint x: 120, startPoint y: 330, endPoint x: 107, endPoint y: 330, distance: 12.8
click at [107, 332] on input "range" at bounding box center [103, 332] width 108 height 1
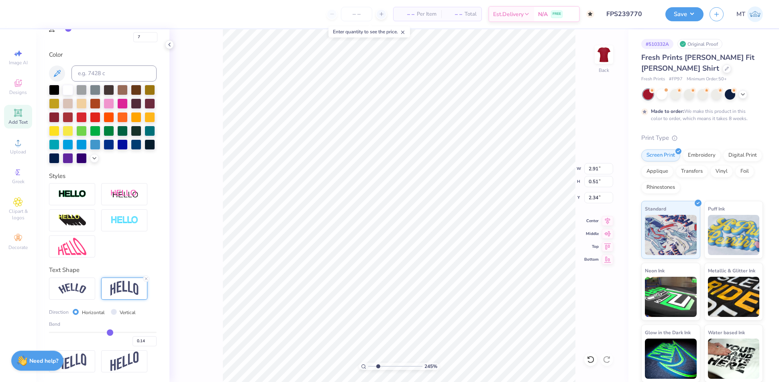
click at [105, 333] on input "range" at bounding box center [103, 332] width 108 height 1
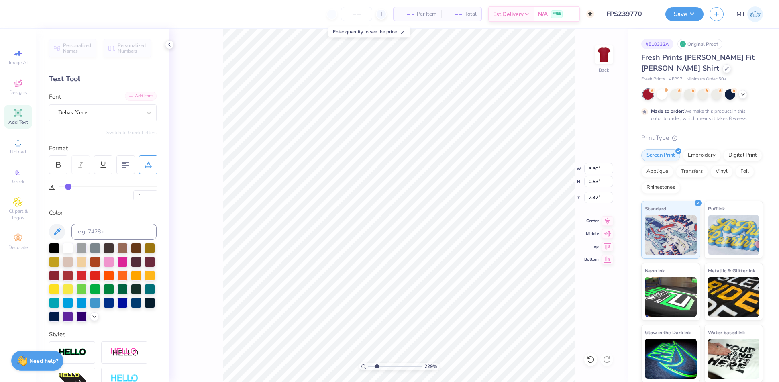
click at [133, 94] on div "Add Font" at bounding box center [141, 96] width 32 height 9
click at [15, 139] on icon at bounding box center [18, 143] width 10 height 10
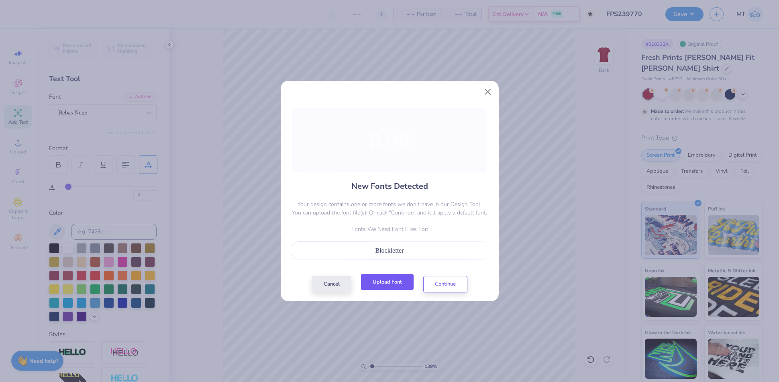
click at [389, 289] on button "Upload Font" at bounding box center [387, 282] width 53 height 16
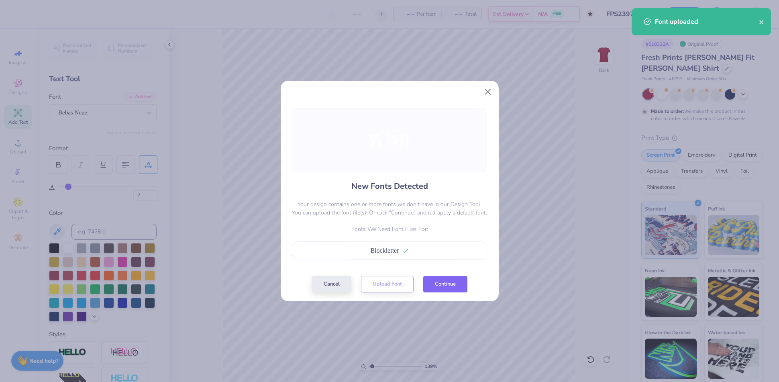
click at [448, 283] on button "Continue" at bounding box center [445, 284] width 44 height 16
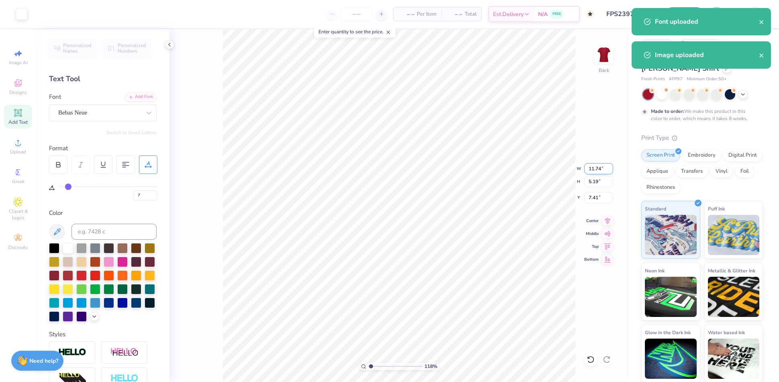
click at [594, 167] on input "11.74" at bounding box center [598, 168] width 29 height 11
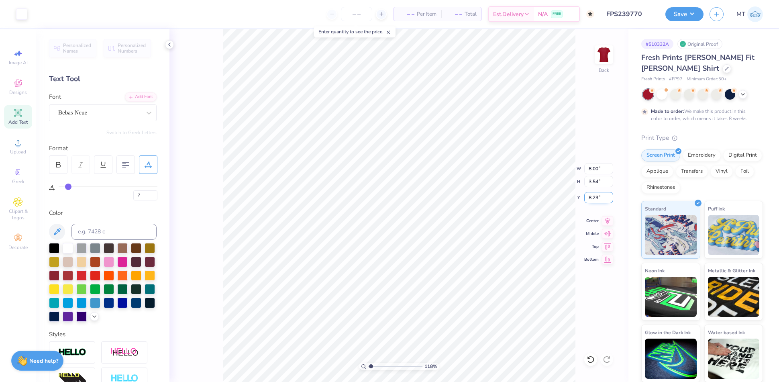
click at [597, 196] on input "8.23" at bounding box center [598, 197] width 29 height 11
click at [594, 196] on input "8.23" at bounding box center [598, 197] width 29 height 11
drag, startPoint x: 66, startPoint y: 187, endPoint x: 63, endPoint y: 185, distance: 4.3
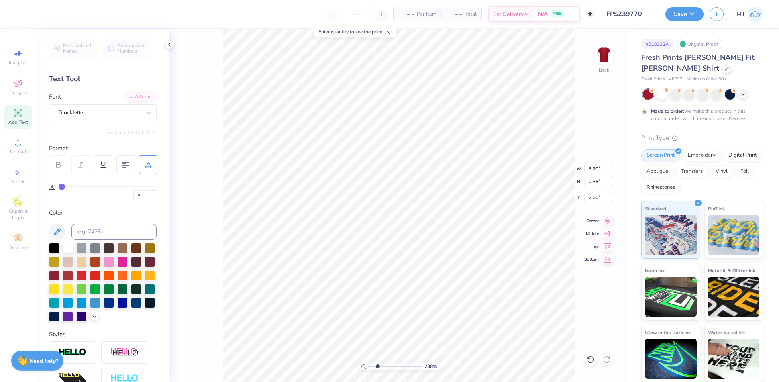
click at [69, 186] on div "0" at bounding box center [108, 193] width 99 height 14
drag, startPoint x: 61, startPoint y: 184, endPoint x: 66, endPoint y: 184, distance: 4.4
click at [66, 186] on input "range" at bounding box center [108, 186] width 99 height 1
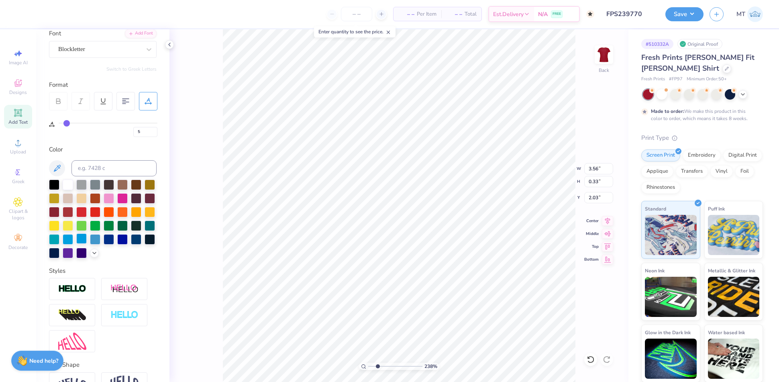
scroll to position [90, 0]
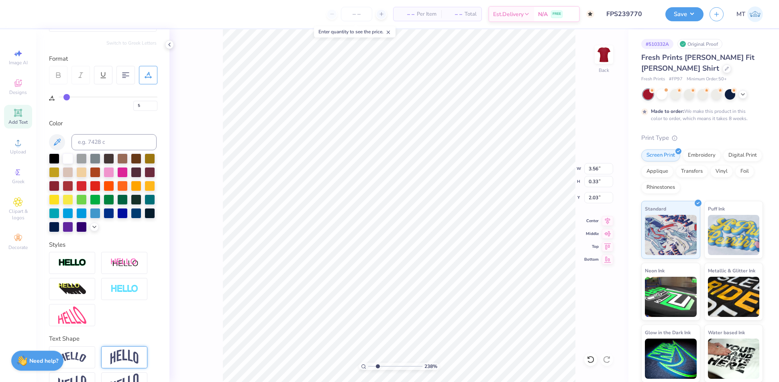
click at [127, 364] on img at bounding box center [124, 356] width 28 height 15
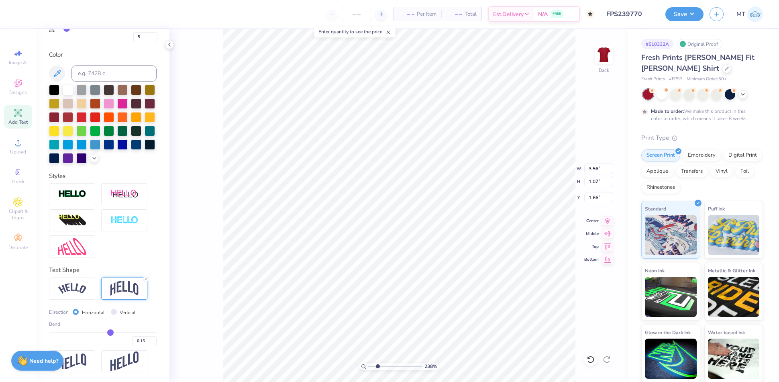
drag, startPoint x: 121, startPoint y: 333, endPoint x: 106, endPoint y: 332, distance: 15.7
click at [106, 332] on input "range" at bounding box center [103, 332] width 108 height 1
click at [80, 290] on img at bounding box center [72, 288] width 28 height 11
click at [120, 287] on img at bounding box center [124, 288] width 28 height 15
click at [99, 332] on div "0.15" at bounding box center [103, 339] width 108 height 14
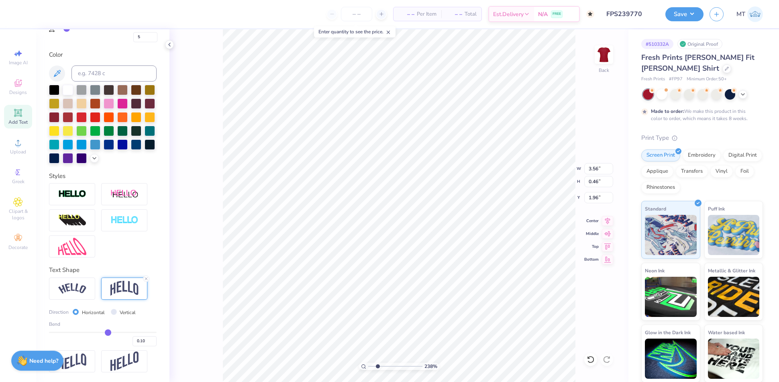
click at [103, 332] on input "range" at bounding box center [103, 332] width 108 height 1
click at [525, 367] on li "Send to Back" at bounding box center [530, 374] width 63 height 16
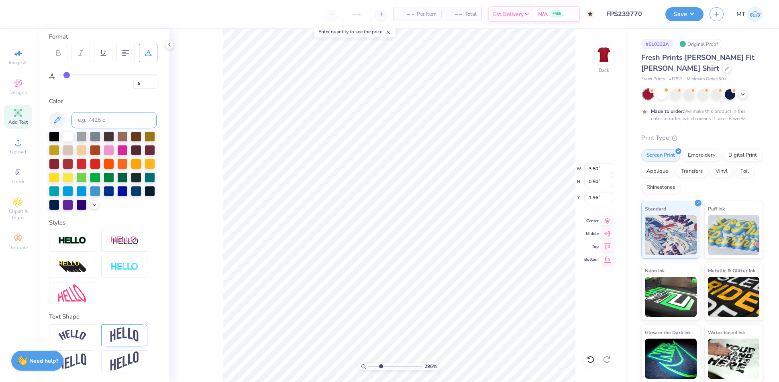
scroll to position [39, 0]
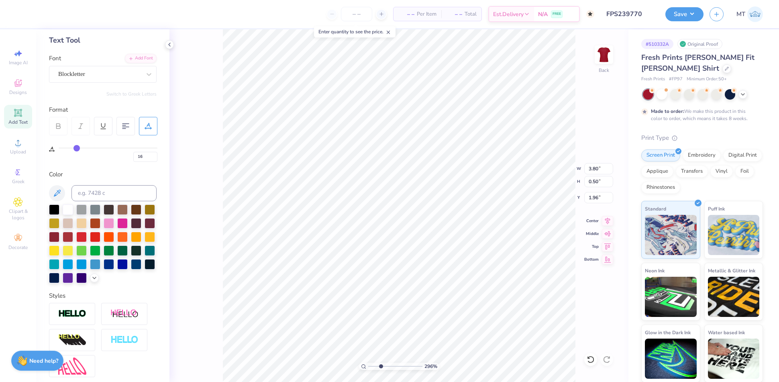
drag, startPoint x: 67, startPoint y: 148, endPoint x: 76, endPoint y: 146, distance: 9.7
click at [76, 147] on input "range" at bounding box center [108, 147] width 99 height 1
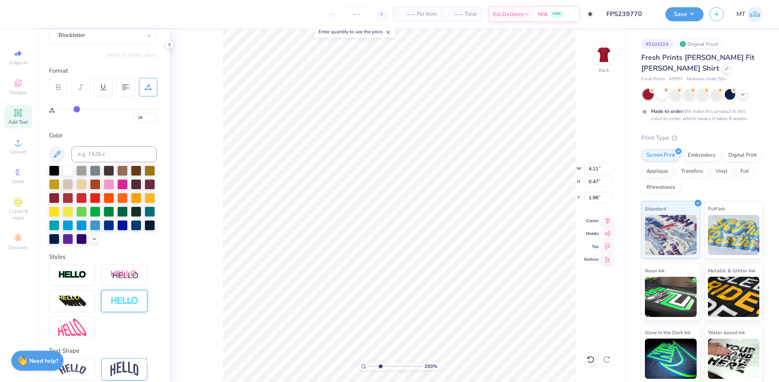
scroll to position [124, 0]
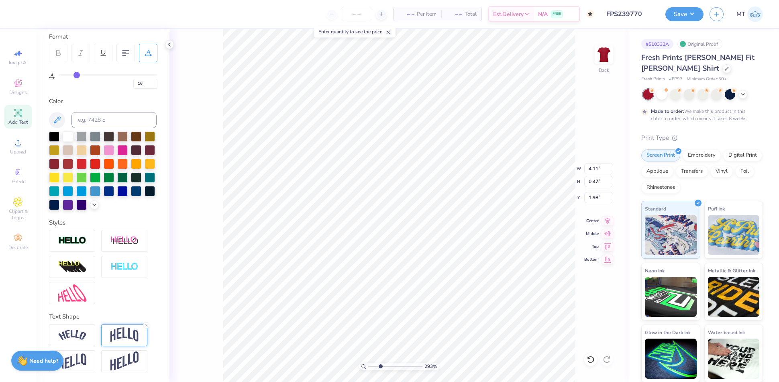
click at [125, 334] on img at bounding box center [124, 334] width 28 height 15
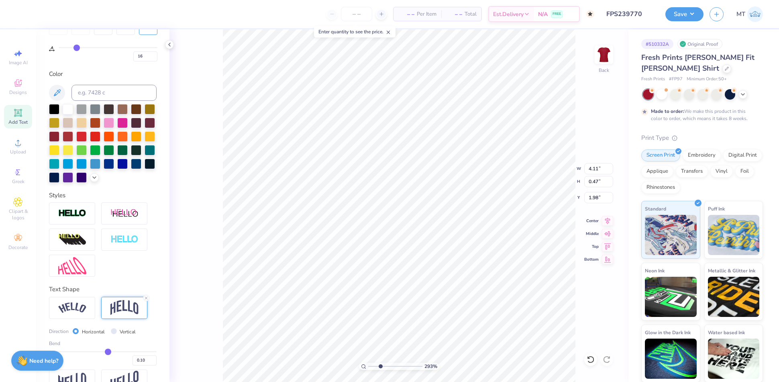
scroll to position [171, 0]
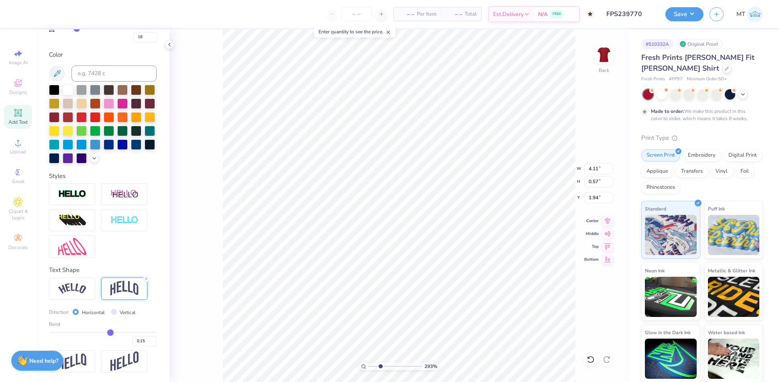
click at [105, 332] on input "range" at bounding box center [103, 332] width 108 height 1
click at [103, 333] on input "range" at bounding box center [103, 332] width 108 height 1
drag, startPoint x: 103, startPoint y: 333, endPoint x: 98, endPoint y: 332, distance: 4.8
click at [98, 332] on input "range" at bounding box center [103, 332] width 108 height 1
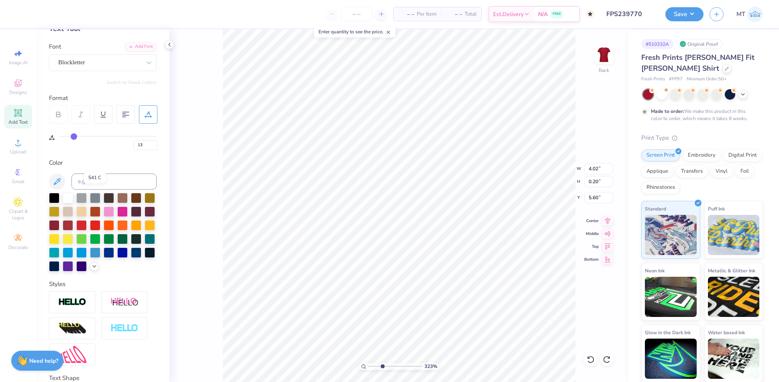
scroll to position [46, 0]
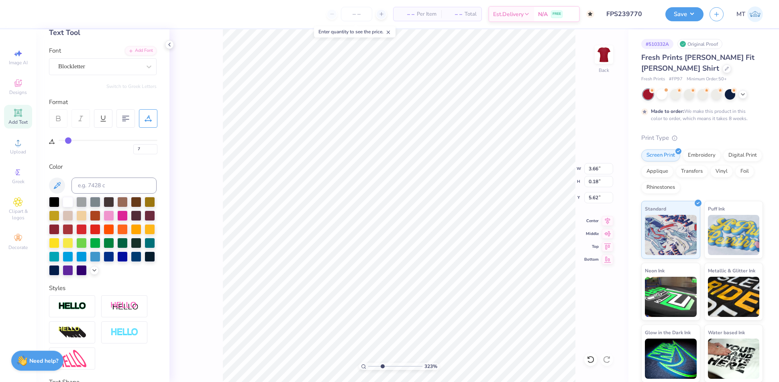
drag, startPoint x: 73, startPoint y: 140, endPoint x: 68, endPoint y: 139, distance: 4.8
click at [68, 140] on input "range" at bounding box center [108, 140] width 99 height 1
click at [605, 221] on icon at bounding box center [607, 220] width 11 height 10
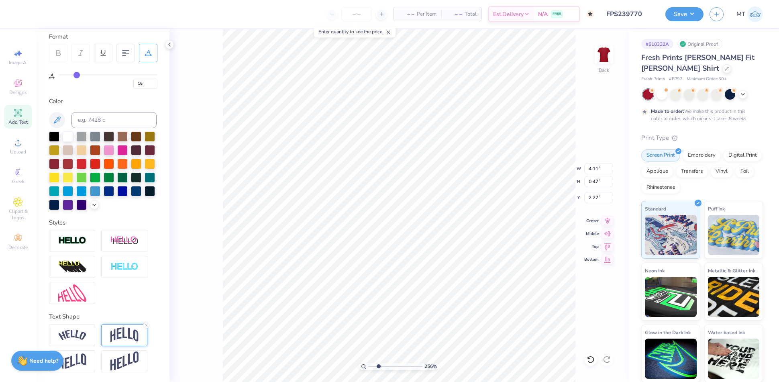
click at [126, 337] on img at bounding box center [124, 334] width 28 height 15
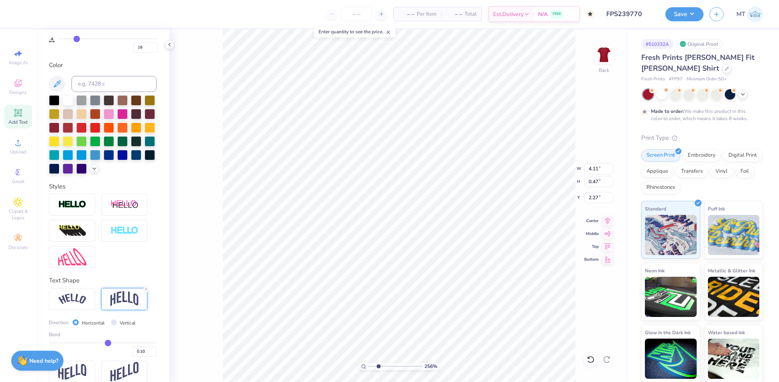
scroll to position [171, 0]
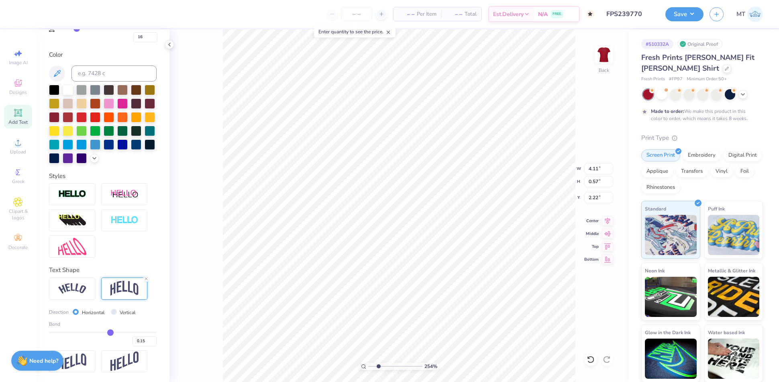
click at [106, 333] on input "range" at bounding box center [103, 332] width 108 height 1
click at [592, 197] on input "2.19" at bounding box center [598, 197] width 29 height 11
click at [692, 14] on button "Save" at bounding box center [684, 13] width 38 height 14
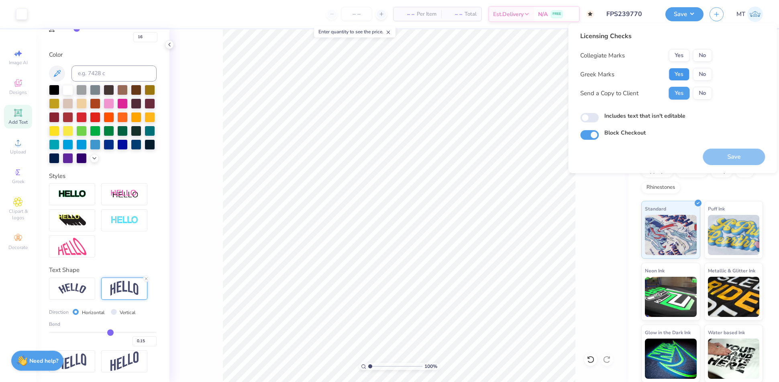
click at [679, 71] on button "Yes" at bounding box center [678, 74] width 21 height 13
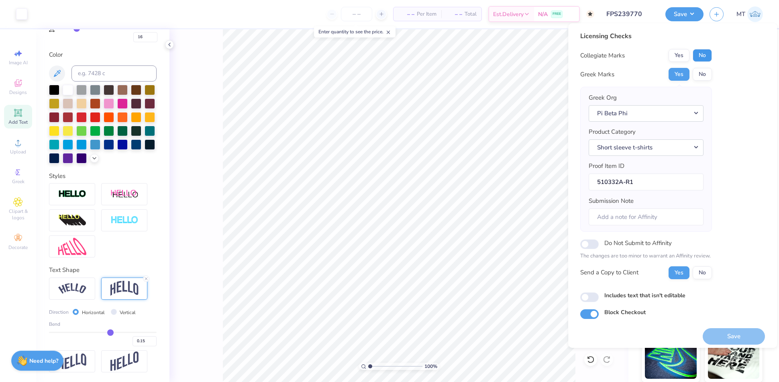
click at [703, 54] on button "No" at bounding box center [701, 55] width 19 height 13
click at [715, 334] on button "Save" at bounding box center [733, 336] width 62 height 16
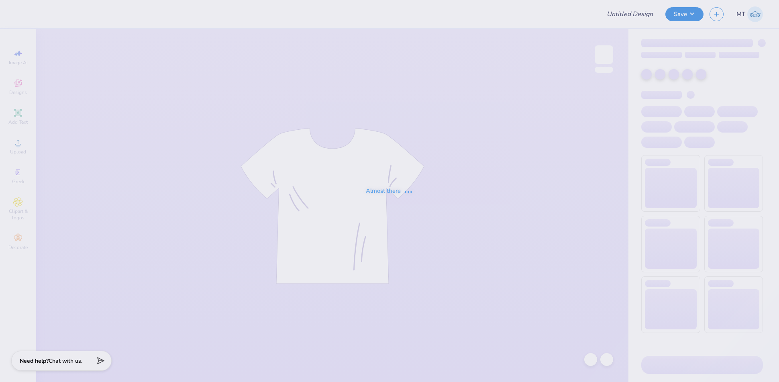
type input "FPS239771"
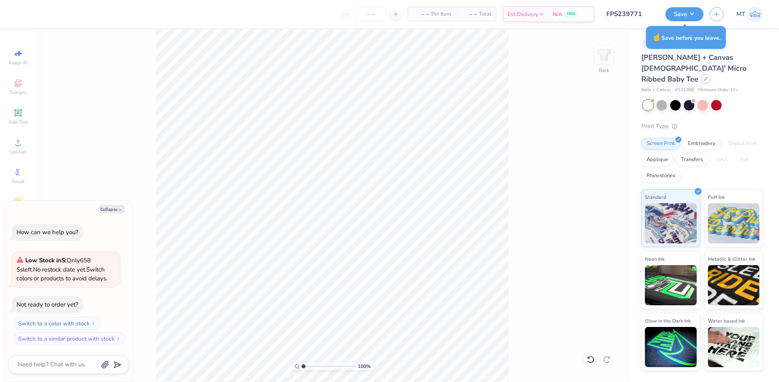
click at [701, 74] on div at bounding box center [705, 78] width 9 height 9
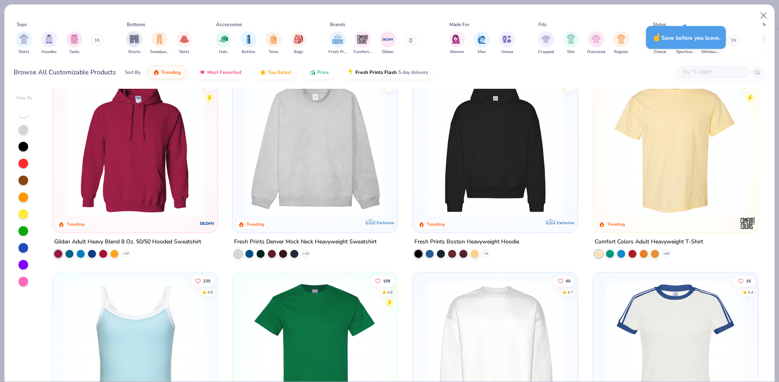
scroll to position [84, 0]
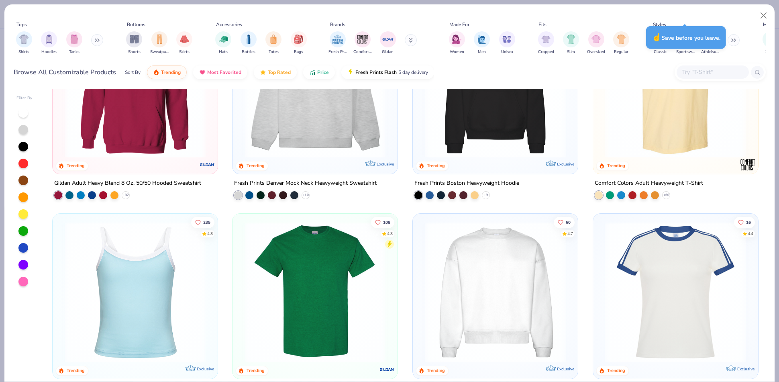
click at [509, 303] on img at bounding box center [495, 292] width 149 height 141
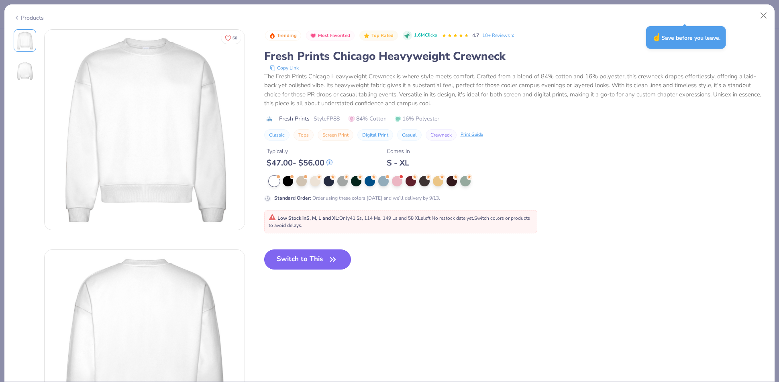
click at [310, 261] on button "Switch to This" at bounding box center [307, 259] width 87 height 20
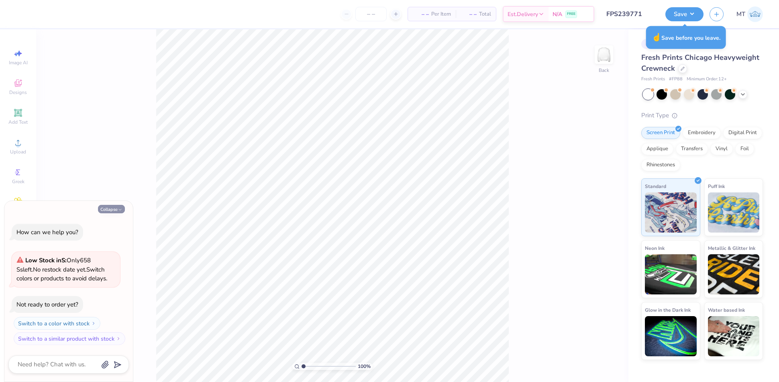
click at [112, 212] on button "Collapse" at bounding box center [111, 209] width 27 height 8
type textarea "x"
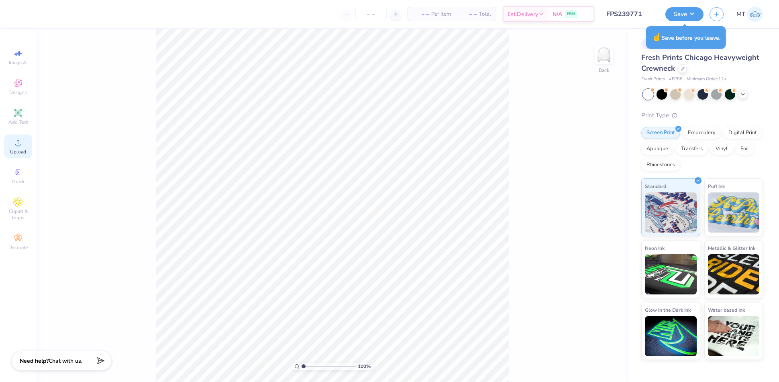
click at [18, 142] on icon at bounding box center [18, 143] width 6 height 6
click at [16, 144] on circle at bounding box center [18, 145] width 4 height 4
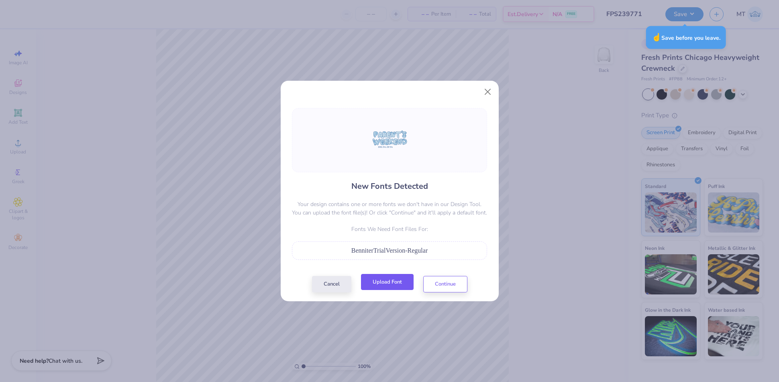
click at [392, 284] on button "Upload Font" at bounding box center [387, 282] width 53 height 16
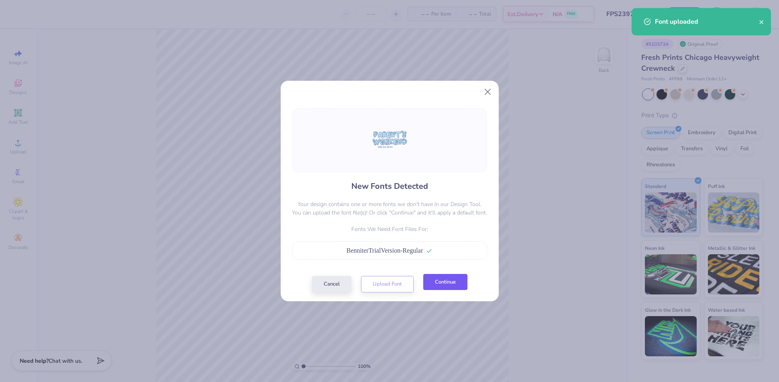
click at [450, 277] on button "Continue" at bounding box center [445, 282] width 44 height 16
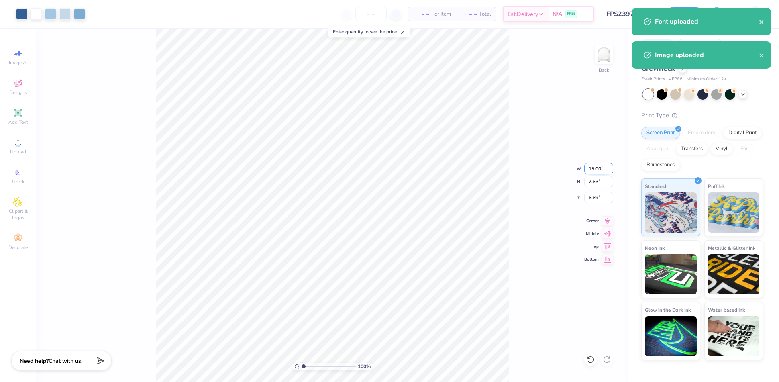
click at [594, 167] on input "15.00" at bounding box center [598, 168] width 29 height 11
type input "7.00"
type input "3.56"
type input "8.72"
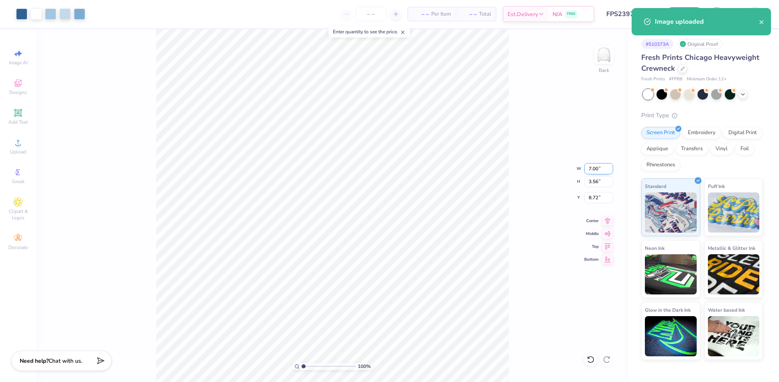
click at [592, 168] on input "7.00" at bounding box center [598, 168] width 29 height 11
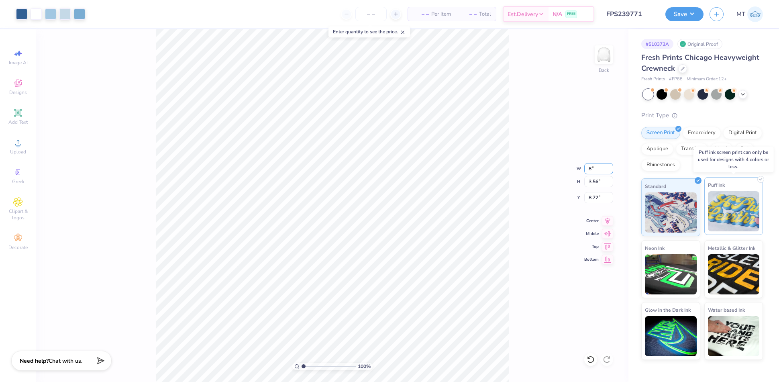
type input "8.00"
type input "4.07"
type input "8.47"
click at [592, 168] on input "8.00" at bounding box center [598, 168] width 29 height 11
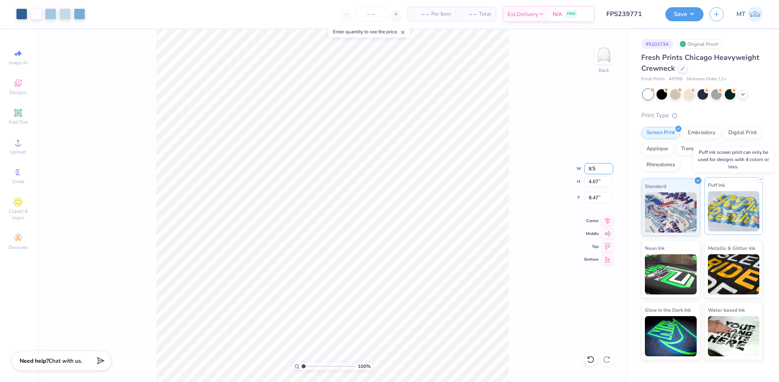
type input "8.50"
type input "4.32"
click at [596, 199] on input "8.34" at bounding box center [598, 197] width 29 height 11
type input "3.00"
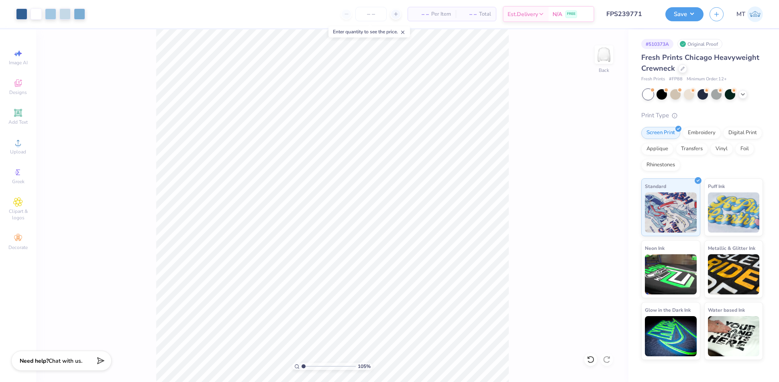
type input "1.04734595137298"
click at [594, 165] on input "8.50" at bounding box center [598, 168] width 29 height 11
type input "9"
type input "1.04734595137298"
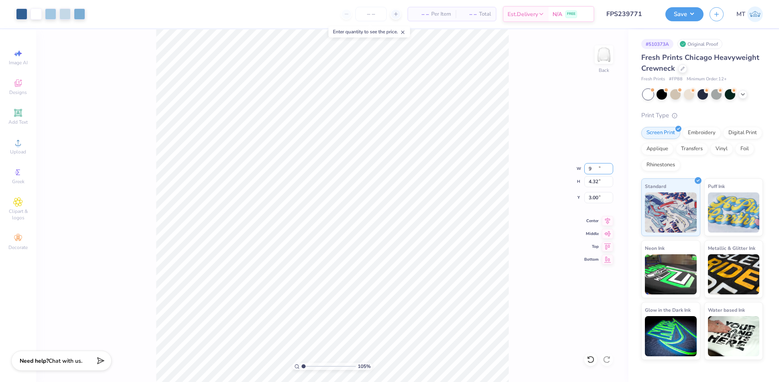
type input "9.00"
type input "4.58"
click at [592, 198] on input "2.87" at bounding box center [598, 197] width 29 height 11
type input "3"
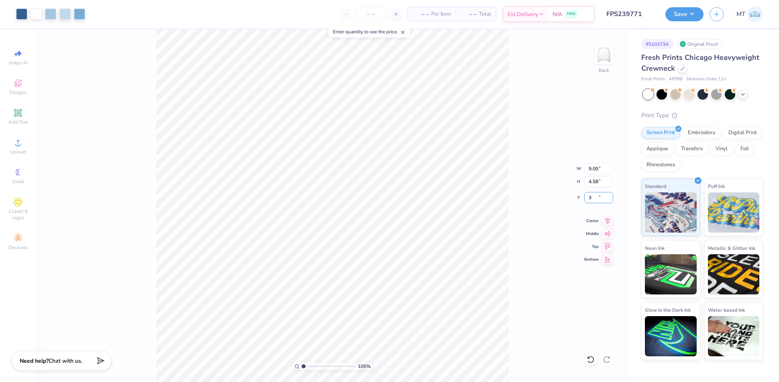
type input "1.04734595137298"
type input "3.00"
click at [509, 108] on div "105 % Back W 9.00 9.00 " H 4.58 4.58 " Y 3.00 3.00 " Center Middle Top Bottom" at bounding box center [332, 205] width 592 height 352
type input "1"
click at [688, 14] on button "Save" at bounding box center [684, 13] width 38 height 14
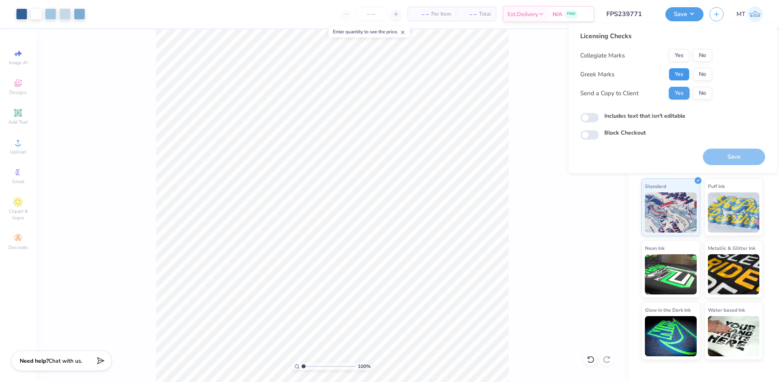
click at [681, 74] on button "Yes" at bounding box center [678, 74] width 21 height 13
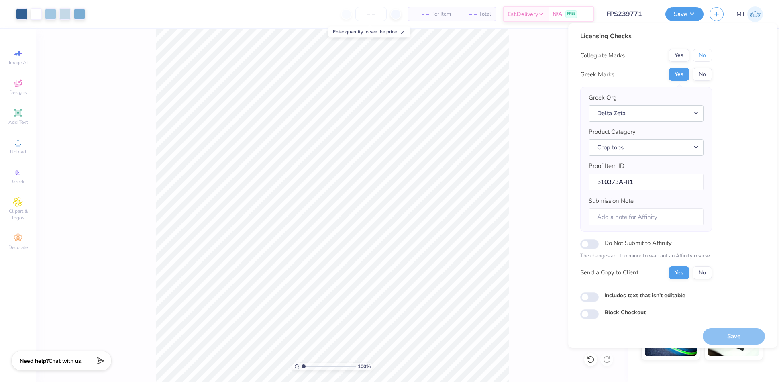
click at [696, 55] on button "No" at bounding box center [701, 55] width 19 height 13
click at [728, 331] on button "Save" at bounding box center [733, 336] width 62 height 16
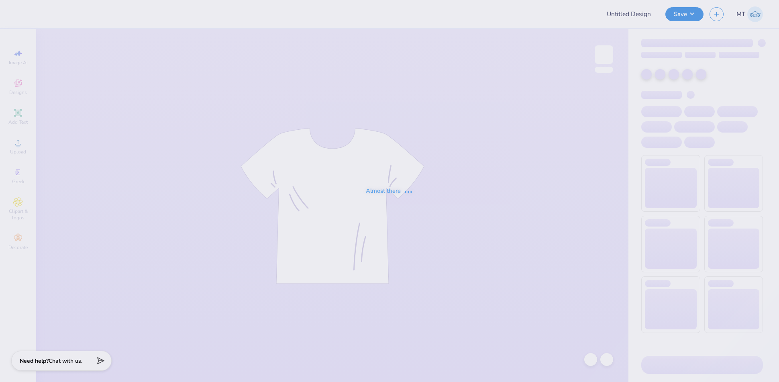
type input "FPS239777"
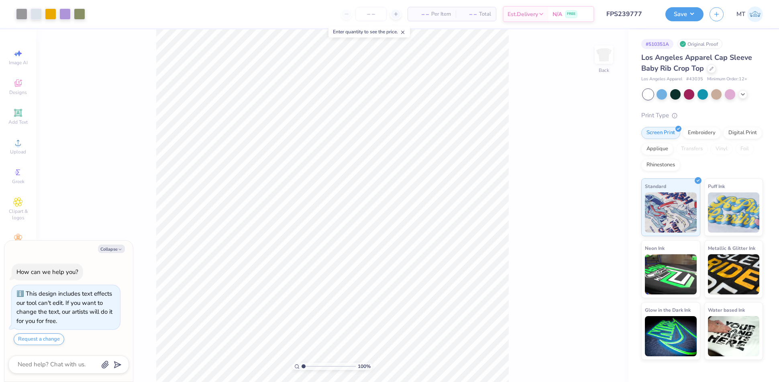
type textarea "x"
type input "2.49571485300255"
type textarea "x"
type input "3.03559171718328"
type textarea "x"
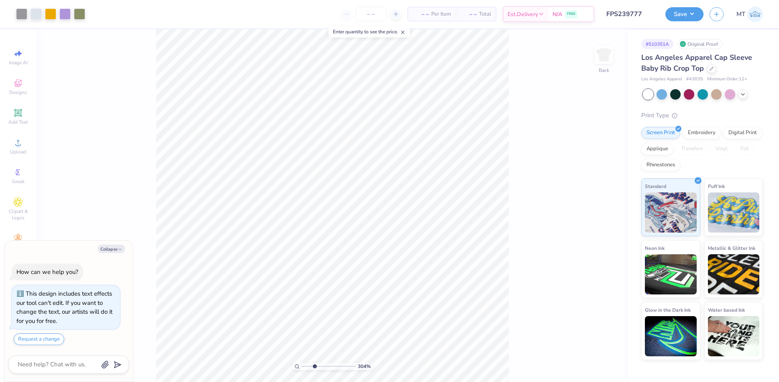
type input "3.03559171718328"
type textarea "x"
type input "3.03559171718328"
click at [14, 149] on span "Upload" at bounding box center [18, 152] width 16 height 6
type textarea "x"
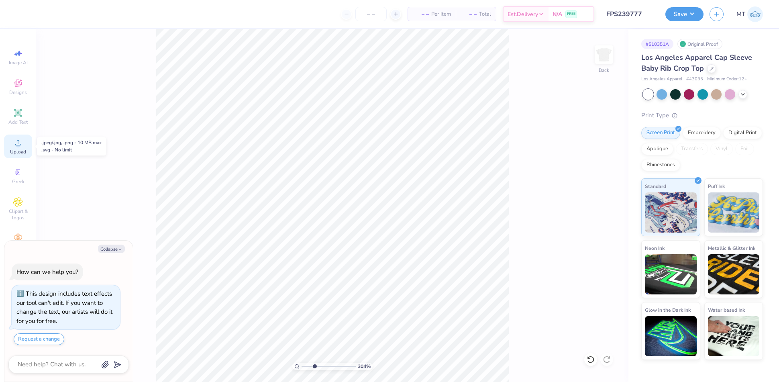
type input "3.03559171718328"
type textarea "x"
type input "3.03559171718328"
type textarea "x"
type input "3.03559171718328"
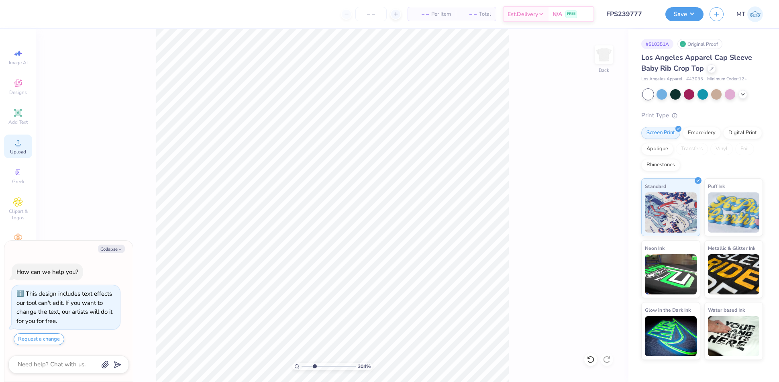
type textarea "x"
type input "3.03559171718328"
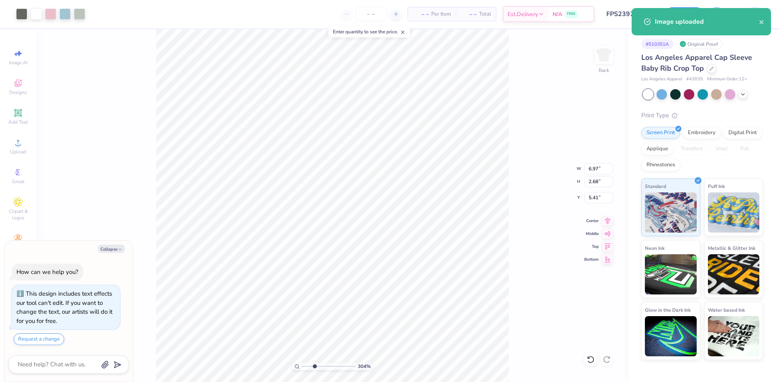
type textarea "x"
type input "1"
click at [595, 170] on input "6.97" at bounding box center [598, 168] width 29 height 11
type input "6"
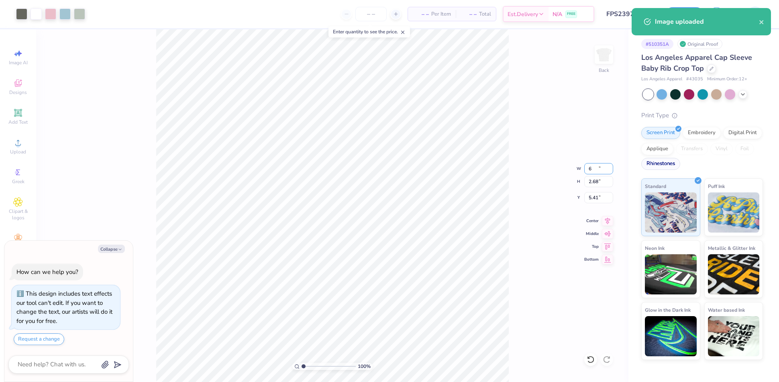
type textarea "x"
type input "6.00"
type input "2.31"
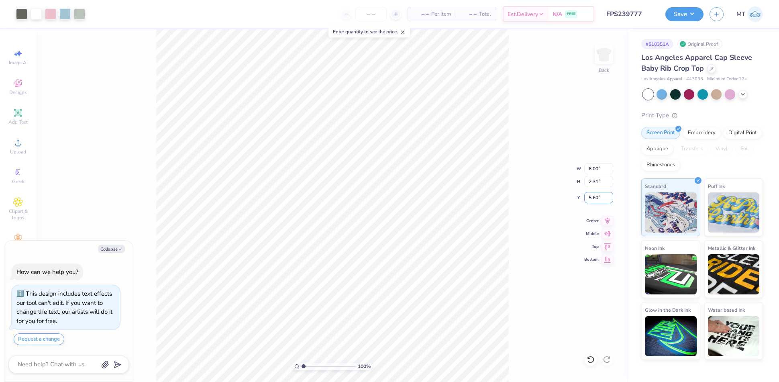
click at [590, 192] on input "5.60" at bounding box center [598, 197] width 29 height 11
type input "3"
type textarea "x"
click at [592, 198] on input "3.00" at bounding box center [598, 197] width 29 height 11
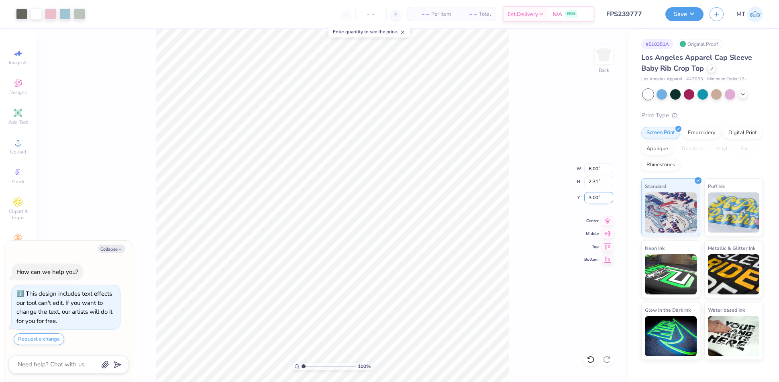
click at [592, 197] on input "3.00" at bounding box center [598, 197] width 29 height 11
type input "2.5"
type textarea "x"
type input "2.50"
type textarea "x"
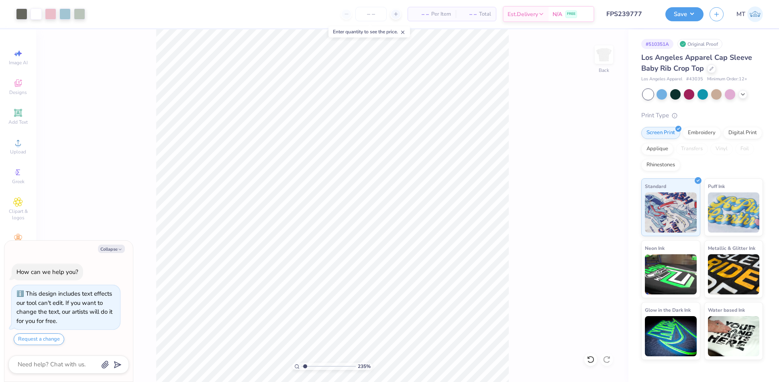
type input "1"
type textarea "x"
type input "1"
click at [691, 16] on button "Save" at bounding box center [684, 13] width 38 height 14
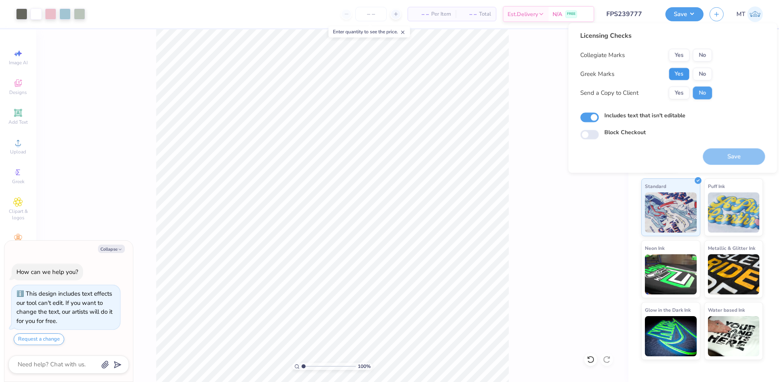
click at [685, 76] on button "Yes" at bounding box center [678, 73] width 21 height 13
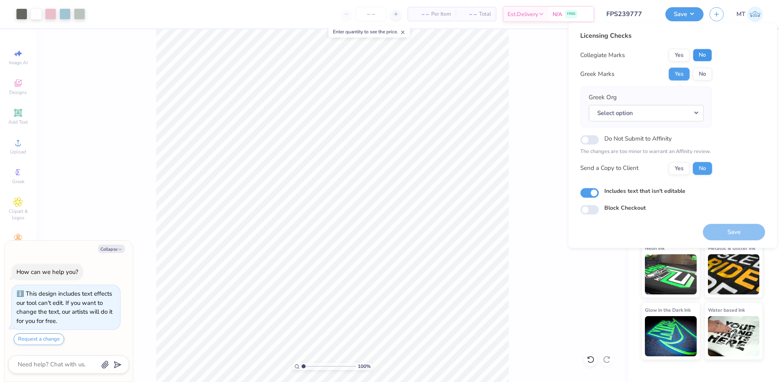
click at [705, 57] on button "No" at bounding box center [701, 55] width 19 height 13
click at [692, 112] on button "Select option" at bounding box center [645, 113] width 115 height 16
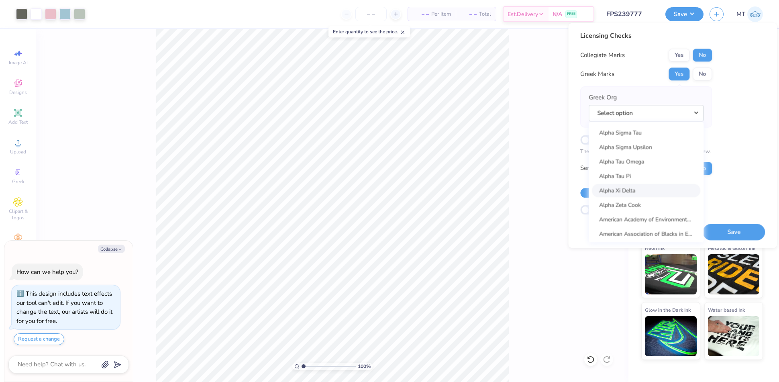
scroll to position [722, 0]
click at [636, 184] on link "Alpha Xi Delta" at bounding box center [646, 189] width 108 height 13
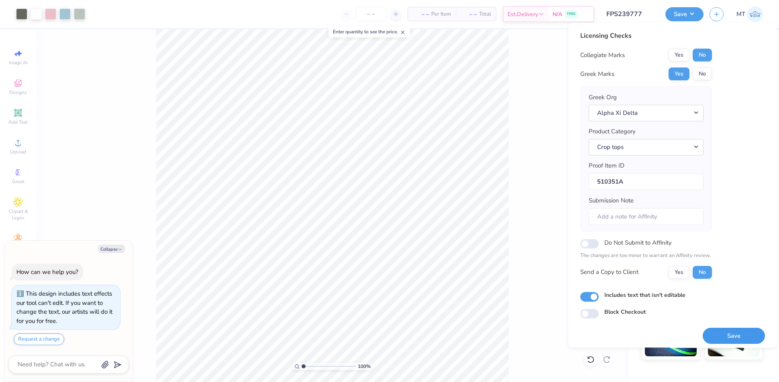
click at [735, 338] on button "Save" at bounding box center [733, 336] width 62 height 16
type textarea "x"
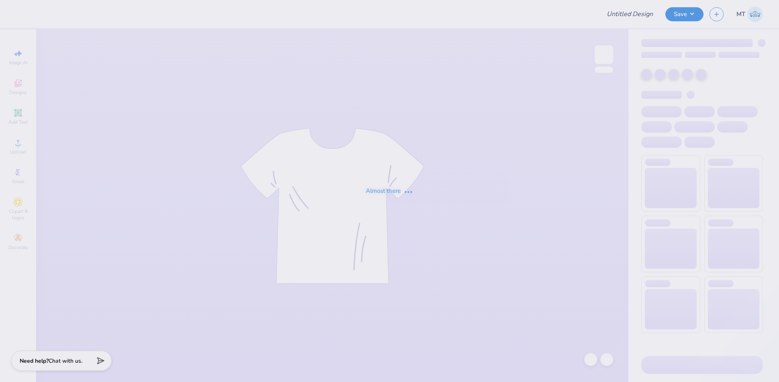
type input "FPS239783"
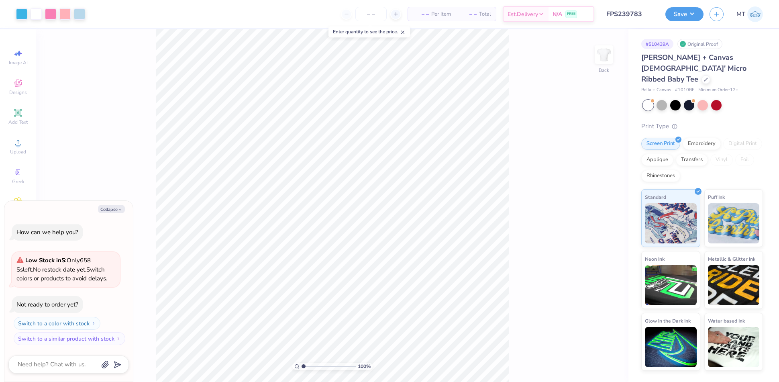
type textarea "x"
type input "4.5052276467047"
click at [118, 209] on icon "button" at bounding box center [120, 209] width 5 height 5
type textarea "x"
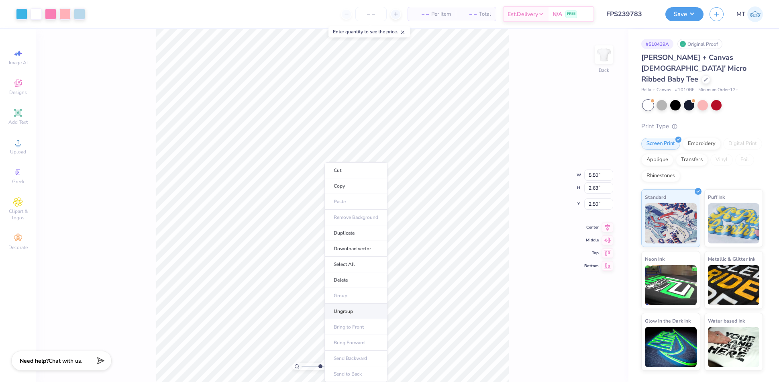
click at [358, 309] on li "Ungroup" at bounding box center [355, 311] width 63 height 16
type input "4.07206843702994"
type input "1.75"
type input "4.07206843702994"
type input "3.00"
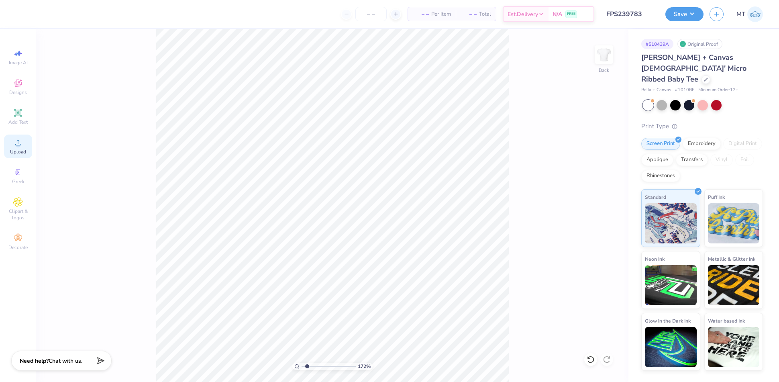
click at [20, 151] on span "Upload" at bounding box center [18, 152] width 16 height 6
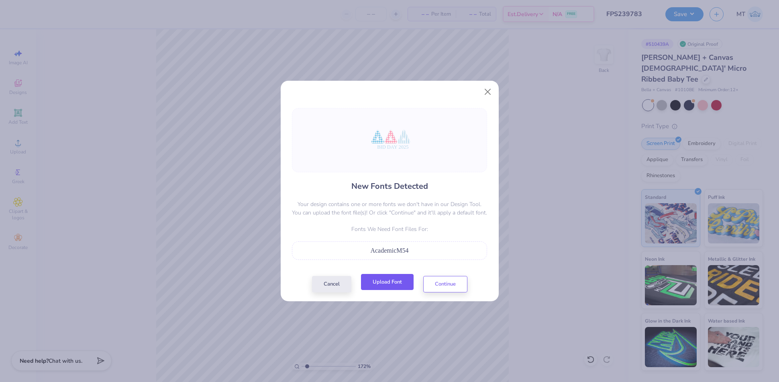
click at [397, 284] on button "Upload Font" at bounding box center [387, 282] width 53 height 16
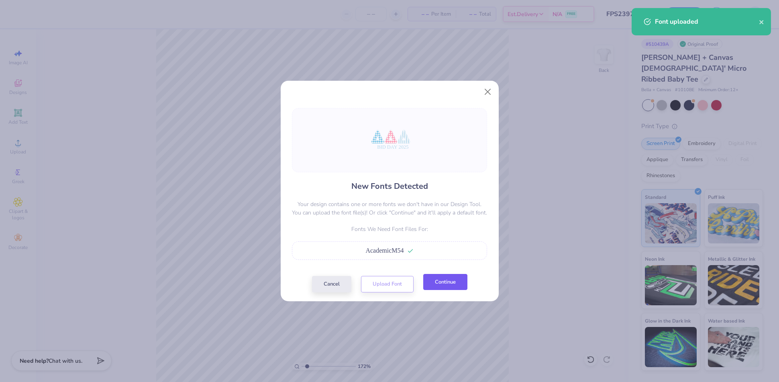
click at [441, 282] on button "Continue" at bounding box center [445, 282] width 44 height 16
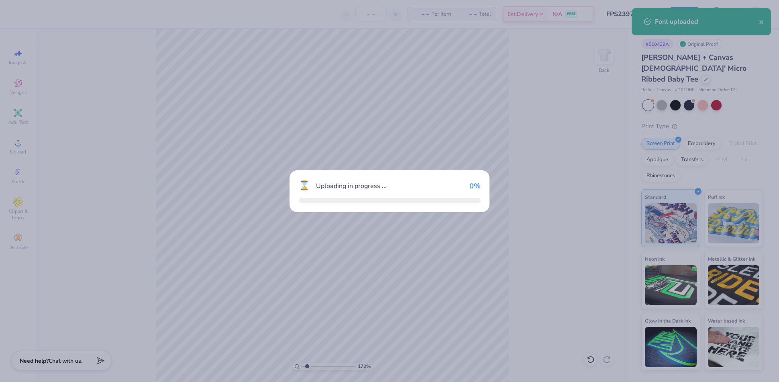
type input "1.71821840285061"
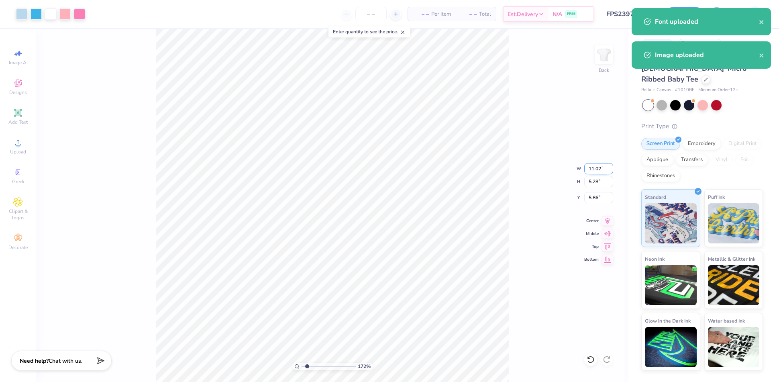
click at [590, 164] on input "11.02" at bounding box center [598, 168] width 29 height 11
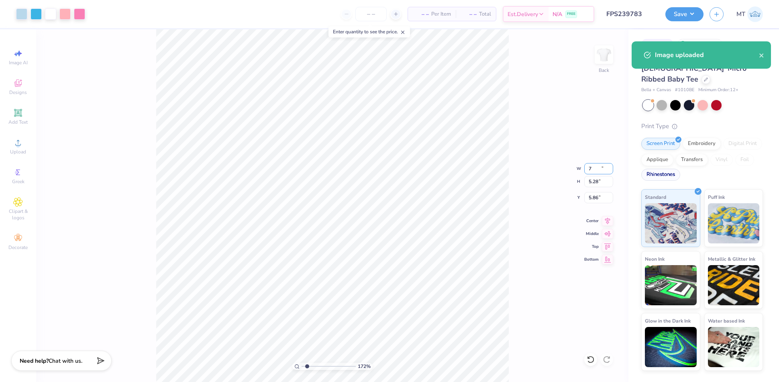
type input "7"
type input "1.71821840285061"
type input "7.00"
type input "3.35"
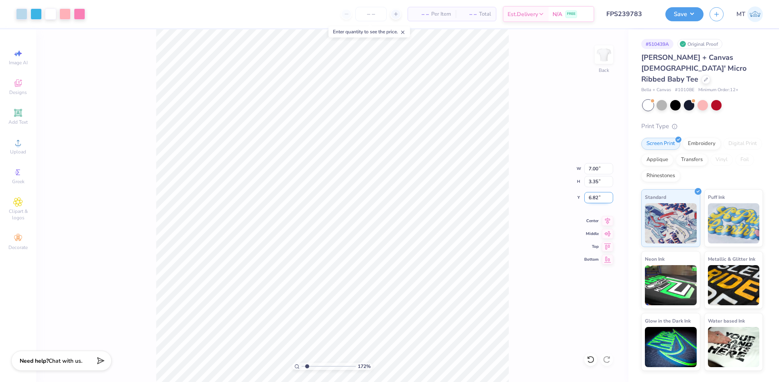
click at [596, 198] on input "6.82" at bounding box center [598, 197] width 29 height 11
type input "3"
type input "1.71821840285061"
type input "3.00"
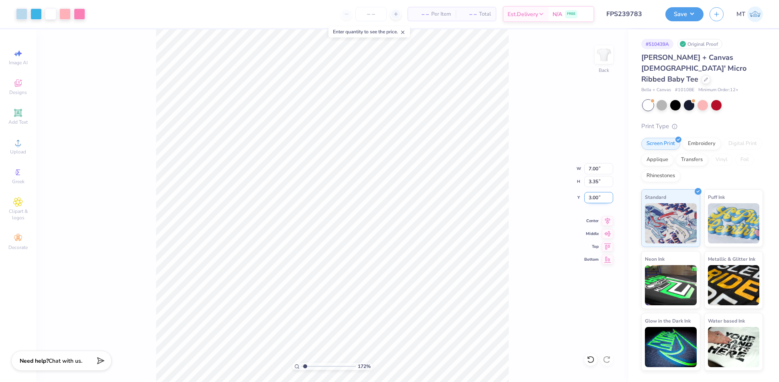
type input "1"
click at [591, 200] on input "3.00" at bounding box center [598, 197] width 29 height 11
click at [591, 199] on input "3.00" at bounding box center [598, 197] width 29 height 11
click at [588, 196] on input "3.00" at bounding box center [598, 197] width 29 height 11
click at [594, 197] on input "3.00" at bounding box center [598, 197] width 29 height 11
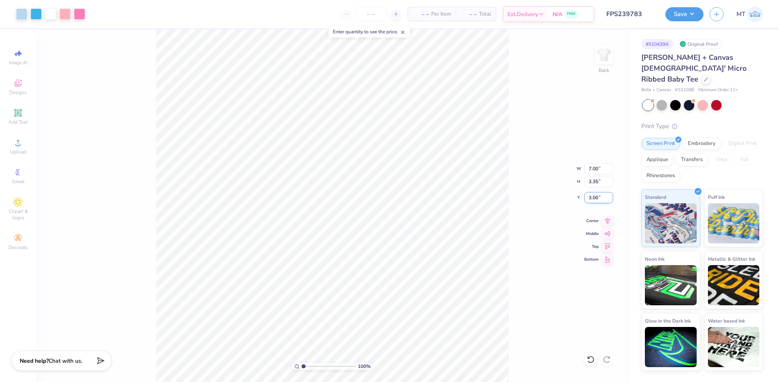
click at [594, 197] on input "3.00" at bounding box center [598, 197] width 29 height 11
type input "2.80"
click at [680, 13] on button "Save" at bounding box center [684, 13] width 38 height 14
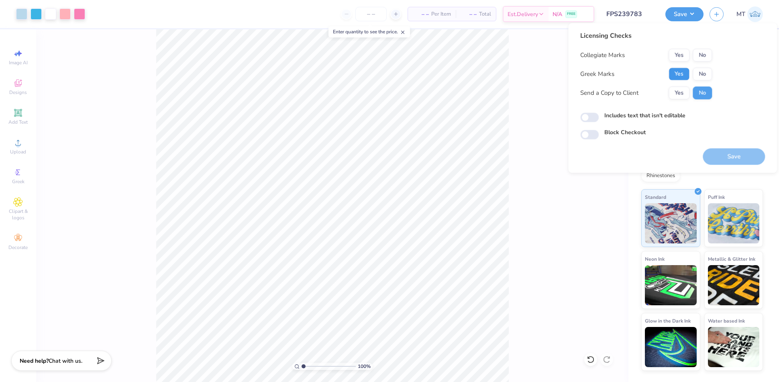
click at [687, 72] on button "Yes" at bounding box center [678, 73] width 21 height 13
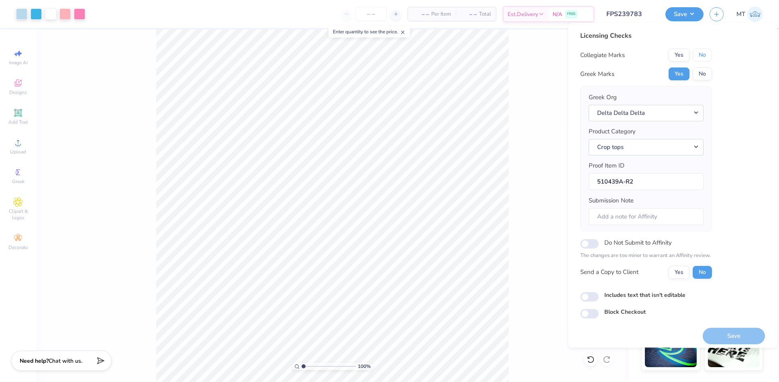
click at [700, 56] on button "No" at bounding box center [701, 55] width 19 height 13
click at [722, 329] on button "Save" at bounding box center [733, 336] width 62 height 16
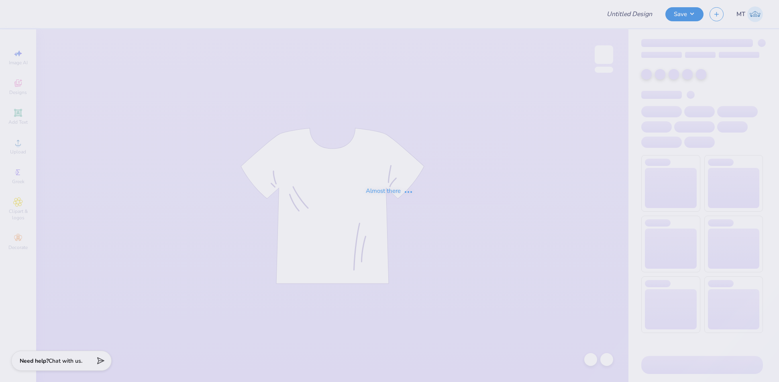
type input "FPS239800"
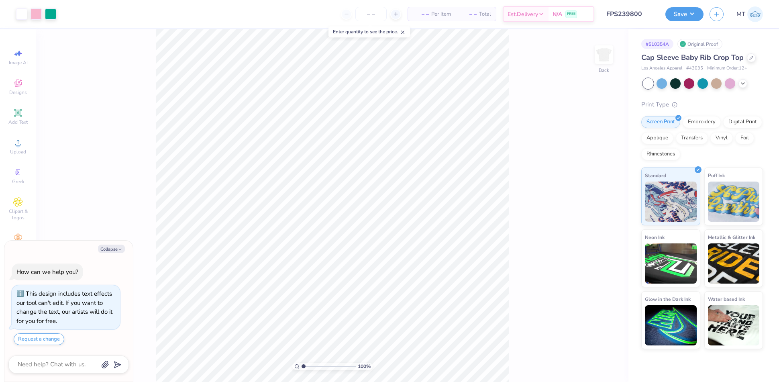
click at [112, 253] on div "Collapse How can we help you? This design includes text effects our tool can't …" at bounding box center [68, 310] width 128 height 141
click at [113, 250] on button "Collapse" at bounding box center [111, 248] width 27 height 8
type textarea "x"
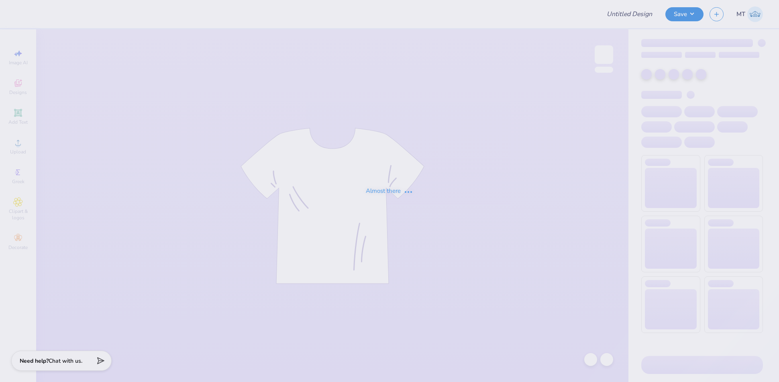
type input "FPS239798"
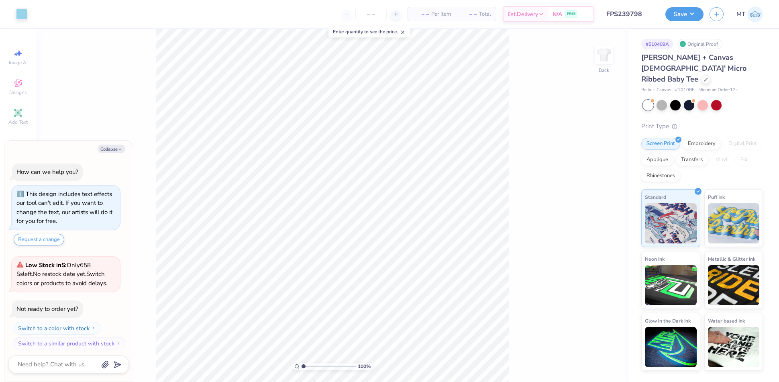
scroll to position [4, 0]
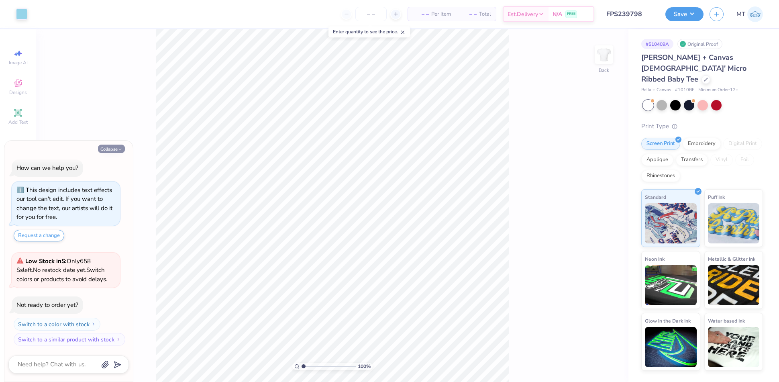
click at [122, 152] on button "Collapse" at bounding box center [111, 148] width 27 height 8
type textarea "x"
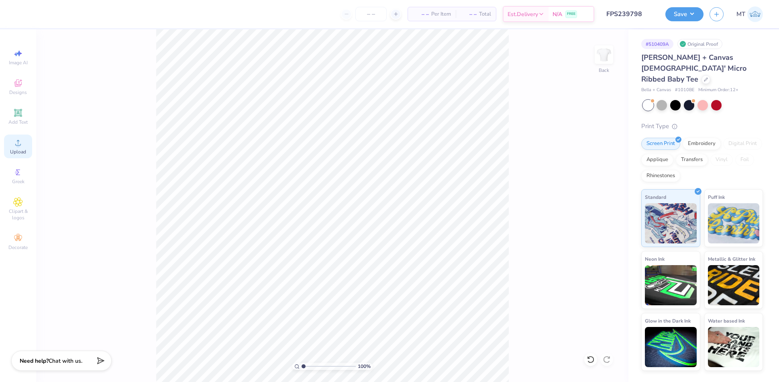
click at [18, 144] on circle at bounding box center [18, 145] width 4 height 4
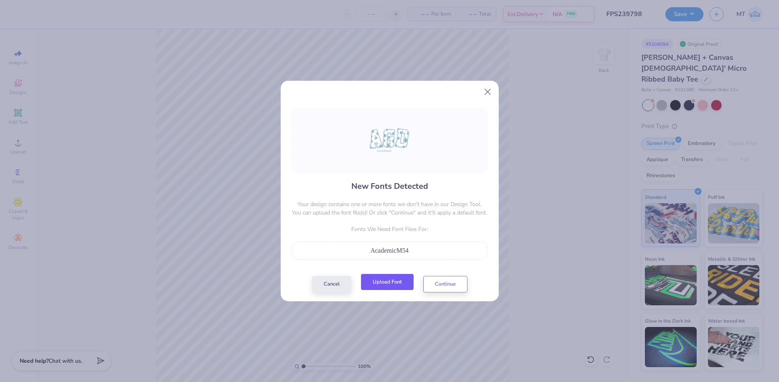
click at [391, 285] on button "Upload Font" at bounding box center [387, 282] width 53 height 16
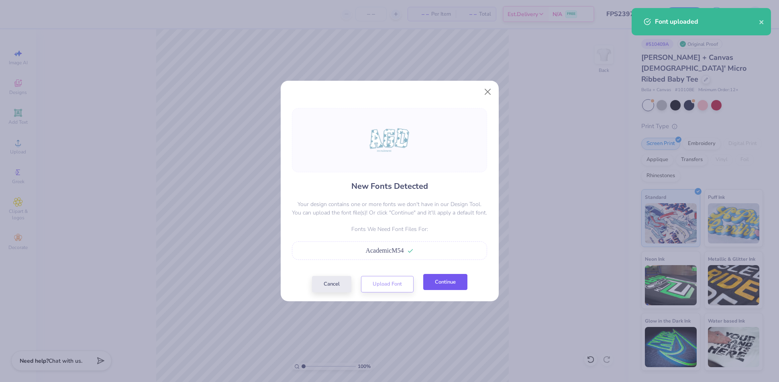
click at [452, 282] on button "Continue" at bounding box center [445, 282] width 44 height 16
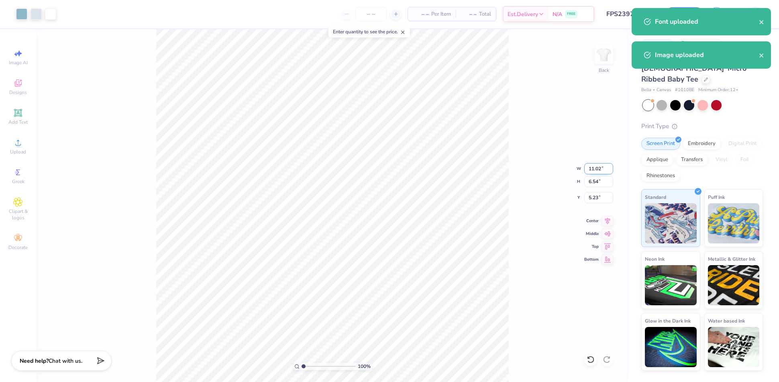
click at [592, 166] on input "11.02" at bounding box center [598, 168] width 29 height 11
type input "7.00"
type input "4.15"
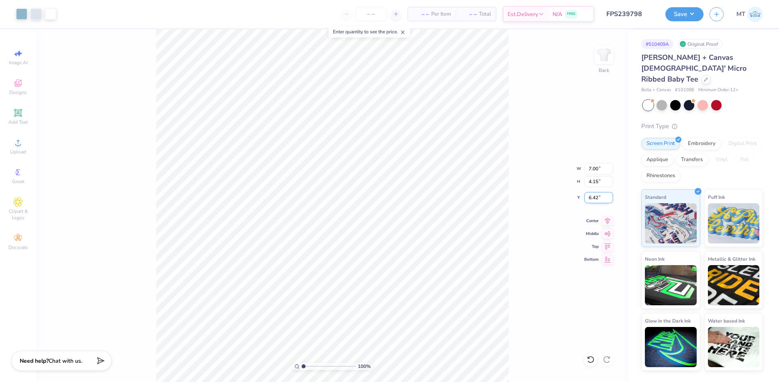
click at [595, 197] on input "6.42" at bounding box center [598, 197] width 29 height 11
click at [591, 195] on input "3.00" at bounding box center [598, 197] width 29 height 11
type input "1"
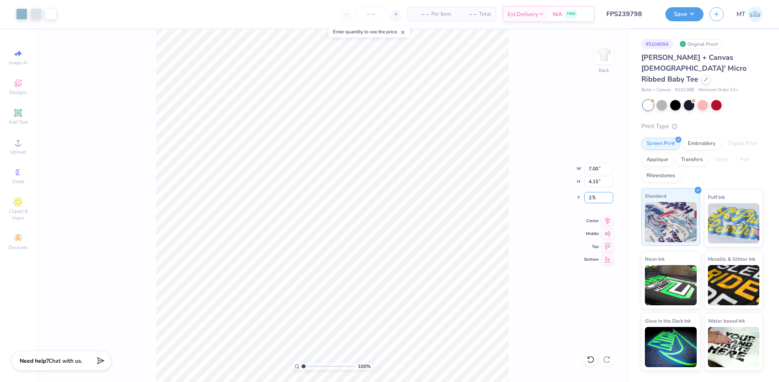
type input "2.50"
type input "1"
click at [688, 18] on button "Save" at bounding box center [684, 13] width 38 height 14
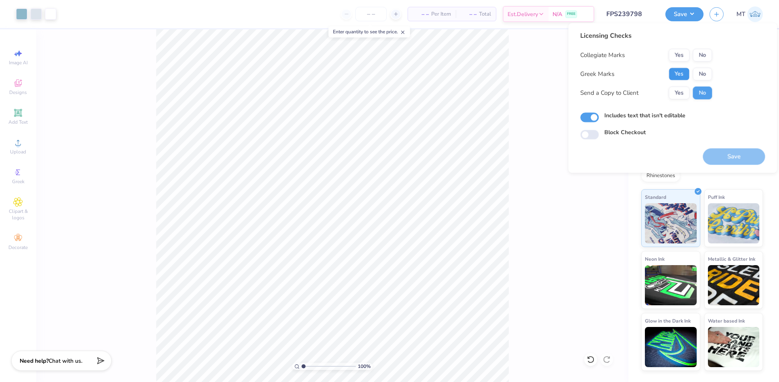
click at [681, 78] on button "Yes" at bounding box center [678, 73] width 21 height 13
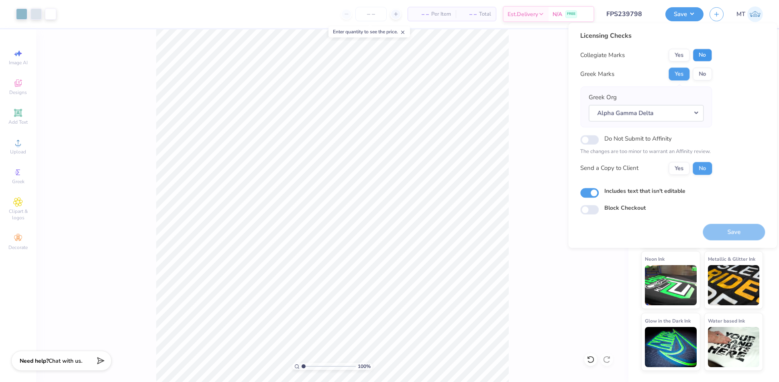
click at [706, 55] on button "No" at bounding box center [701, 55] width 19 height 13
click at [732, 234] on button "Save" at bounding box center [733, 232] width 62 height 16
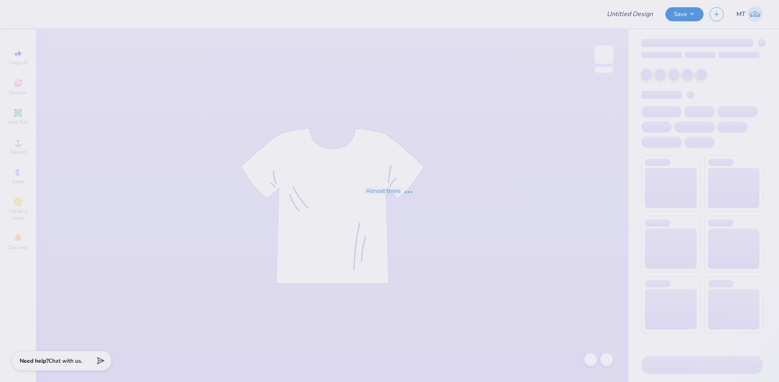
type input "FPS239762"
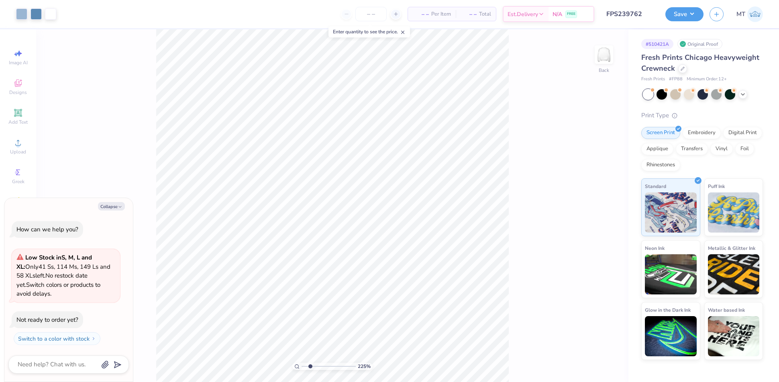
type input "2.24722310790488"
type textarea "x"
type input "1"
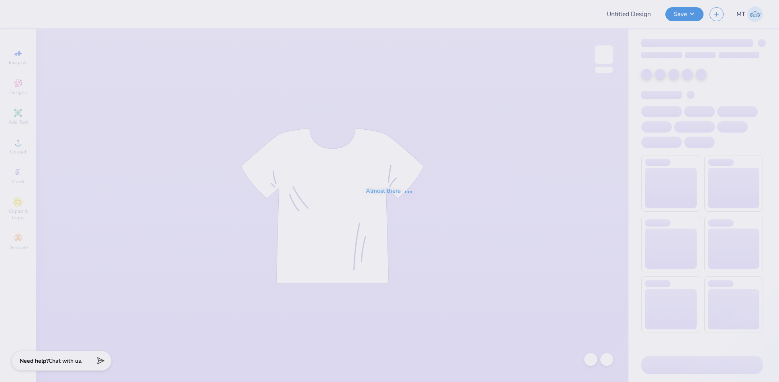
type input "FPS239800"
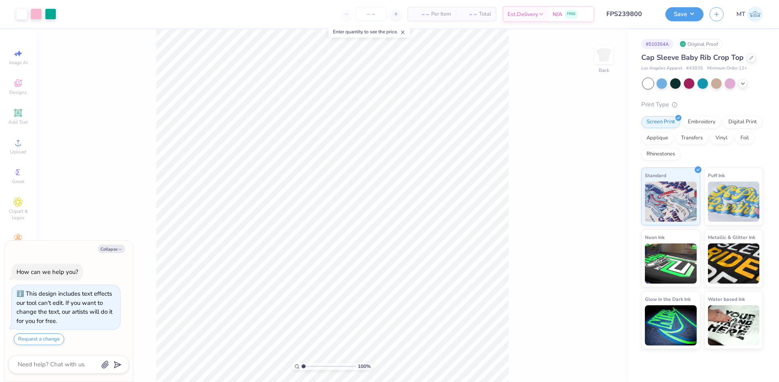
click at [125, 246] on div "Collapse" at bounding box center [68, 248] width 120 height 8
click at [120, 248] on icon "button" at bounding box center [120, 249] width 5 height 5
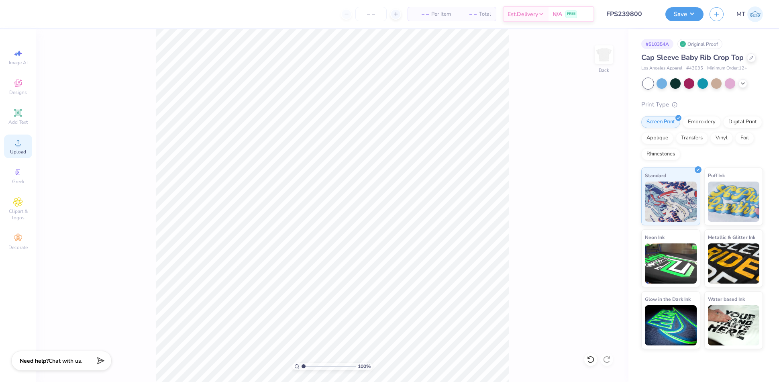
click at [19, 146] on circle at bounding box center [18, 145] width 4 height 4
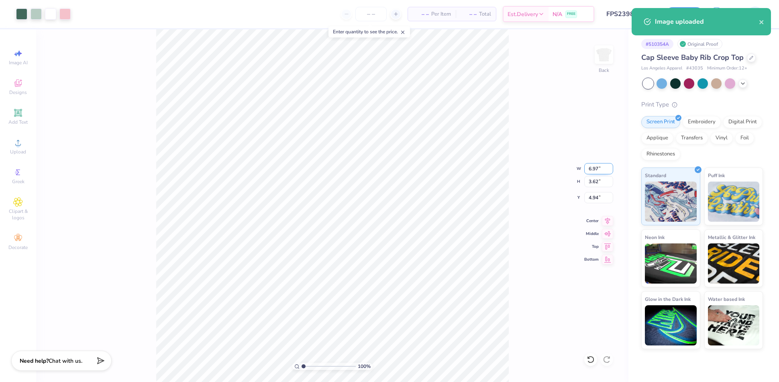
click at [591, 166] on input "6.97" at bounding box center [598, 168] width 29 height 11
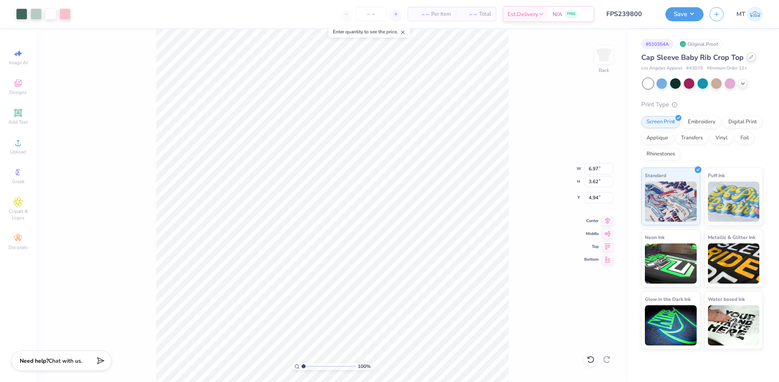
click at [750, 57] on icon at bounding box center [751, 57] width 4 height 4
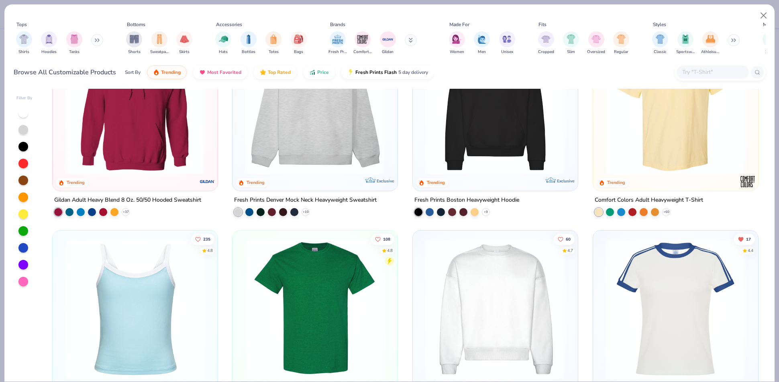
scroll to position [71, 0]
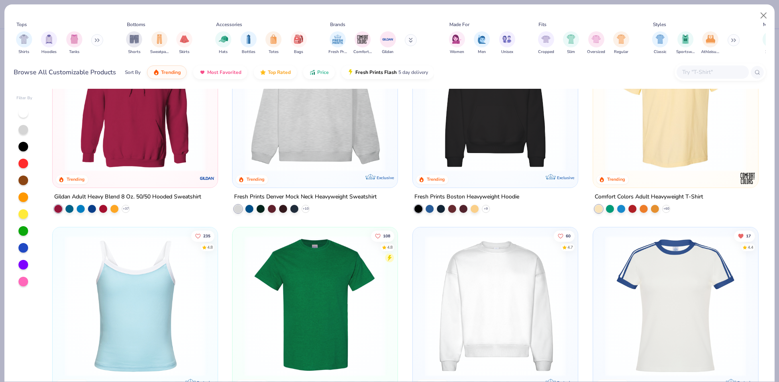
click at [454, 277] on img at bounding box center [495, 305] width 149 height 141
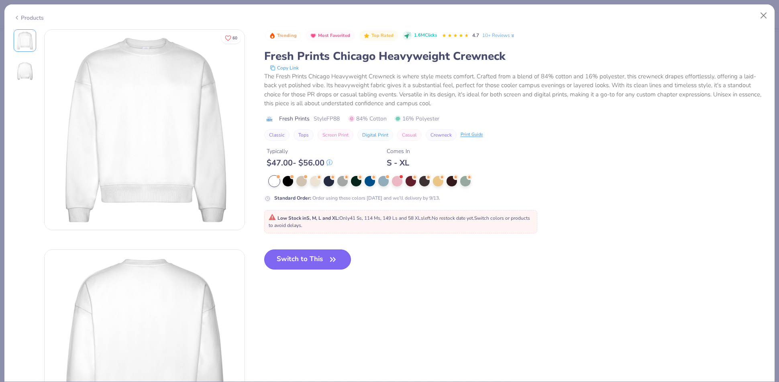
click at [321, 257] on button "Switch to This" at bounding box center [307, 259] width 87 height 20
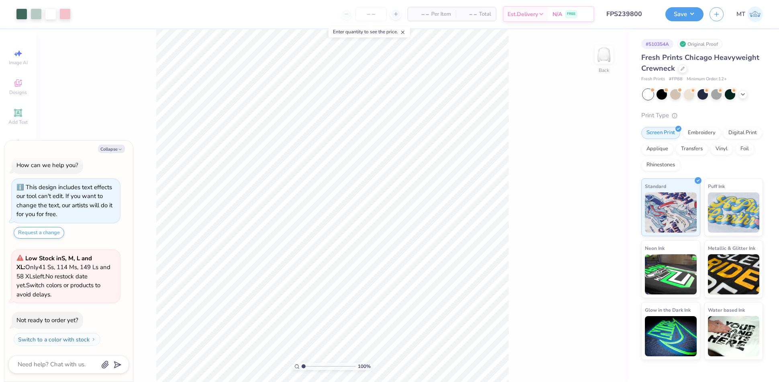
type textarea "x"
click at [591, 173] on input "6.97" at bounding box center [598, 174] width 29 height 11
type input "8"
type textarea "x"
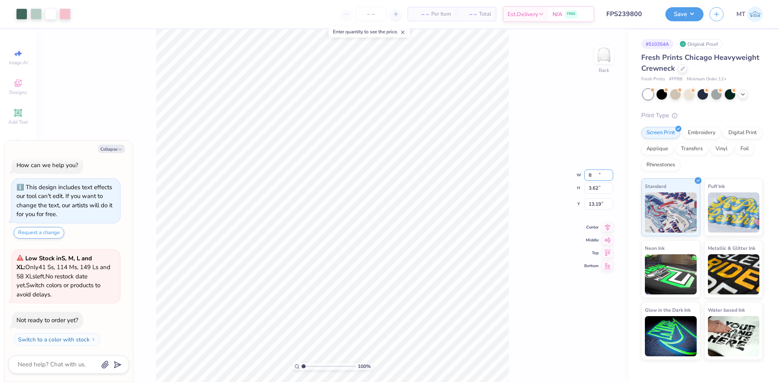
type input "8.00"
type input "4.15"
click at [596, 196] on input "12.92" at bounding box center [598, 197] width 29 height 11
type input "3"
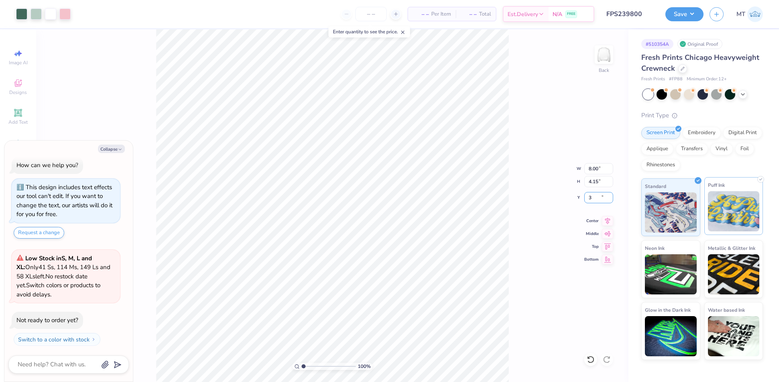
type textarea "x"
type input "3.00"
type textarea "x"
click at [594, 167] on input "8.00" at bounding box center [598, 168] width 29 height 11
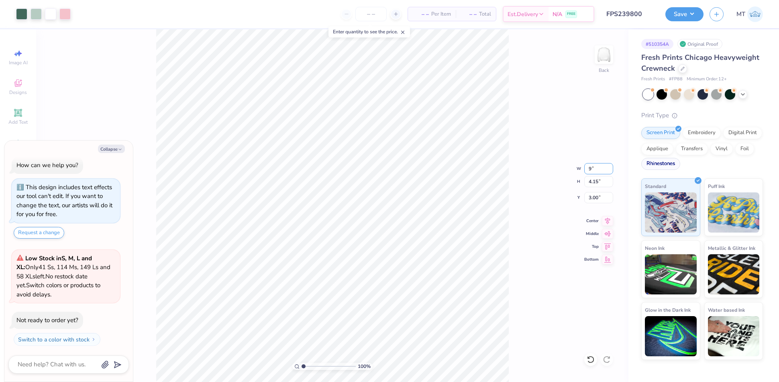
type input "9"
type textarea "x"
type input "9.00"
type input "4.67"
click at [592, 198] on input "2.74" at bounding box center [598, 197] width 29 height 11
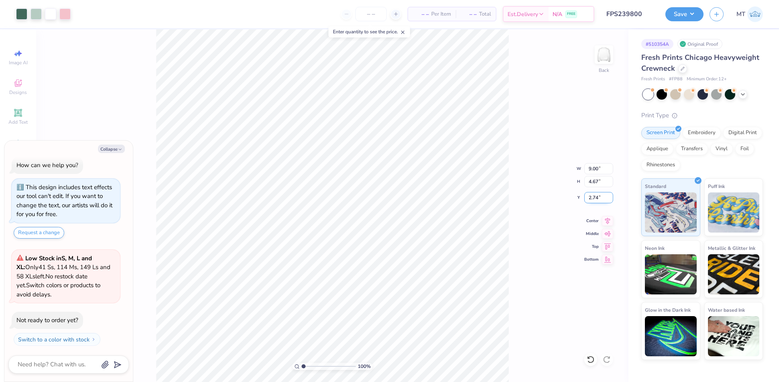
click at [592, 198] on input "2.74" at bounding box center [598, 197] width 29 height 11
type input "3"
type textarea "x"
type input "3.00"
click at [509, 151] on div "100 % Back W 9.00 9.00 " H 4.67 4.67 " Y 3.00 3.00 " Center Middle Top Bottom" at bounding box center [332, 205] width 592 height 352
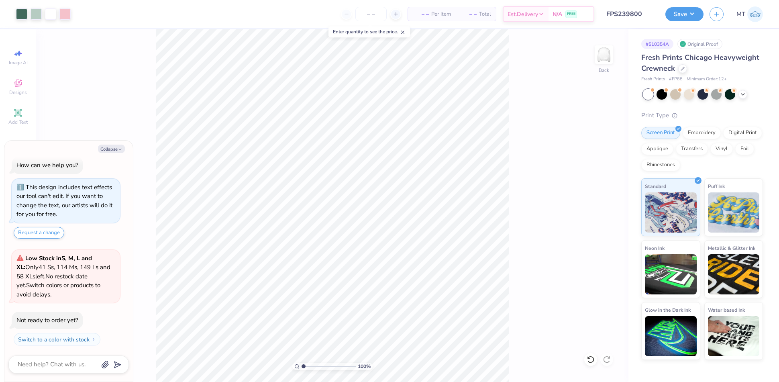
type textarea "x"
type input "2.09955944301754"
type textarea "x"
type input "2.09955944301754"
type textarea "x"
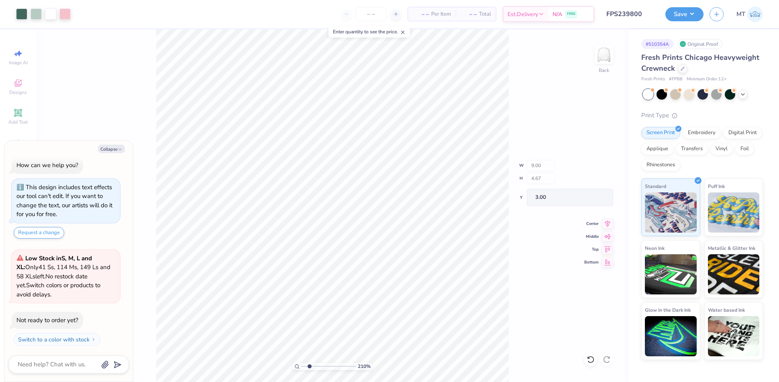
type input "2.09955944301754"
type textarea "x"
type input "1"
click at [692, 10] on button "Save" at bounding box center [684, 13] width 38 height 14
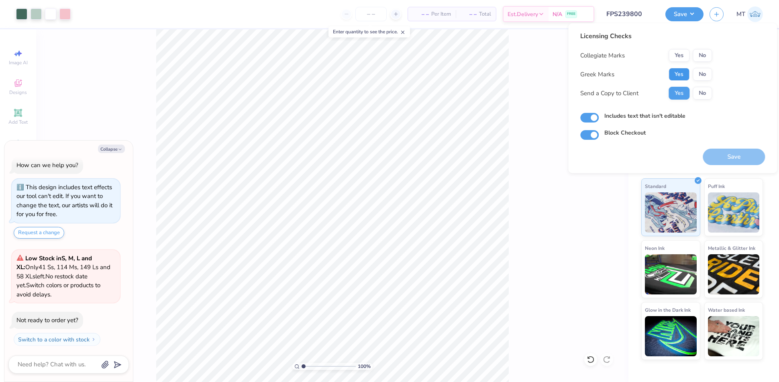
click at [686, 75] on button "Yes" at bounding box center [678, 74] width 21 height 13
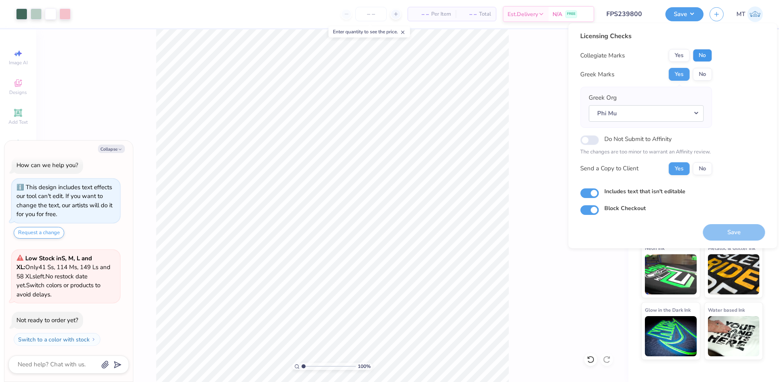
click at [708, 57] on button "No" at bounding box center [701, 55] width 19 height 13
click at [739, 231] on button "Save" at bounding box center [733, 232] width 62 height 16
type textarea "x"
